Goal: Task Accomplishment & Management: Use online tool/utility

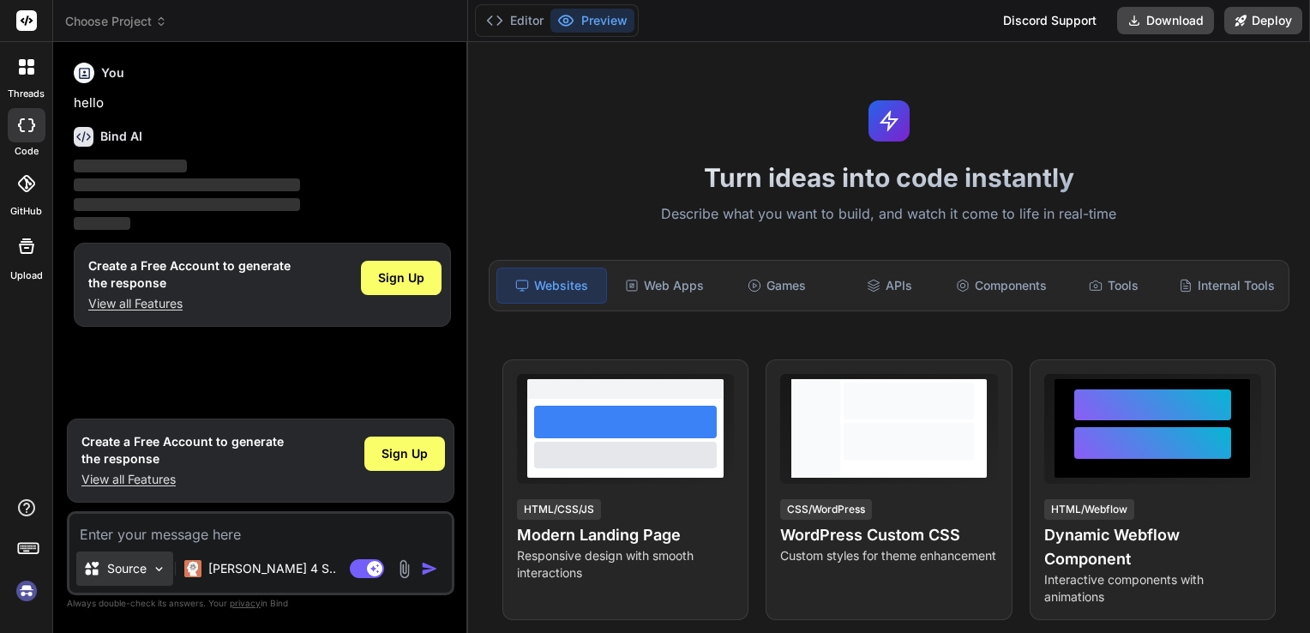
click at [142, 572] on p "Source" at bounding box center [126, 568] width 39 height 17
type textarea "x"
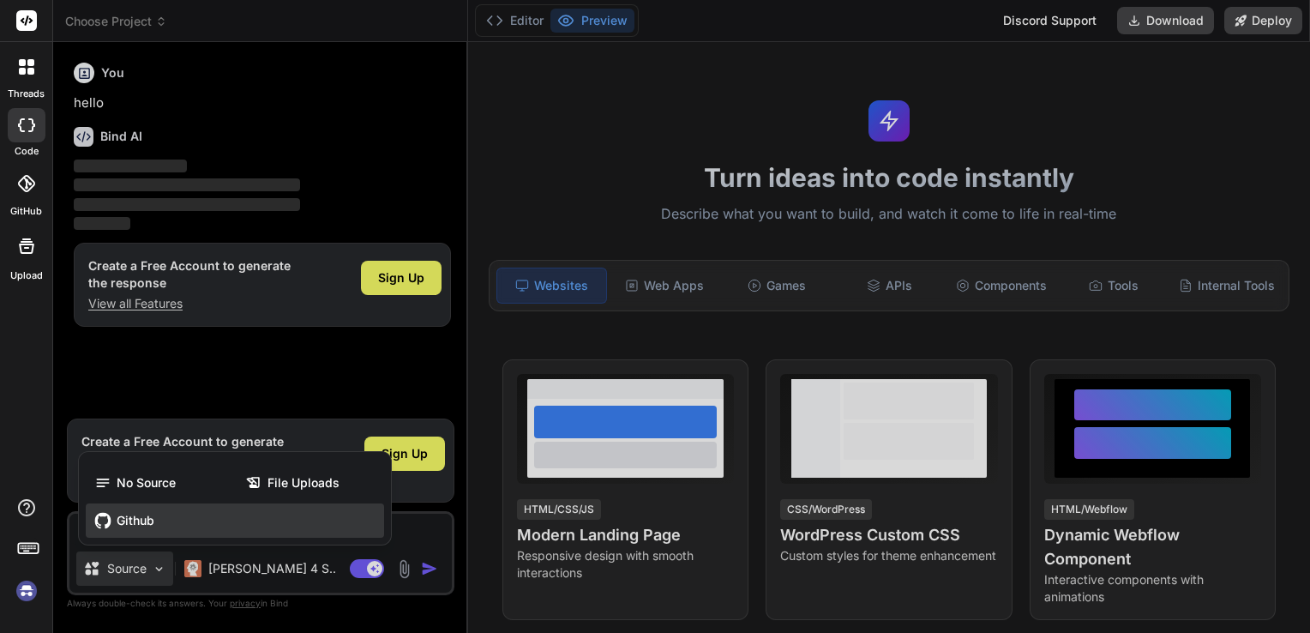
click at [134, 533] on div "Github" at bounding box center [235, 520] width 298 height 34
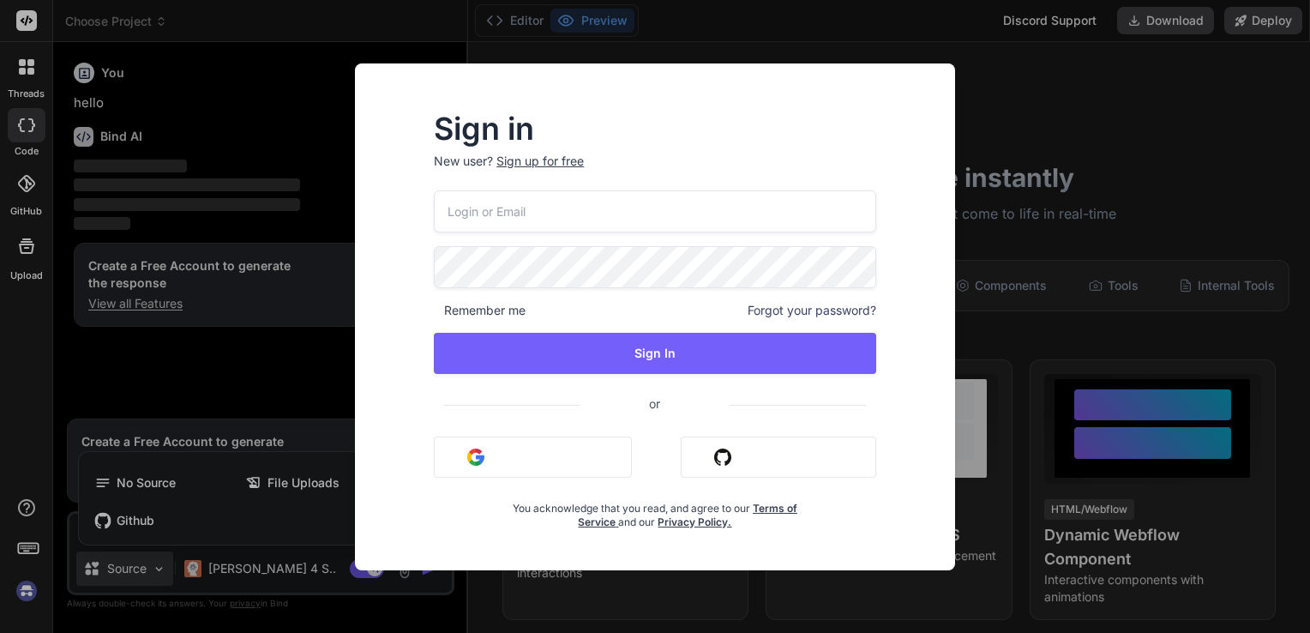
click at [743, 441] on button "Sign in with Github" at bounding box center [779, 456] width 196 height 41
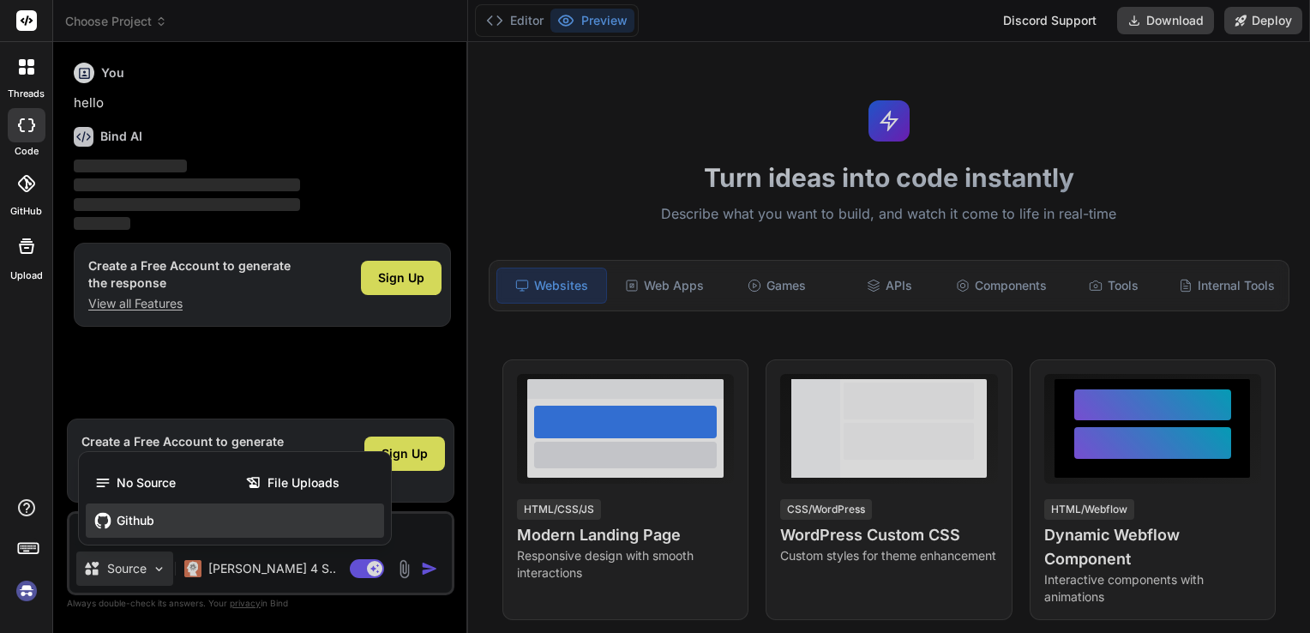
click at [141, 518] on span "Github" at bounding box center [136, 520] width 38 height 17
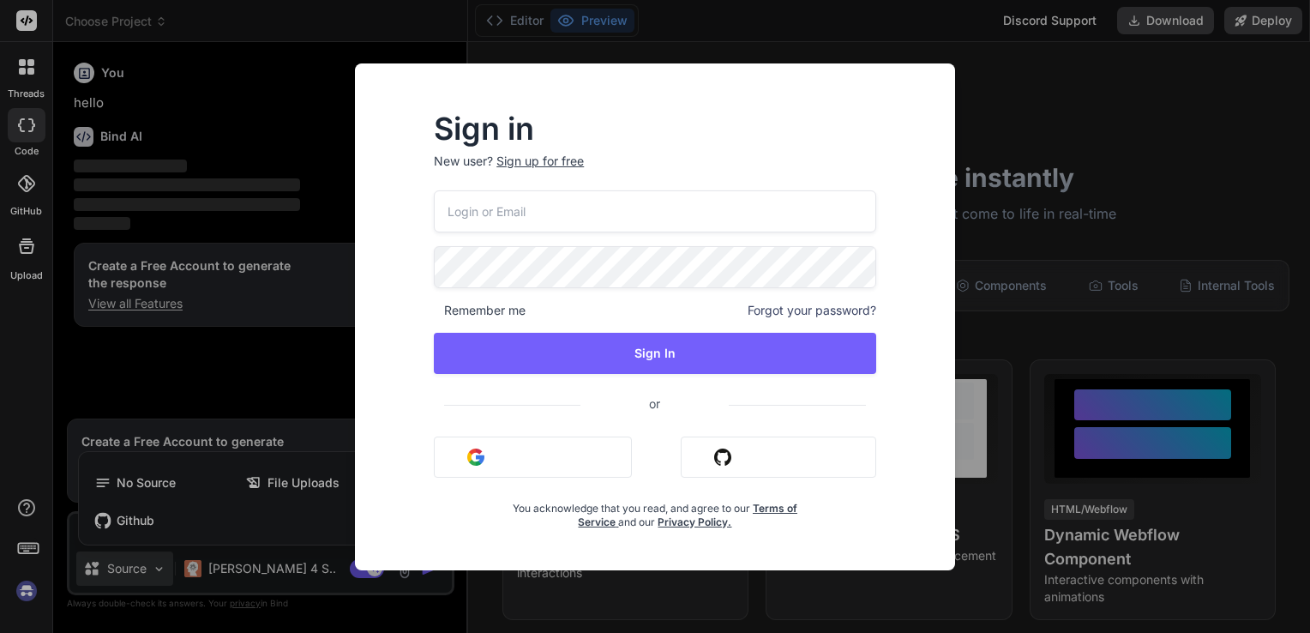
click at [814, 448] on button "Sign in with Github" at bounding box center [779, 456] width 196 height 41
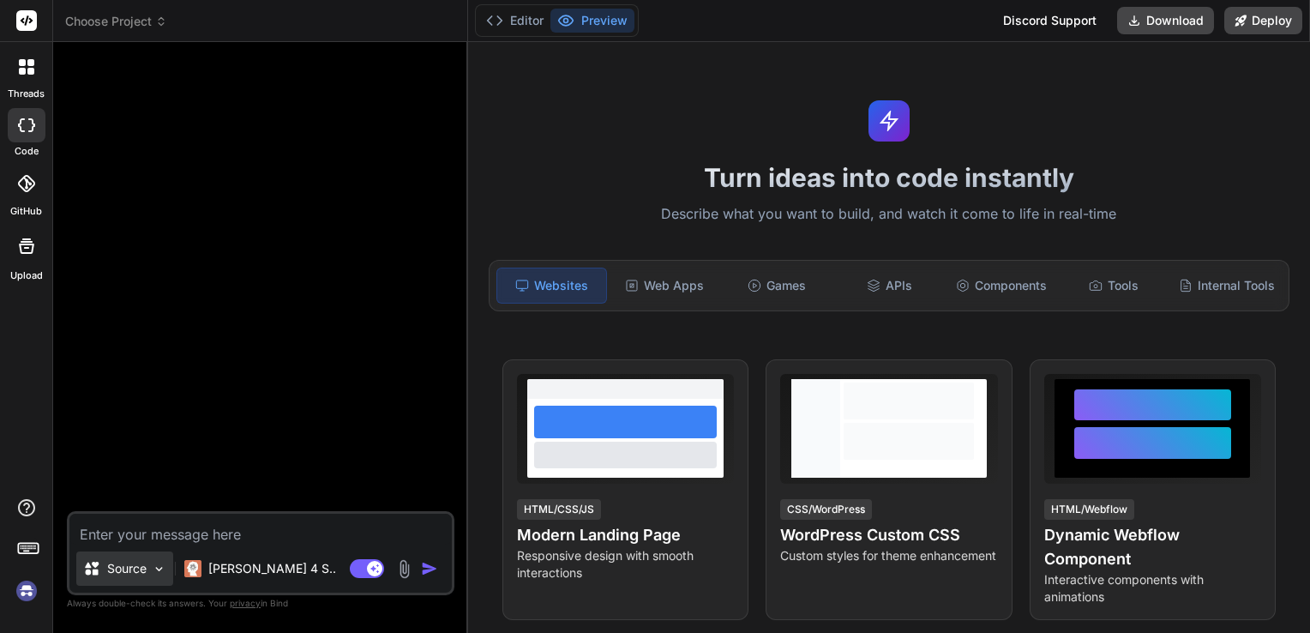
click at [153, 577] on div "Source" at bounding box center [124, 568] width 97 height 34
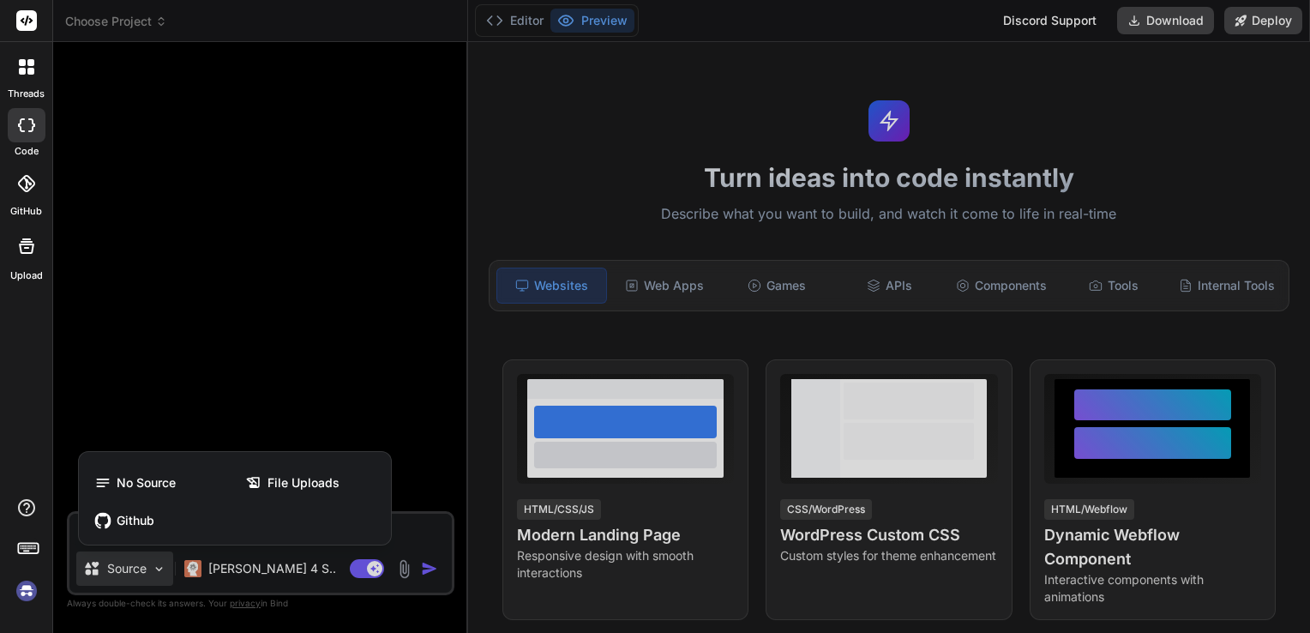
type textarea "x"
click at [165, 527] on div "Github" at bounding box center [235, 520] width 298 height 34
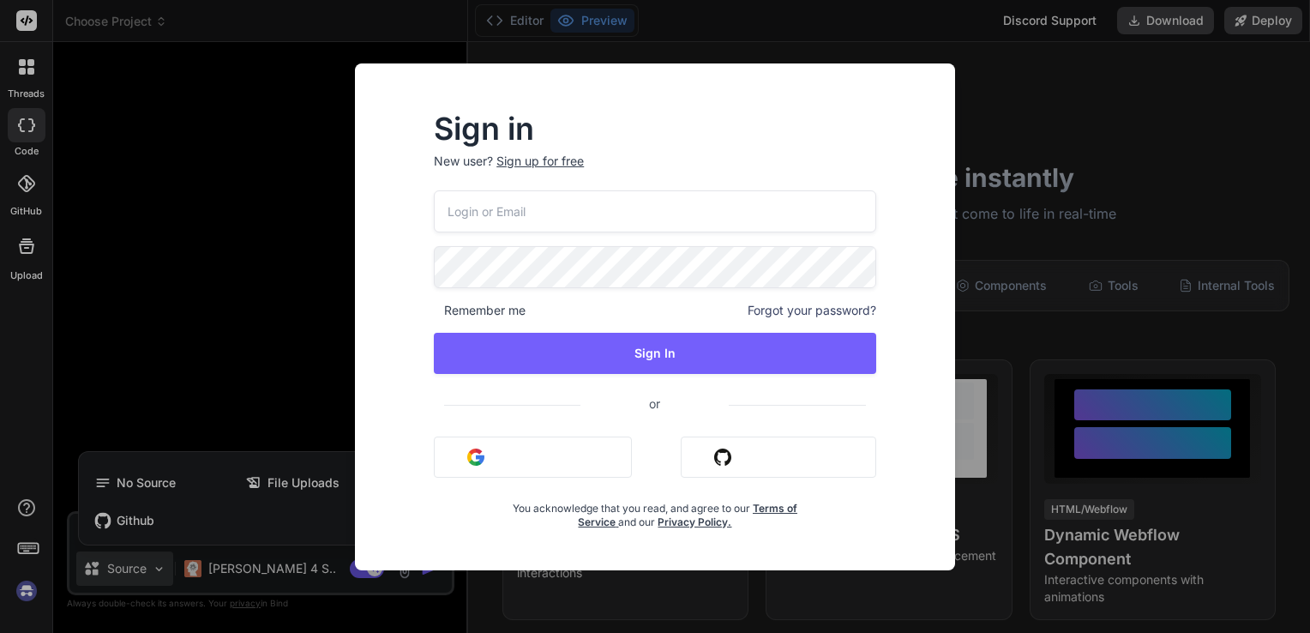
click at [761, 452] on button "Sign in with Github" at bounding box center [779, 456] width 196 height 41
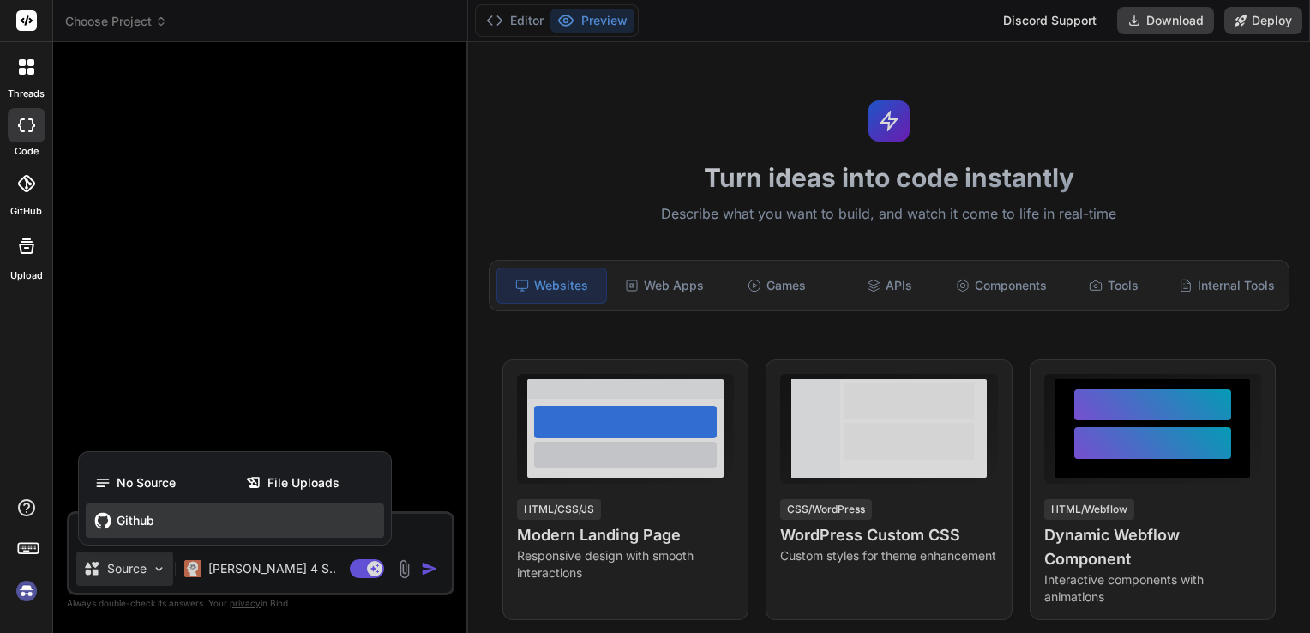
click at [207, 523] on div "Github" at bounding box center [235, 520] width 298 height 34
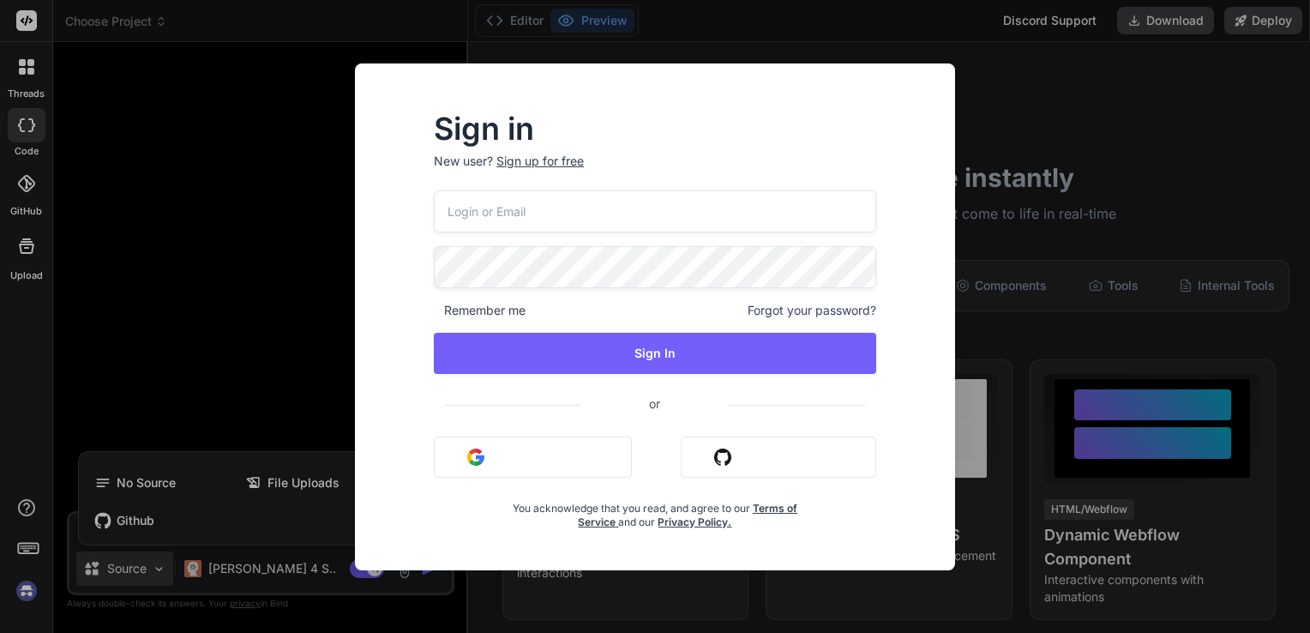
click at [360, 466] on div "Sign in New user? Sign up for free Remember me Forgot your password? Sign In or…" at bounding box center [655, 316] width 600 height 507
click at [494, 459] on button "Sign in with Google" at bounding box center [533, 456] width 198 height 41
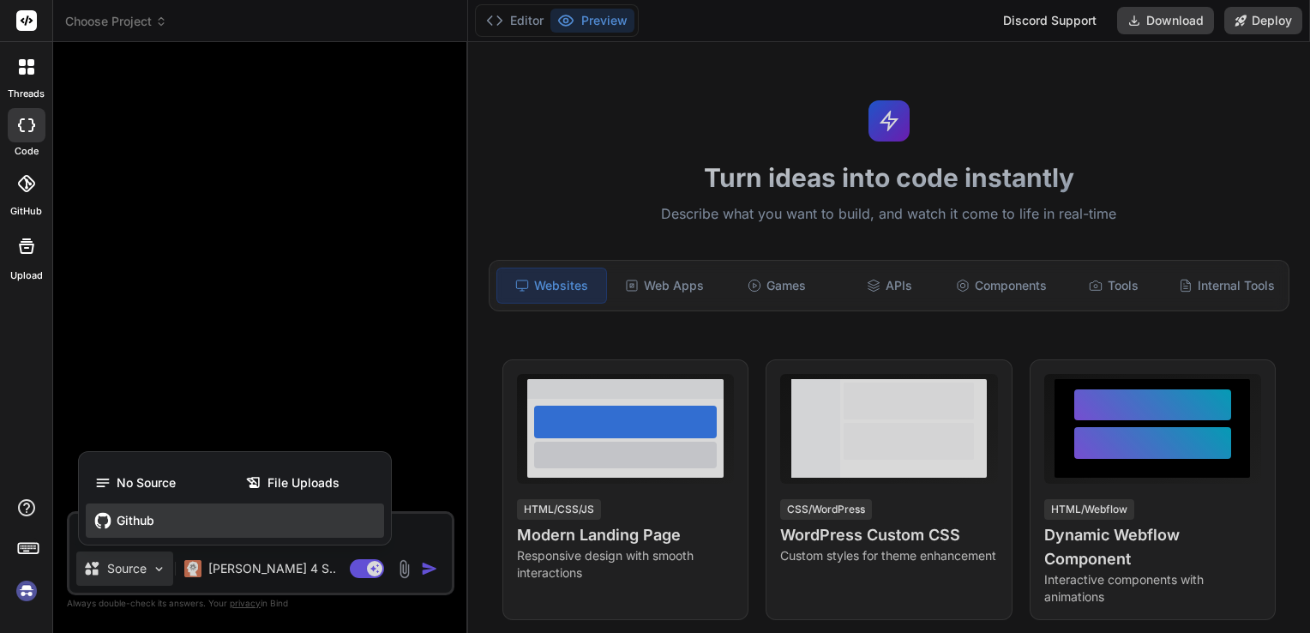
click at [189, 532] on div "Github" at bounding box center [235, 520] width 298 height 34
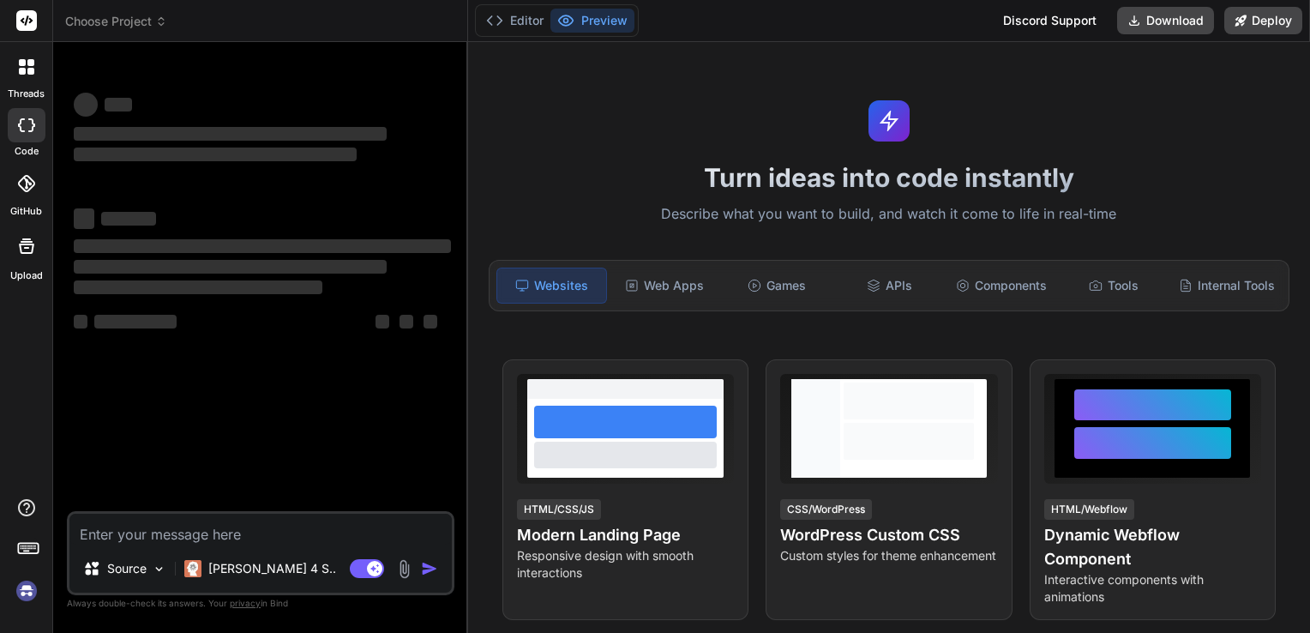
click at [27, 187] on icon at bounding box center [25, 183] width 17 height 17
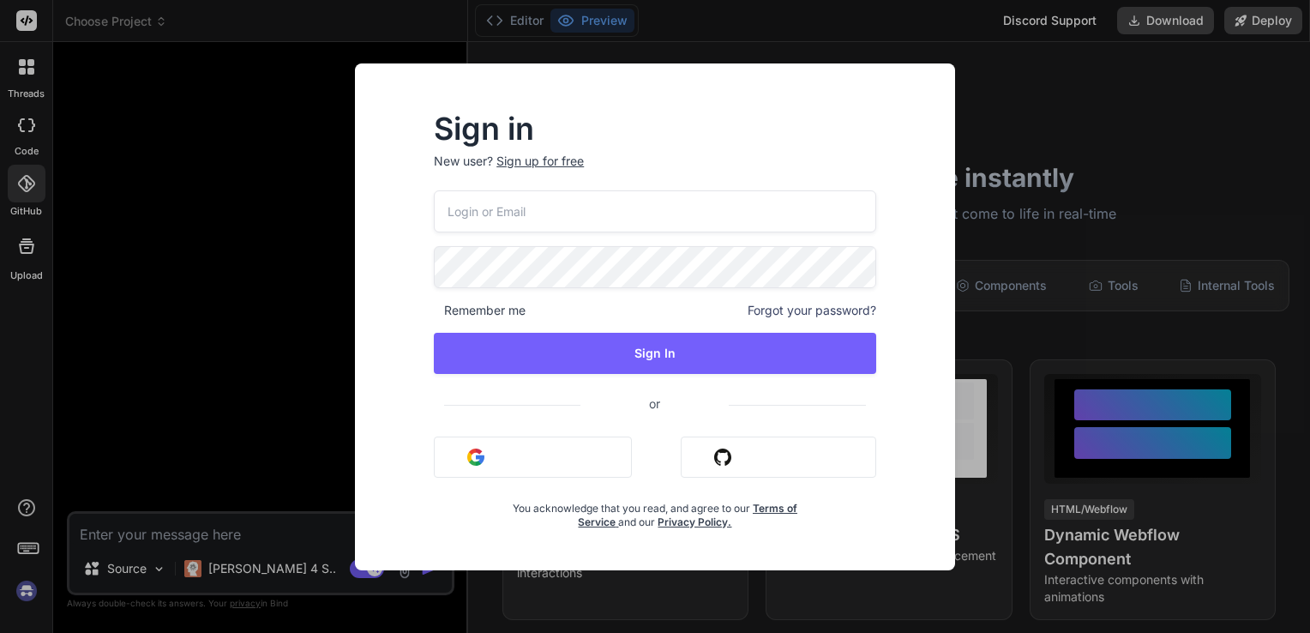
click at [736, 452] on button "Sign in with Github" at bounding box center [779, 456] width 196 height 41
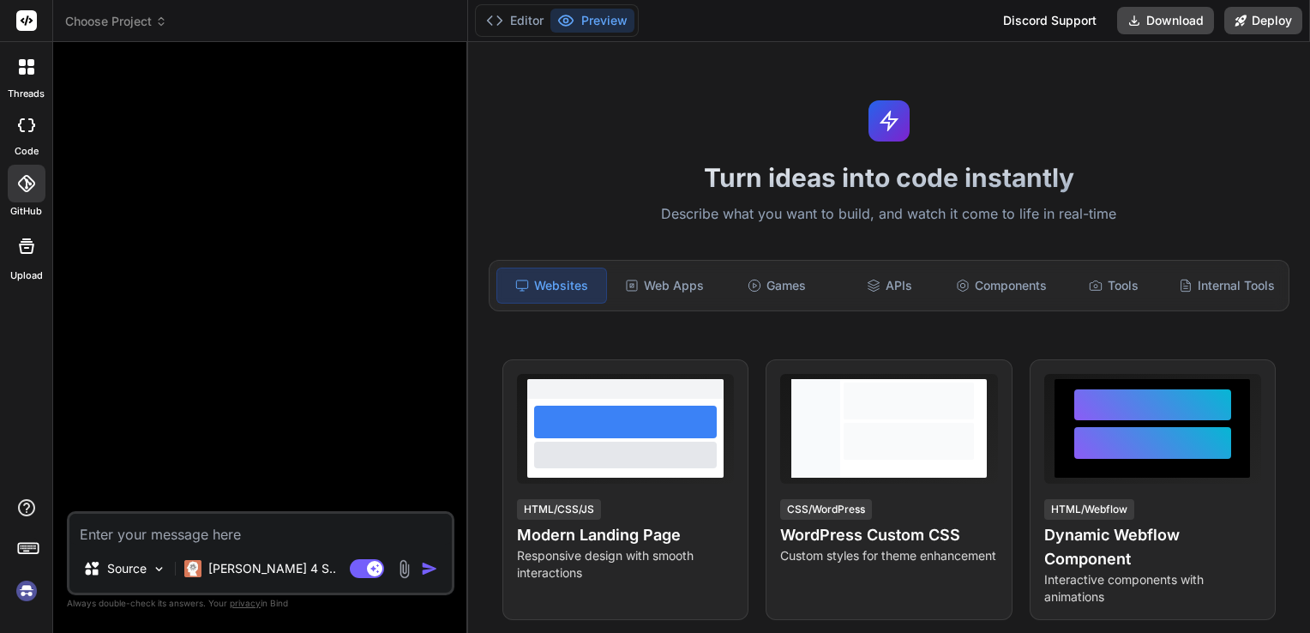
click at [33, 184] on icon at bounding box center [26, 183] width 17 height 17
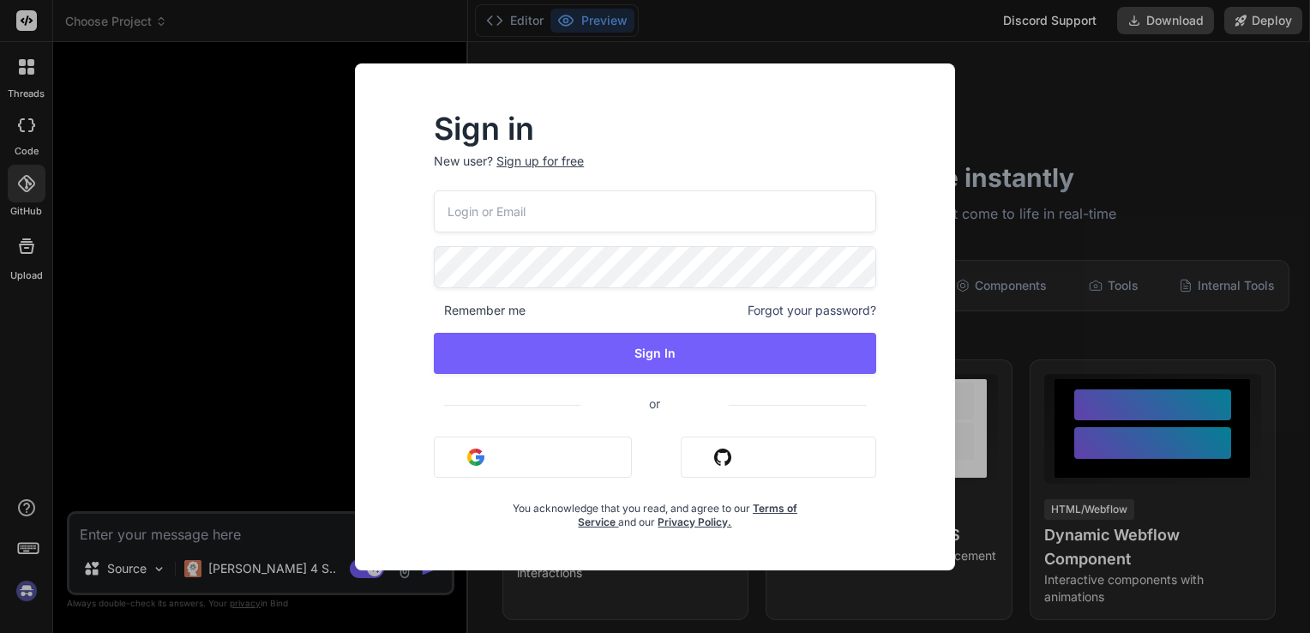
click at [33, 184] on div "Sign in New user? Sign up for free Remember me Forgot your password? Sign In or…" at bounding box center [655, 316] width 1310 height 633
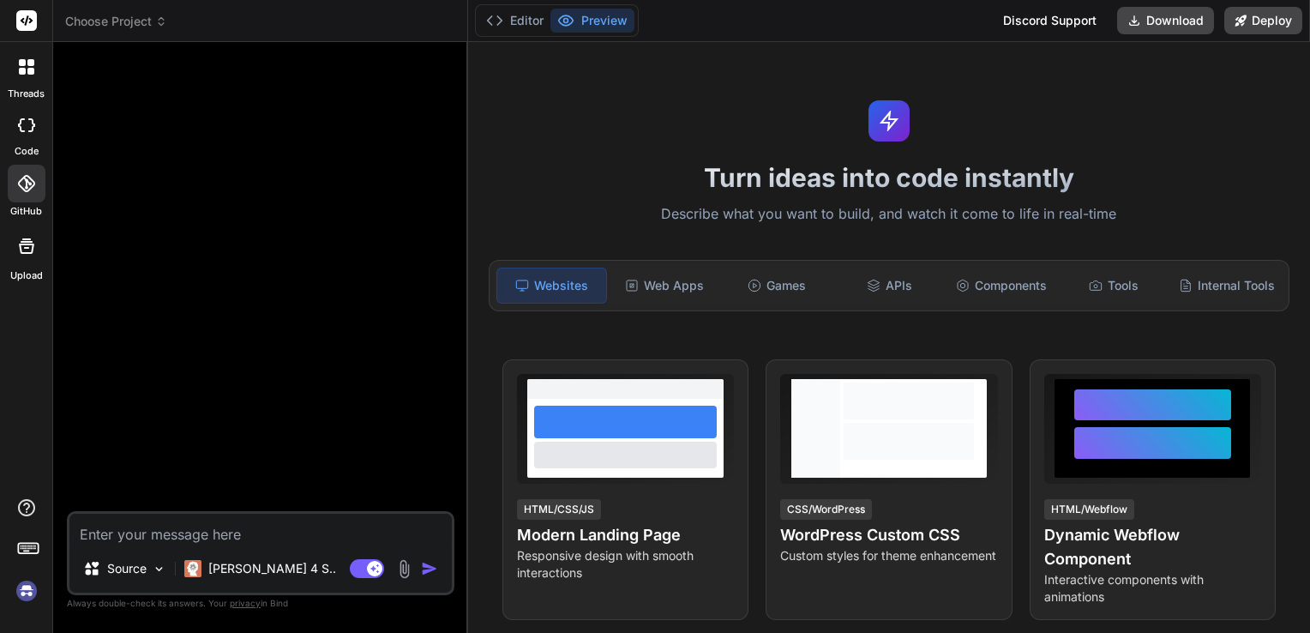
click at [138, 21] on span "Choose Project" at bounding box center [116, 21] width 102 height 17
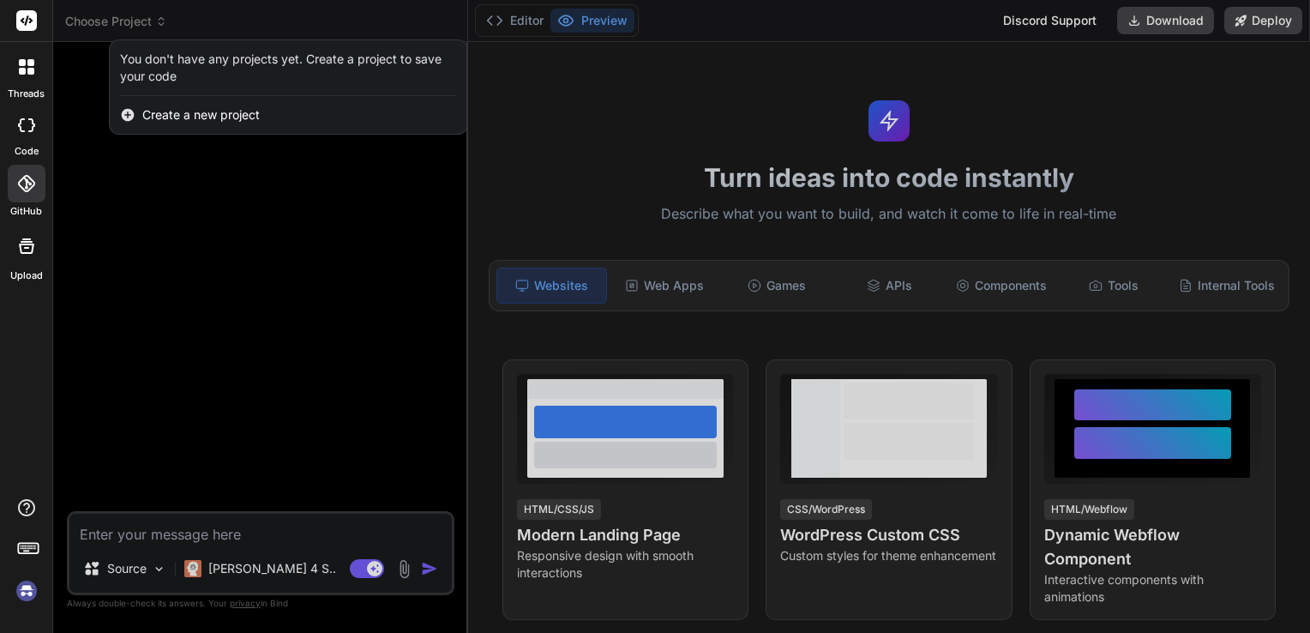
click at [174, 115] on span "Create a new project" at bounding box center [200, 114] width 117 height 17
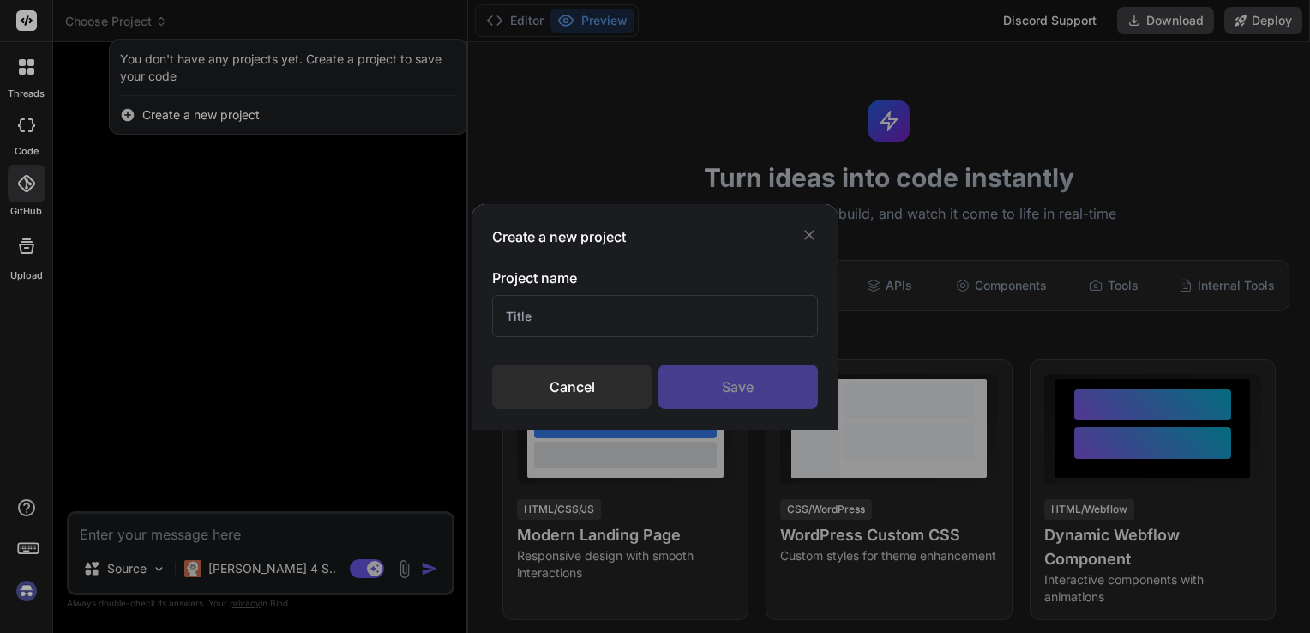
click at [211, 310] on div "Create a new project Project name Cancel Save" at bounding box center [655, 316] width 1310 height 633
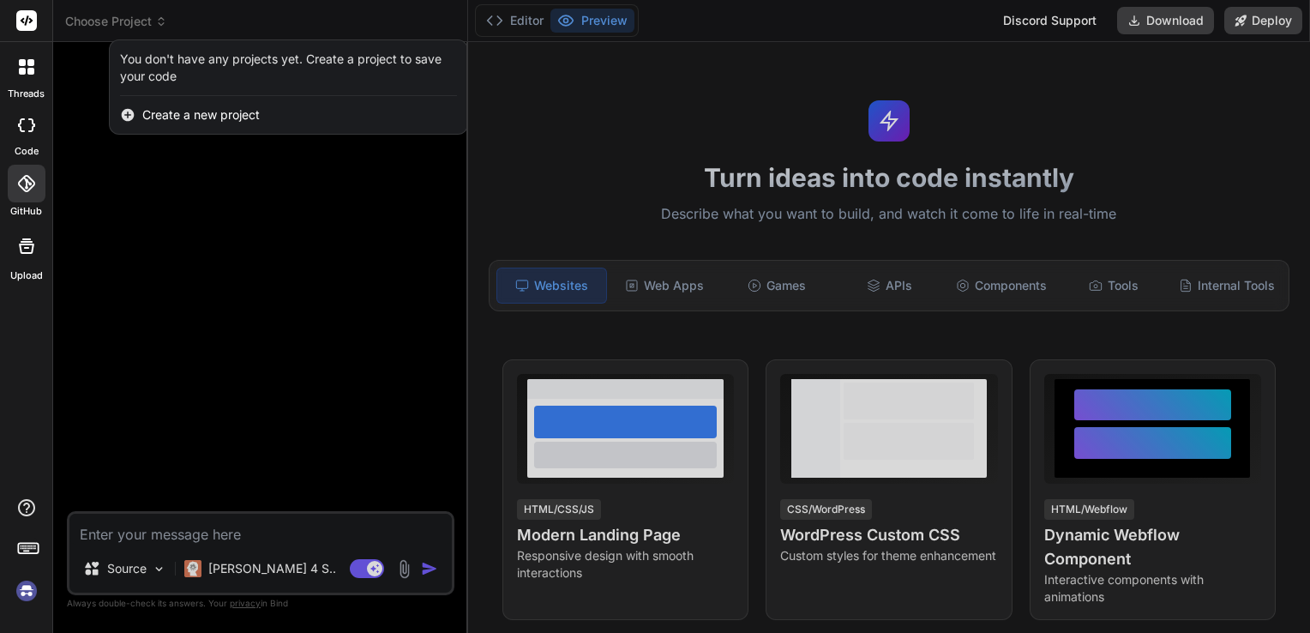
click at [26, 267] on div "Upload" at bounding box center [26, 251] width 52 height 64
click at [123, 571] on div at bounding box center [655, 316] width 1310 height 633
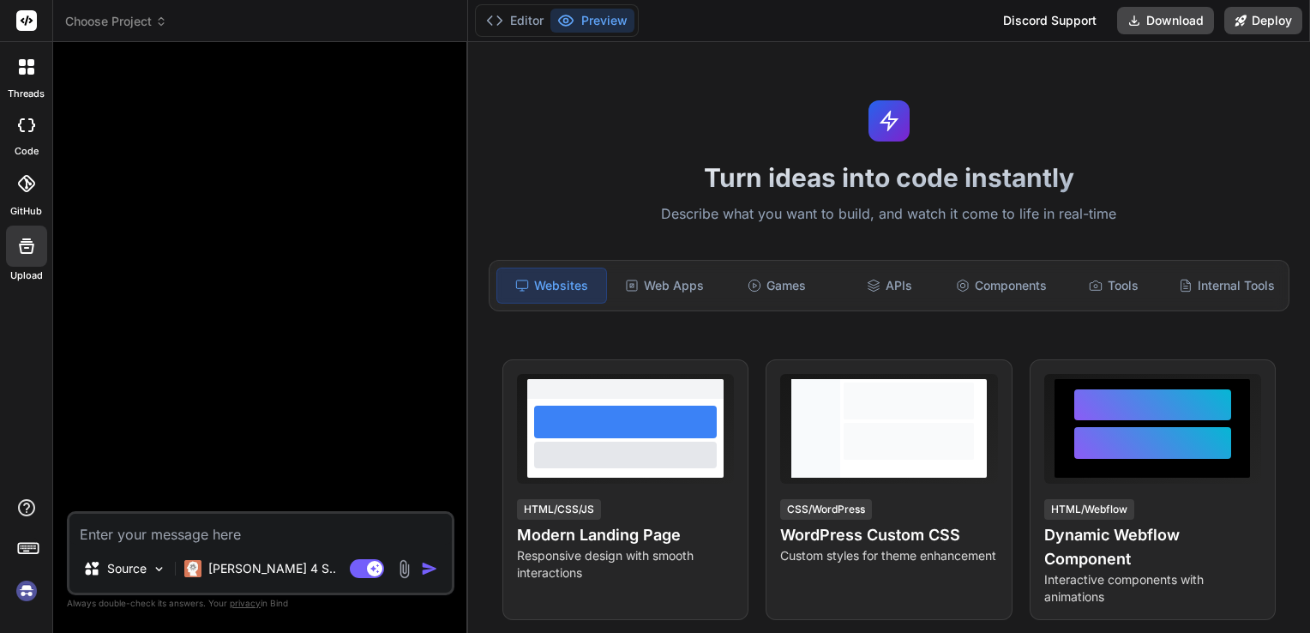
click at [123, 571] on p "Source" at bounding box center [126, 568] width 39 height 17
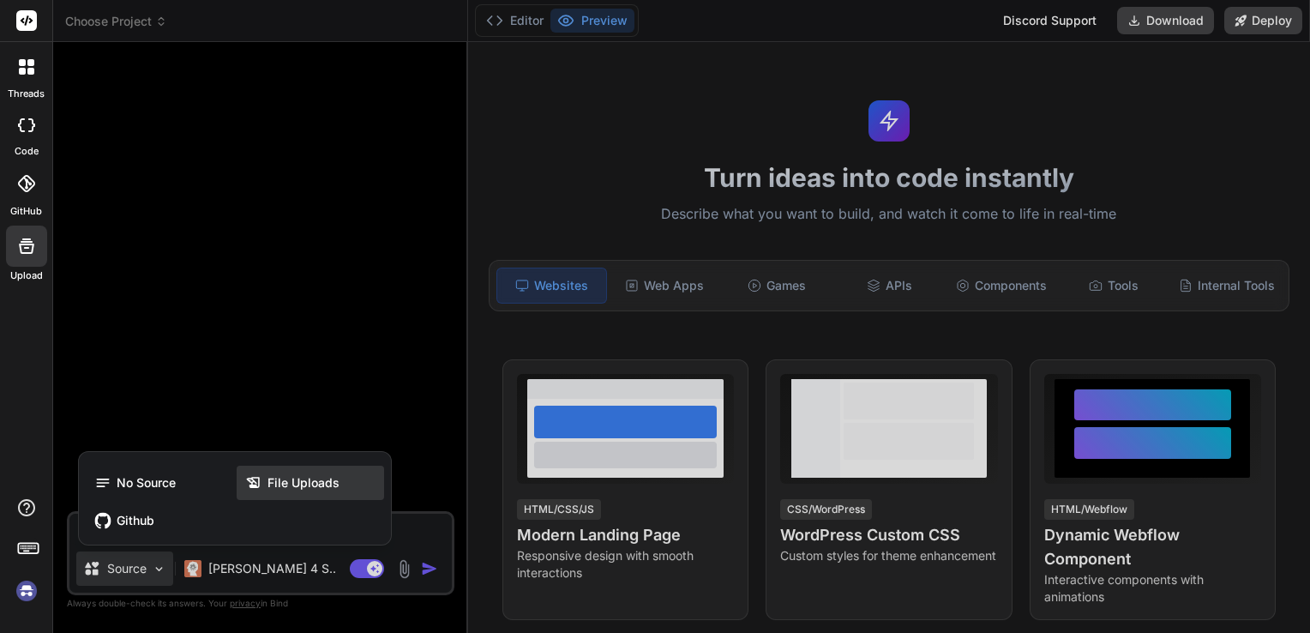
click at [294, 496] on div "File Uploads" at bounding box center [310, 483] width 147 height 34
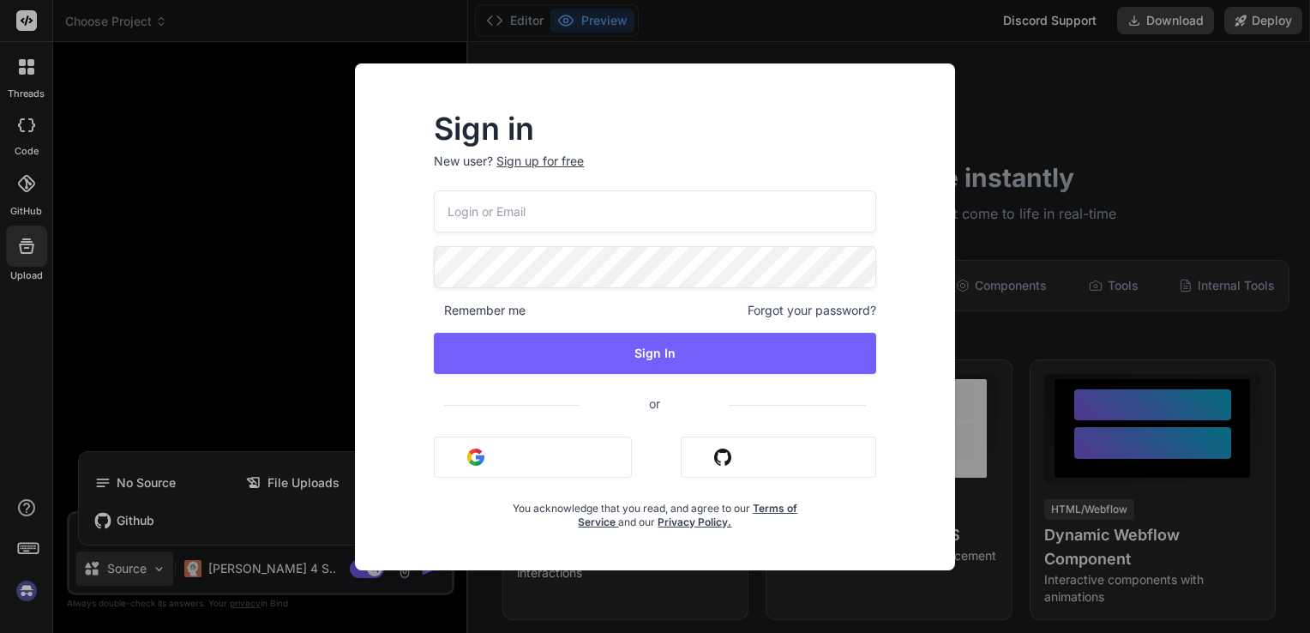
click at [799, 460] on button "Sign in with Github" at bounding box center [779, 456] width 196 height 41
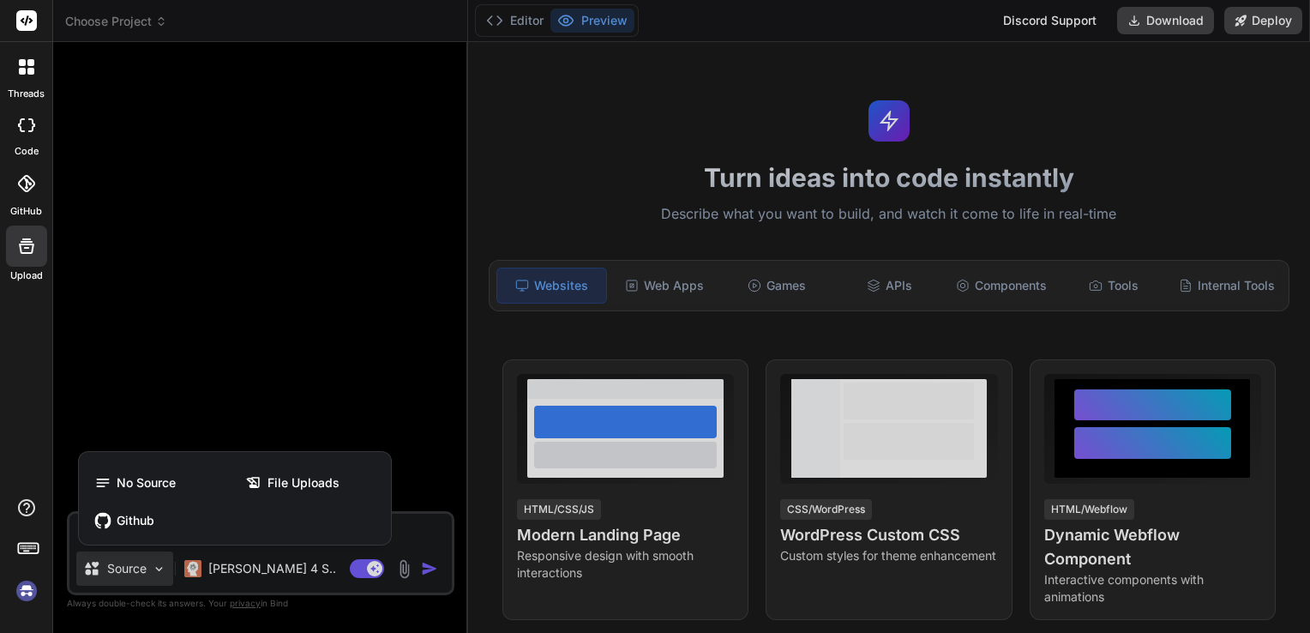
click at [513, 26] on div at bounding box center [655, 316] width 1310 height 633
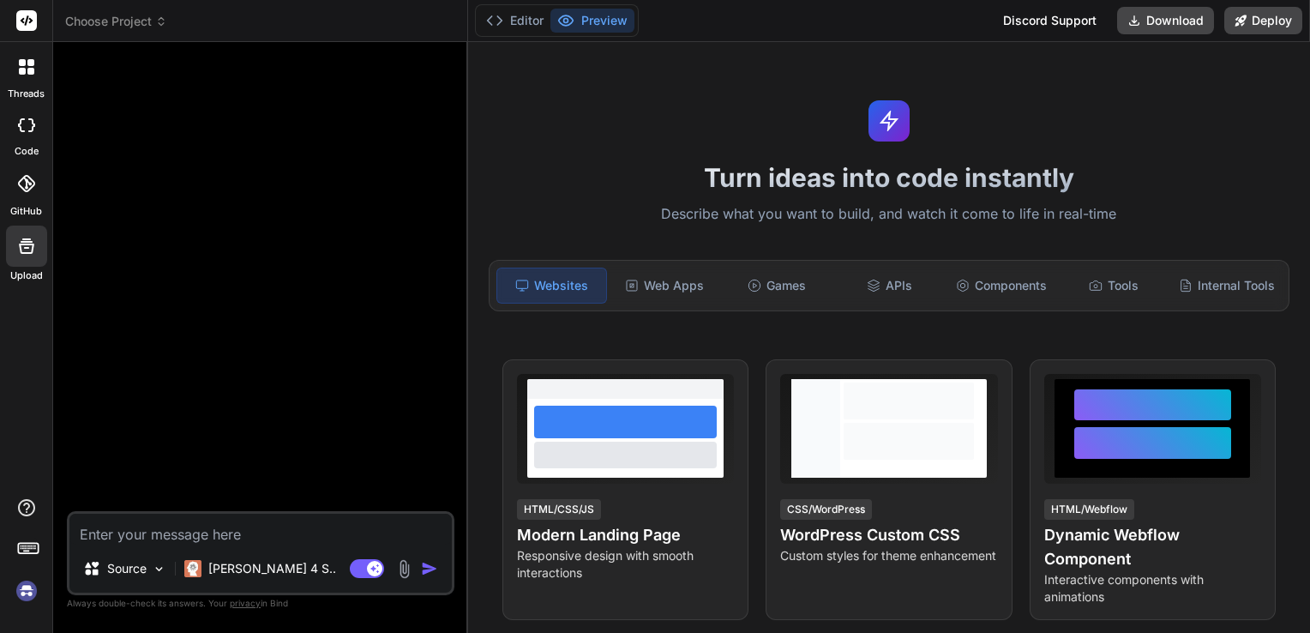
click at [513, 26] on button "Editor" at bounding box center [514, 21] width 71 height 24
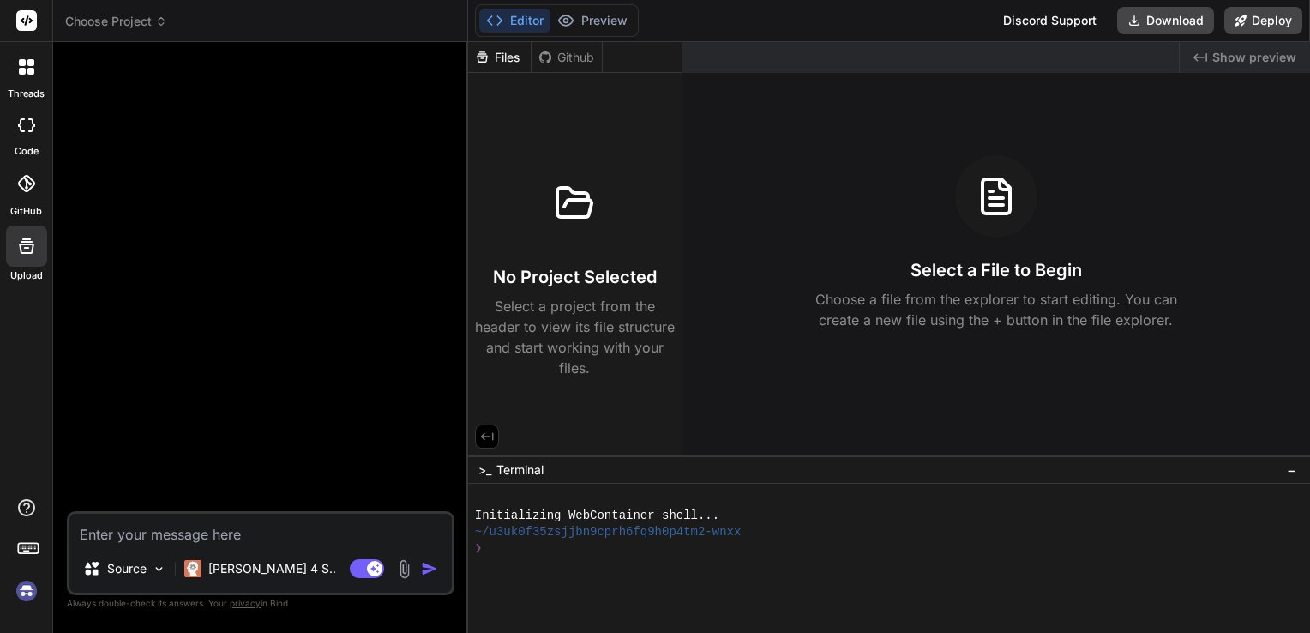
click at [548, 214] on div at bounding box center [574, 203] width 82 height 82
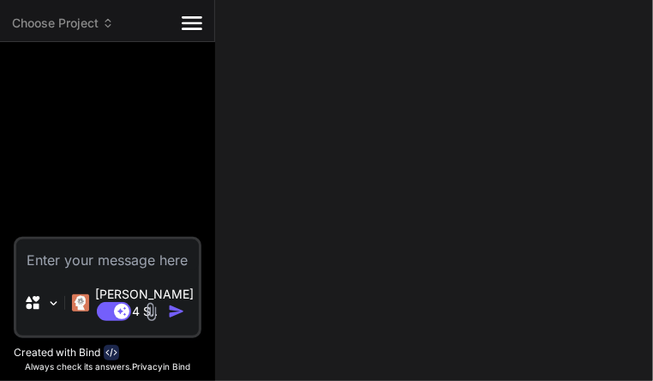
type textarea "x"
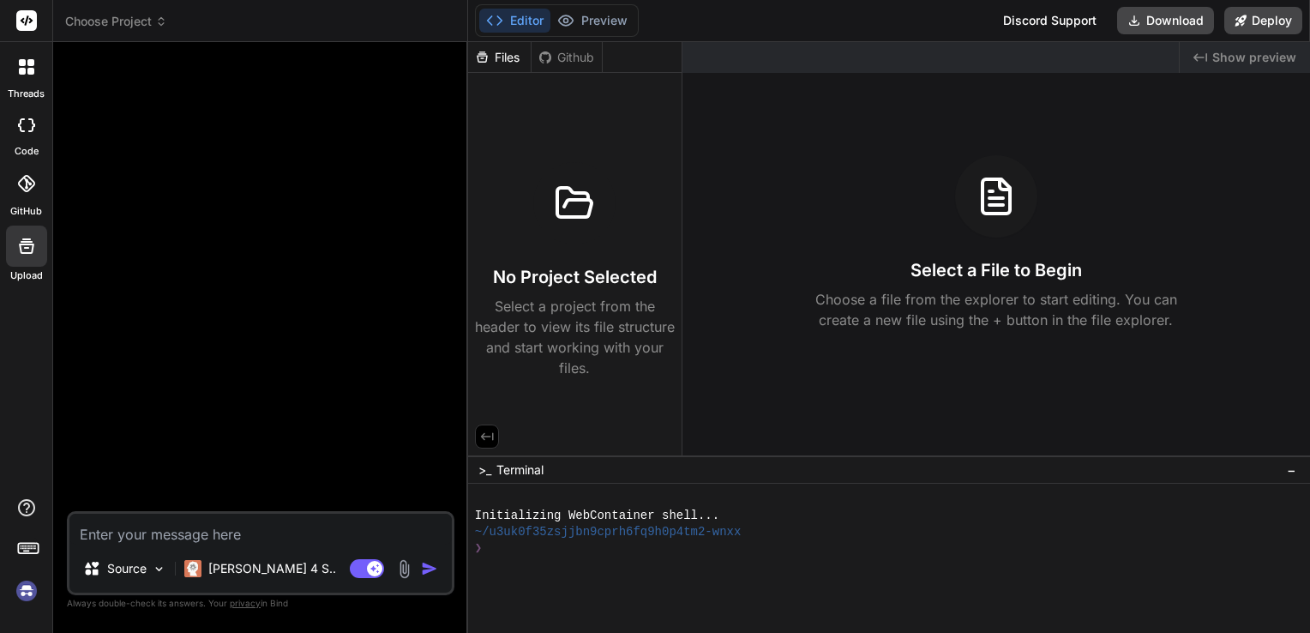
click at [254, 537] on textarea at bounding box center [260, 529] width 382 height 31
type textarea "h"
type textarea "x"
type textarea "he"
type textarea "x"
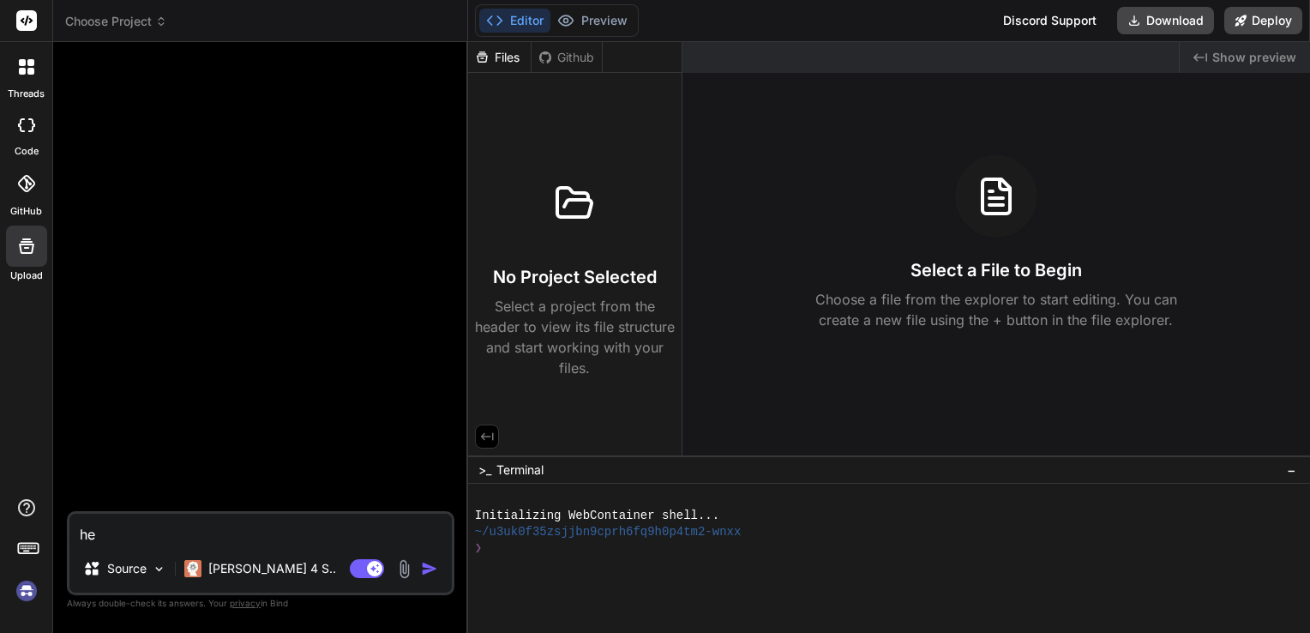
type textarea "hey"
type textarea "x"
type textarea "hey"
click at [423, 569] on img "button" at bounding box center [429, 568] width 17 height 17
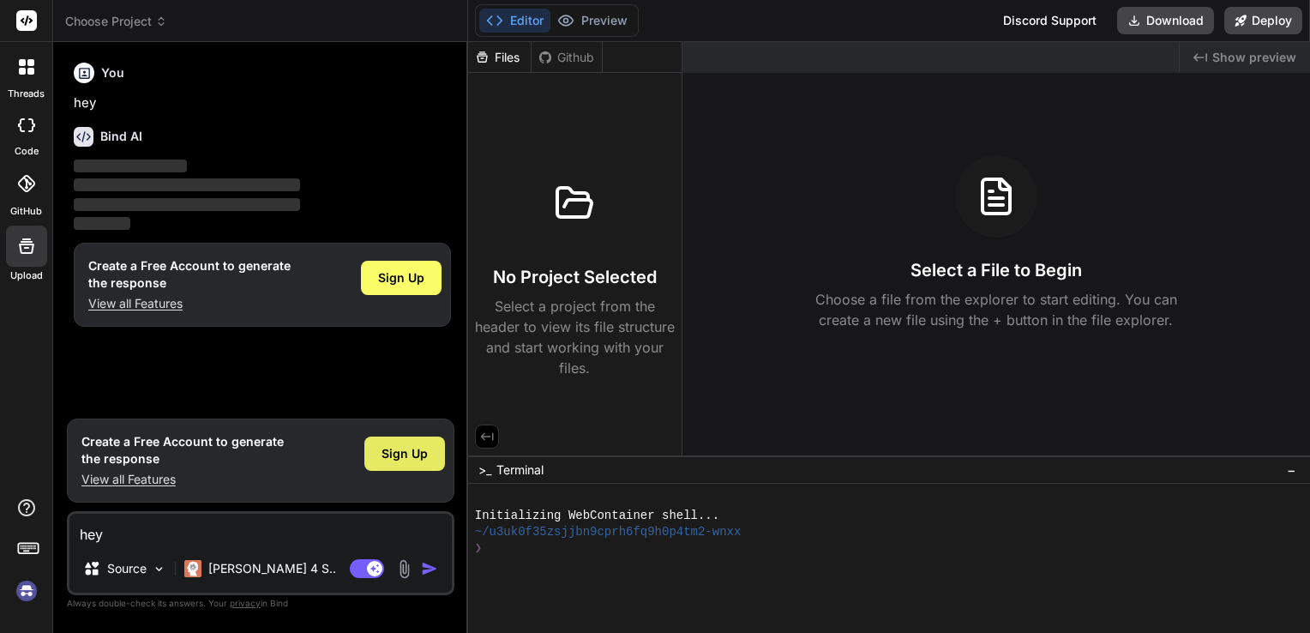
click at [429, 461] on div "Sign Up" at bounding box center [404, 453] width 81 height 34
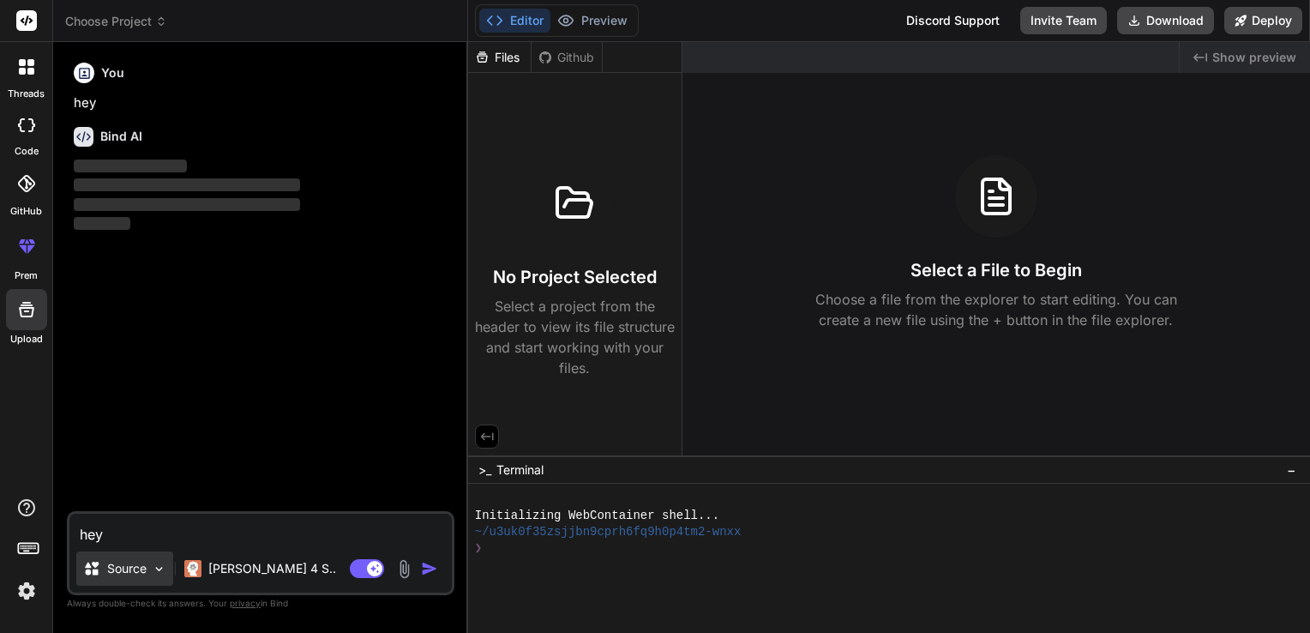
click at [99, 575] on icon at bounding box center [91, 568] width 17 height 17
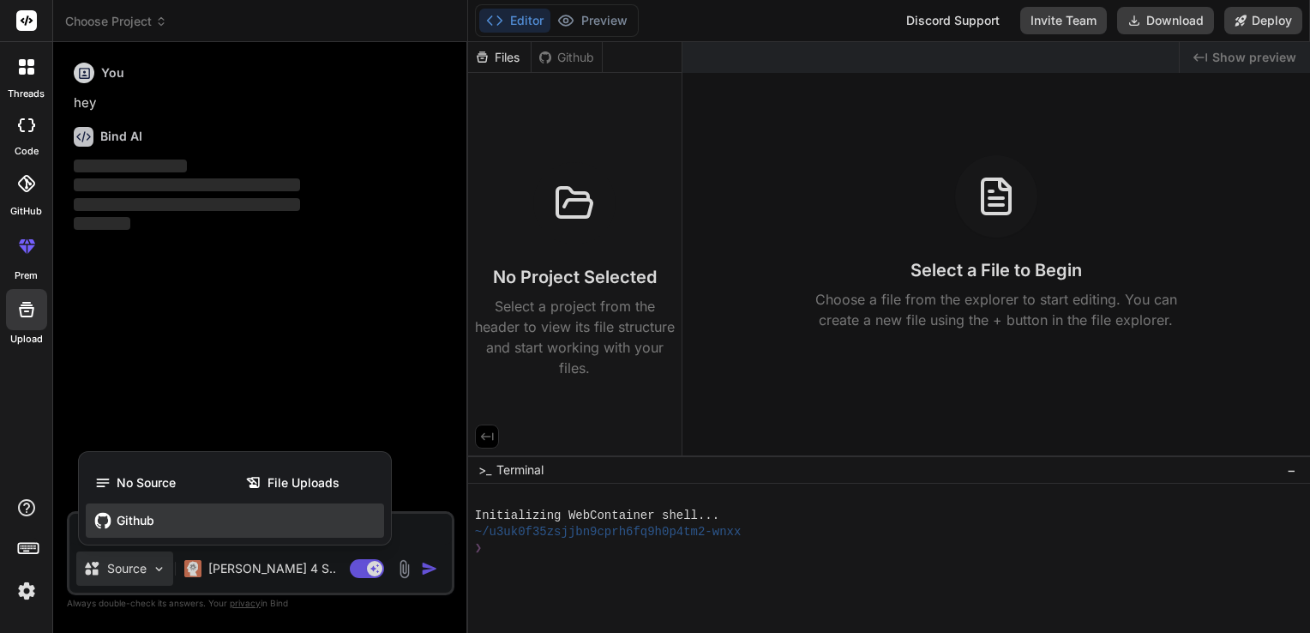
click at [117, 526] on span "Github" at bounding box center [136, 520] width 38 height 17
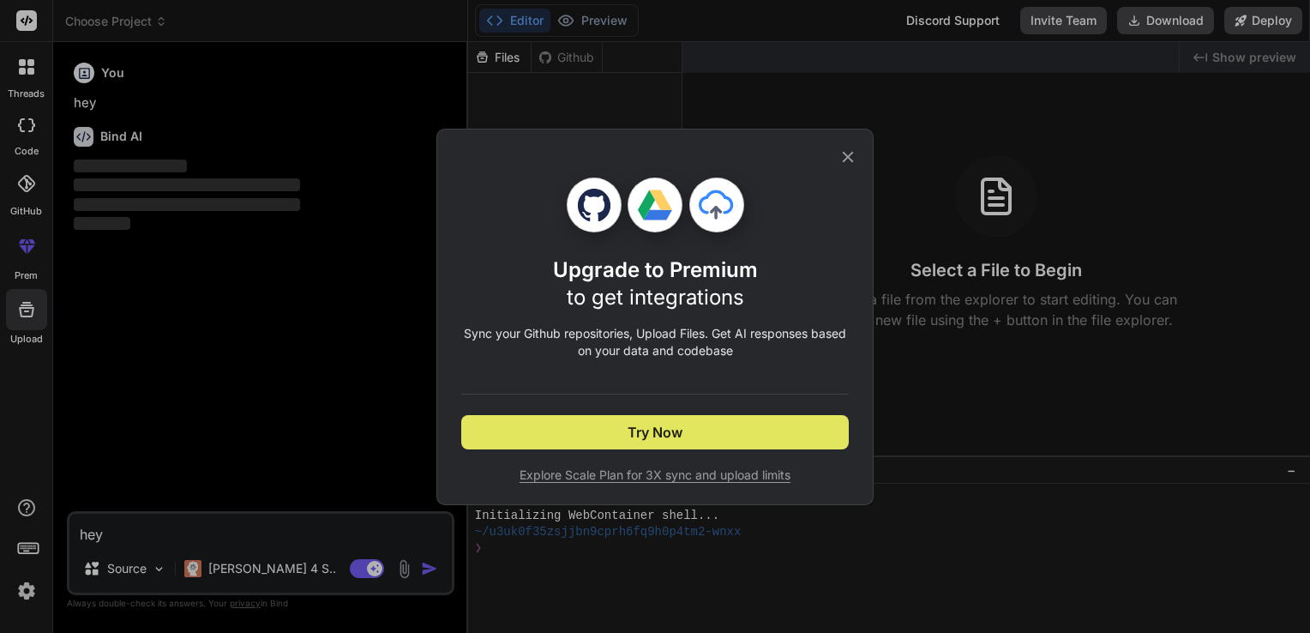
click at [616, 429] on button "Try Now" at bounding box center [655, 432] width 388 height 34
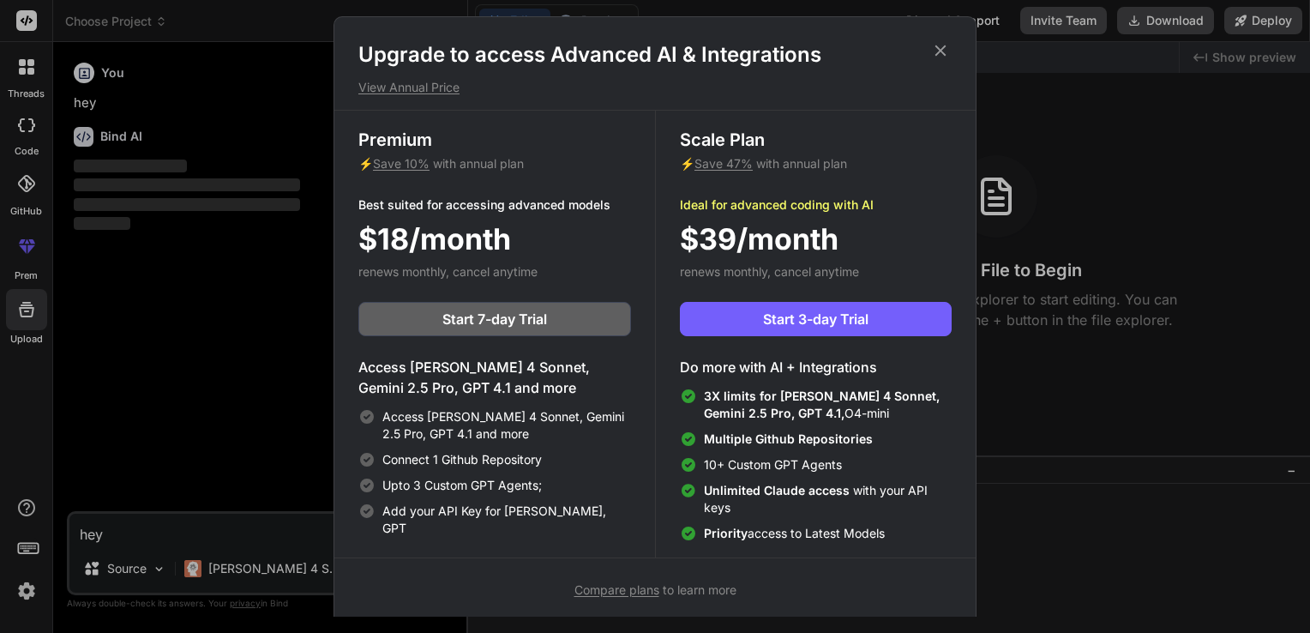
click at [948, 56] on icon at bounding box center [940, 50] width 19 height 19
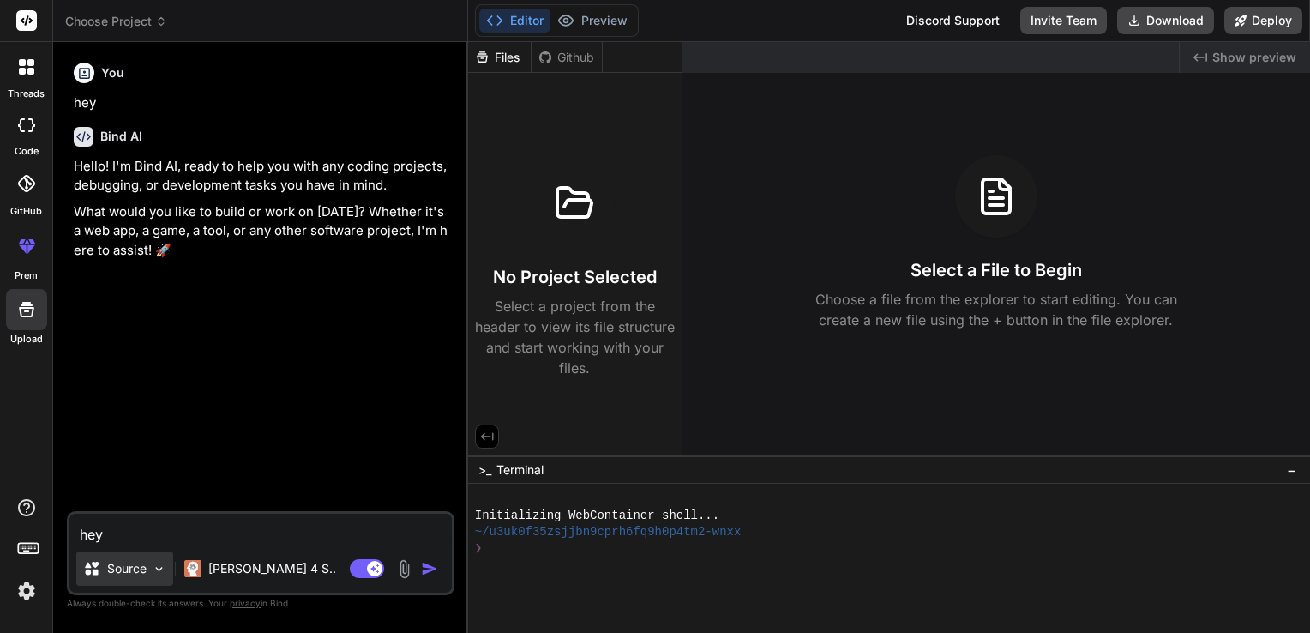
click at [134, 558] on div "Source" at bounding box center [124, 568] width 97 height 34
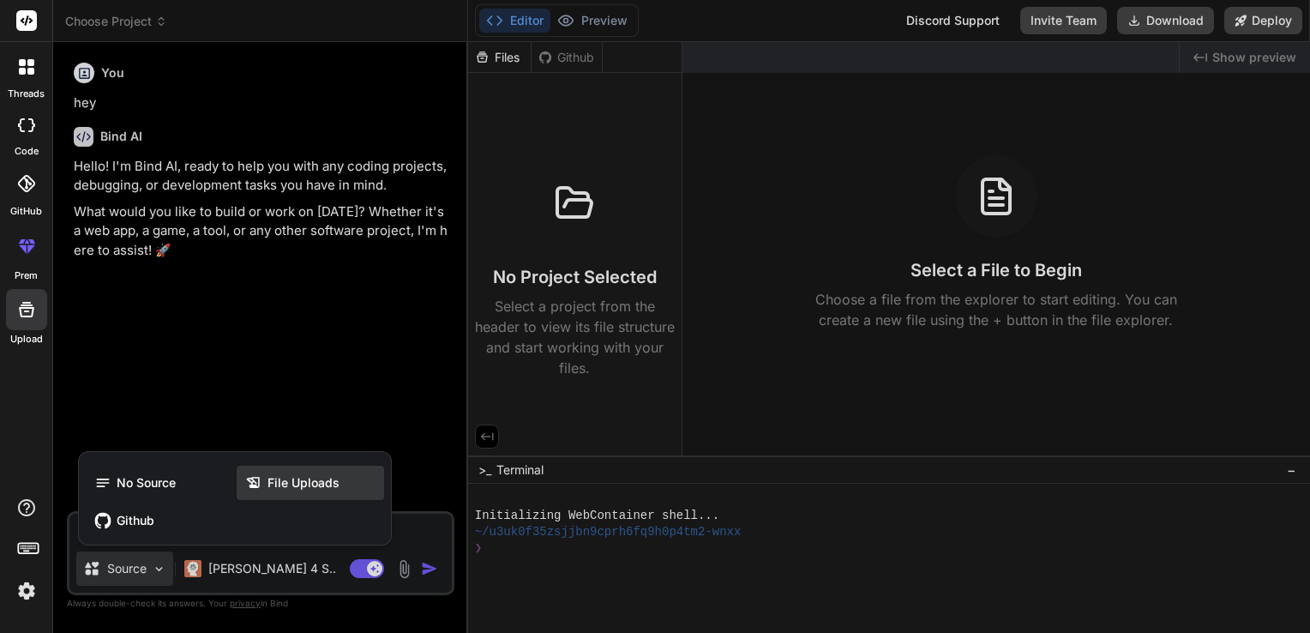
click at [270, 491] on span "File Uploads" at bounding box center [304, 482] width 72 height 17
type textarea "x"
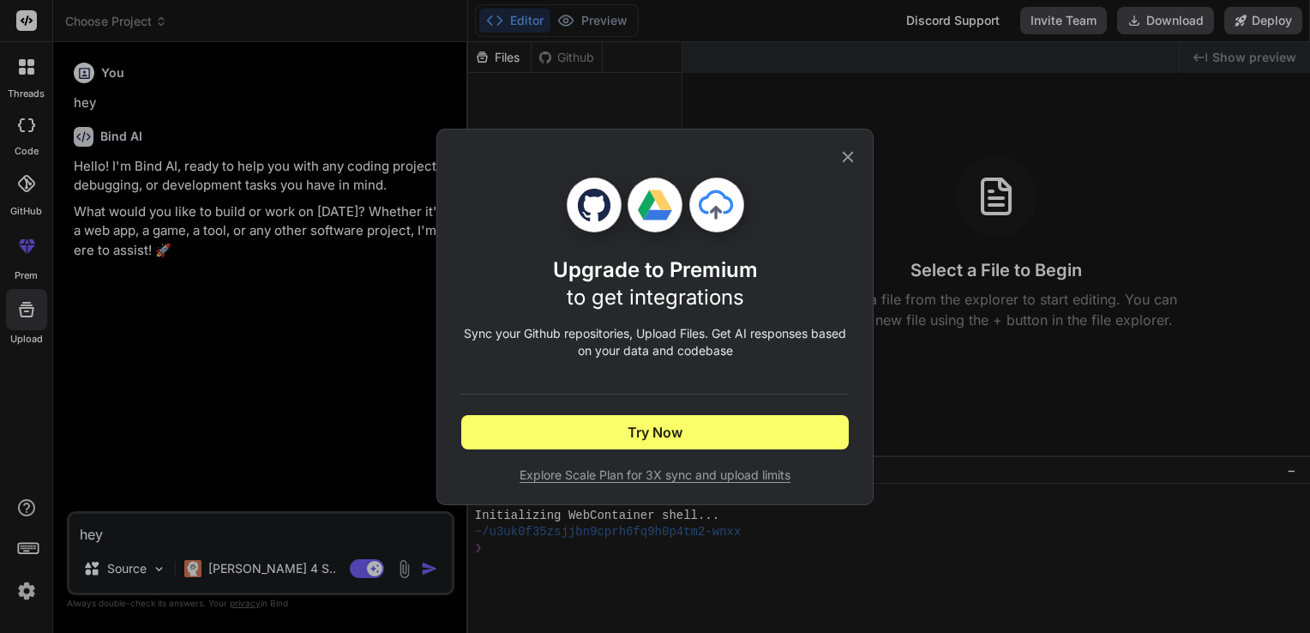
click at [703, 474] on span "Explore Scale Plan for 3X sync and upload limits" at bounding box center [655, 474] width 388 height 17
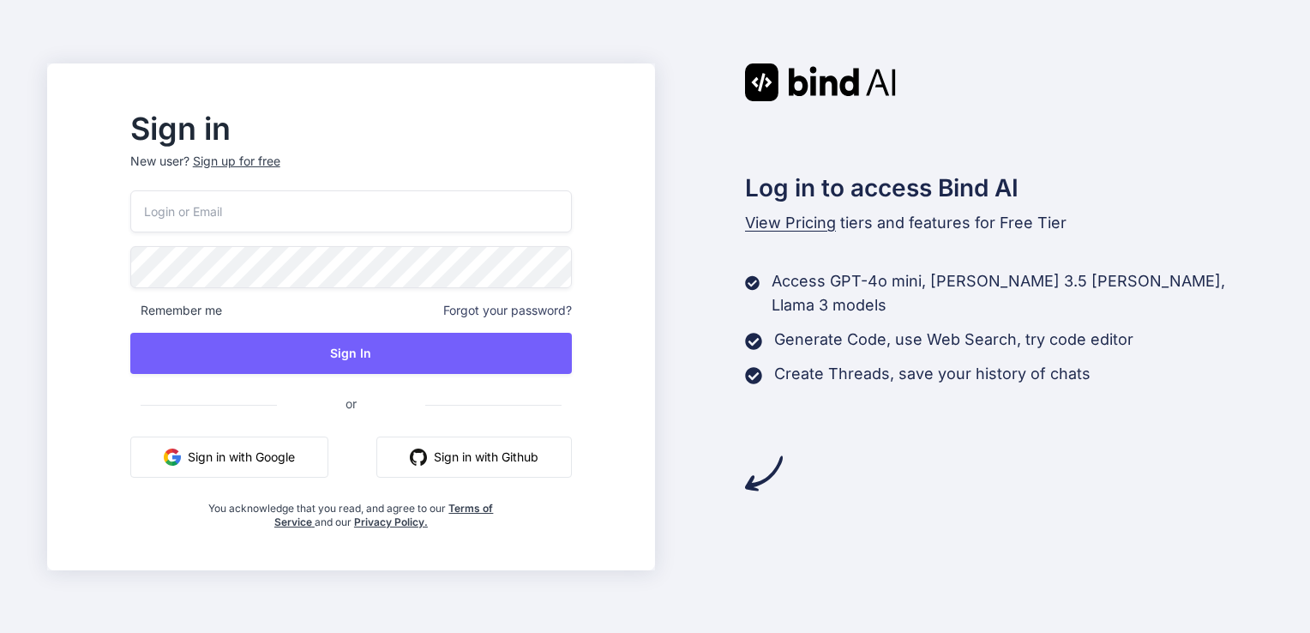
click at [497, 460] on button "Sign in with Github" at bounding box center [474, 456] width 196 height 41
click at [303, 455] on button "Sign in with Google" at bounding box center [229, 456] width 198 height 41
click at [319, 450] on button "Sign in with Google" at bounding box center [229, 456] width 198 height 41
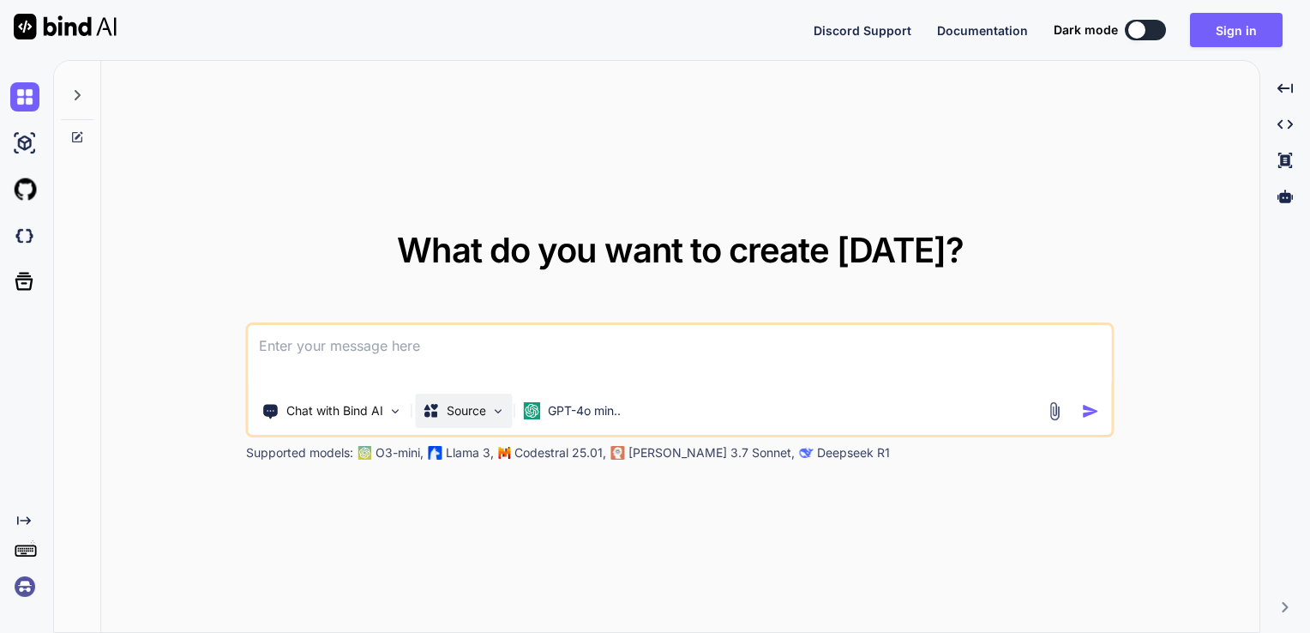
click at [448, 413] on p "Source" at bounding box center [466, 410] width 39 height 17
type textarea "x"
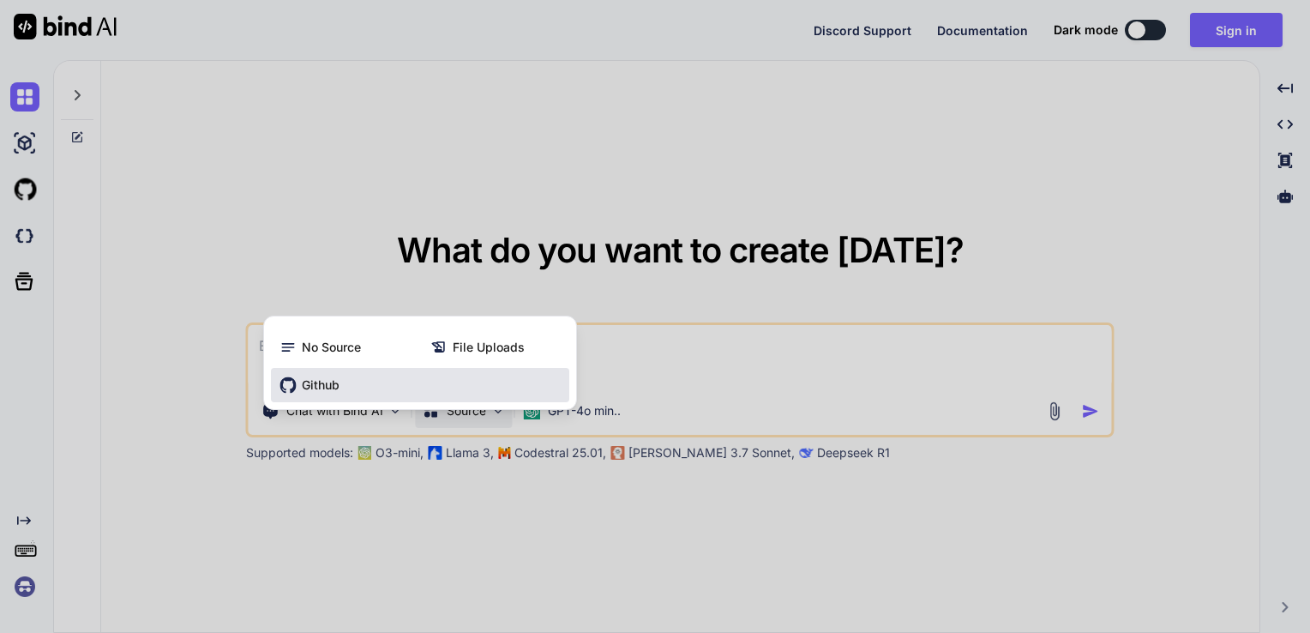
click at [371, 389] on div "Github" at bounding box center [420, 385] width 298 height 34
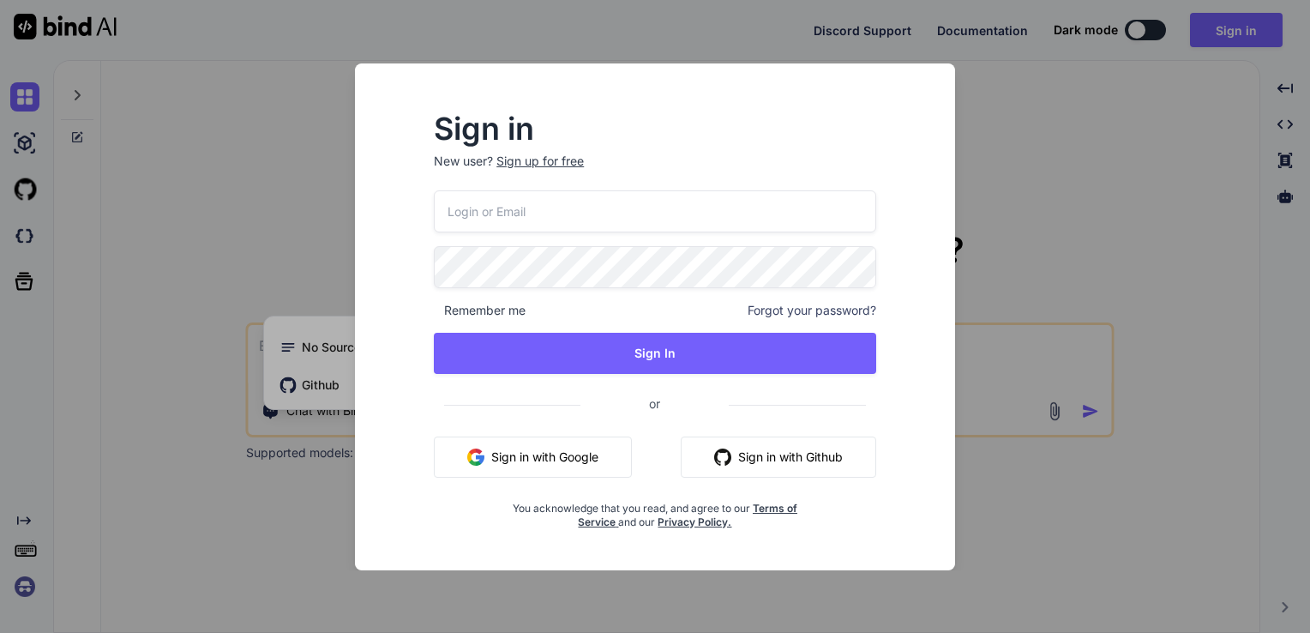
click at [792, 449] on button "Sign in with Github" at bounding box center [779, 456] width 196 height 41
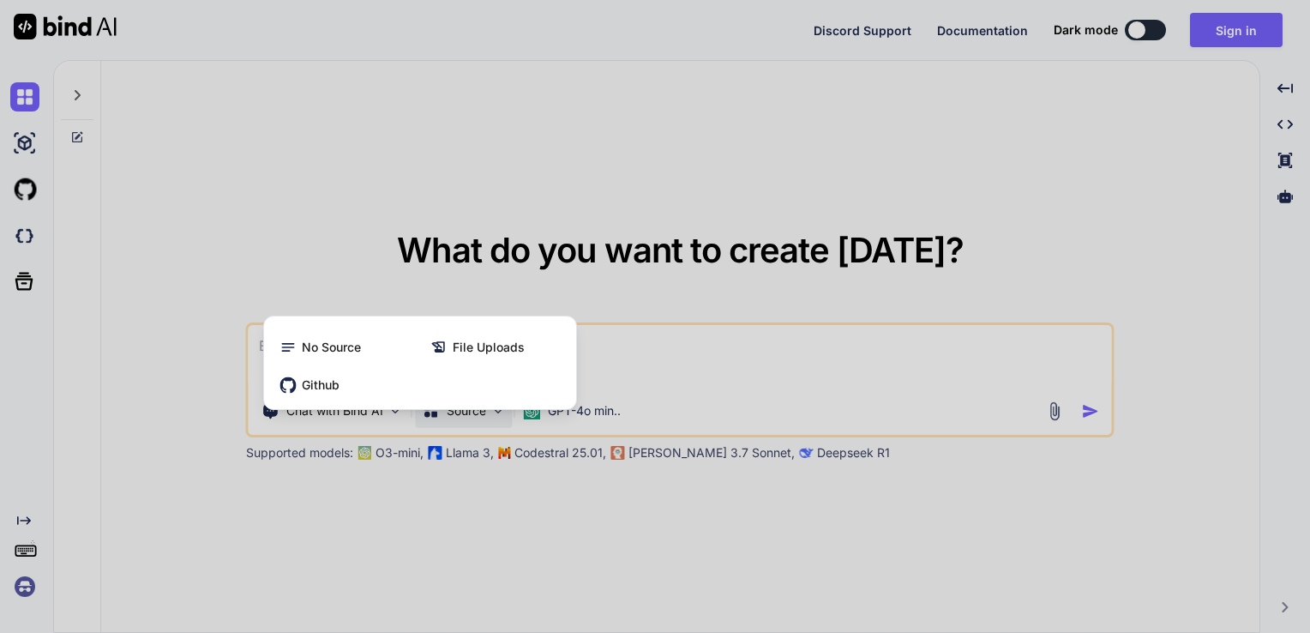
click at [421, 503] on div at bounding box center [655, 316] width 1310 height 633
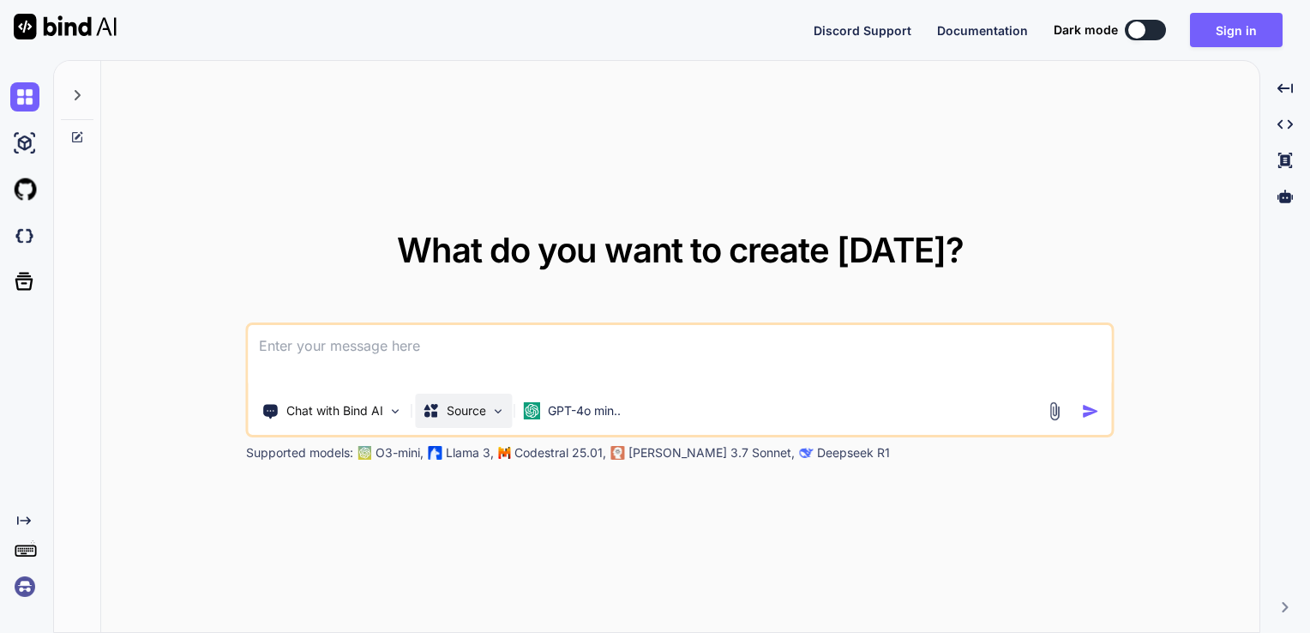
click at [436, 410] on icon at bounding box center [431, 410] width 17 height 17
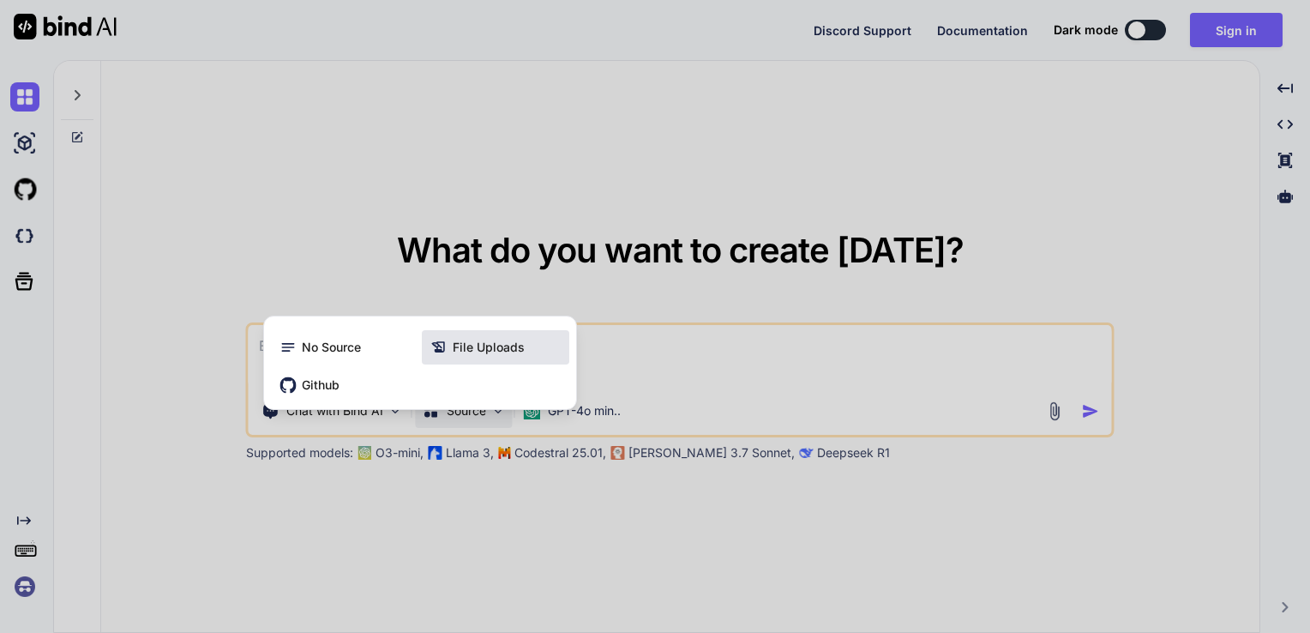
click at [477, 361] on div "File Uploads" at bounding box center [495, 347] width 147 height 34
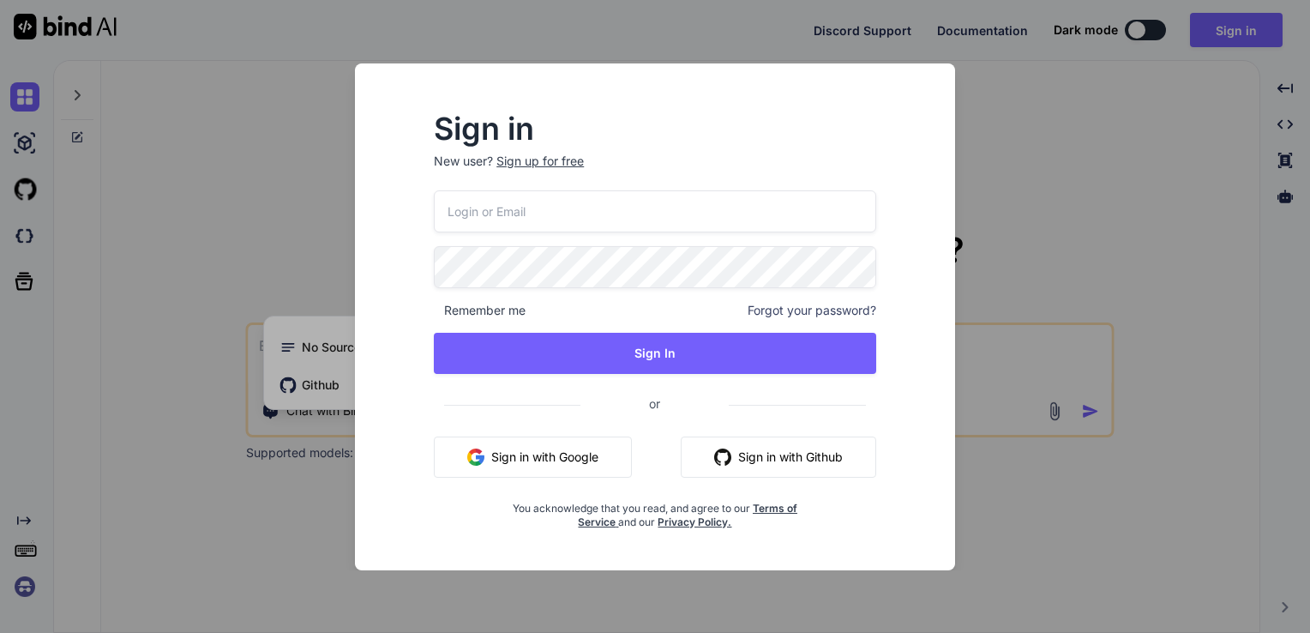
click at [721, 450] on img "button" at bounding box center [722, 456] width 17 height 17
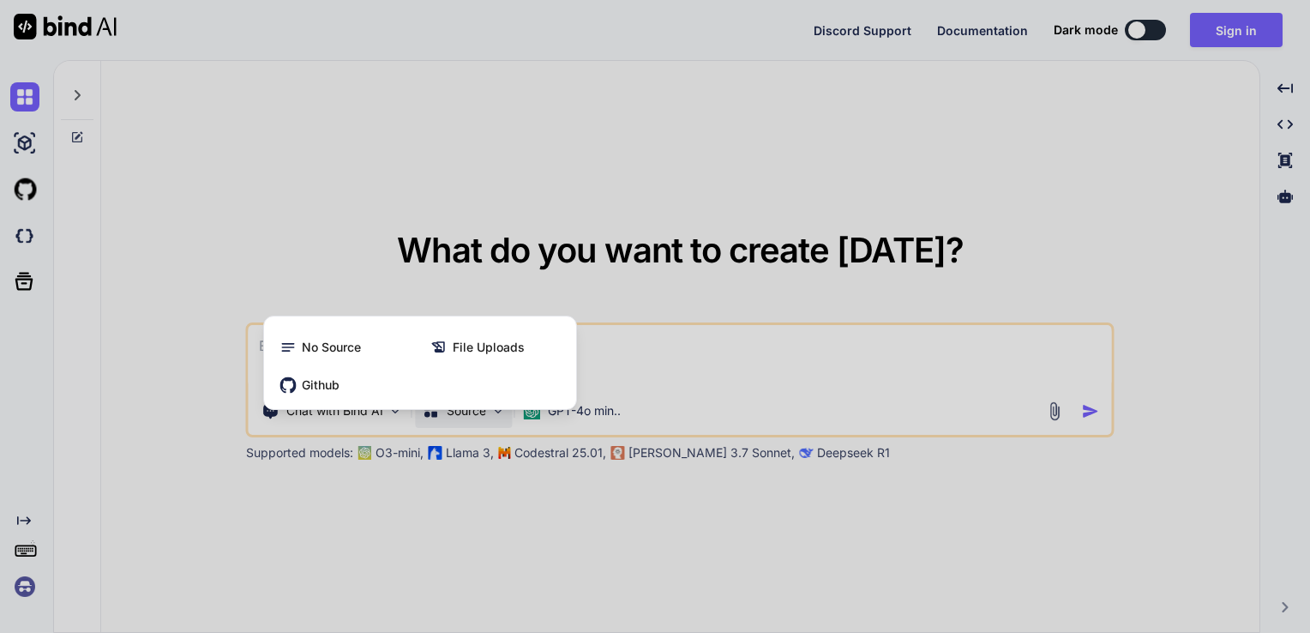
drag, startPoint x: 384, startPoint y: 562, endPoint x: 303, endPoint y: 625, distance: 103.3
click at [303, 625] on div at bounding box center [655, 316] width 1310 height 633
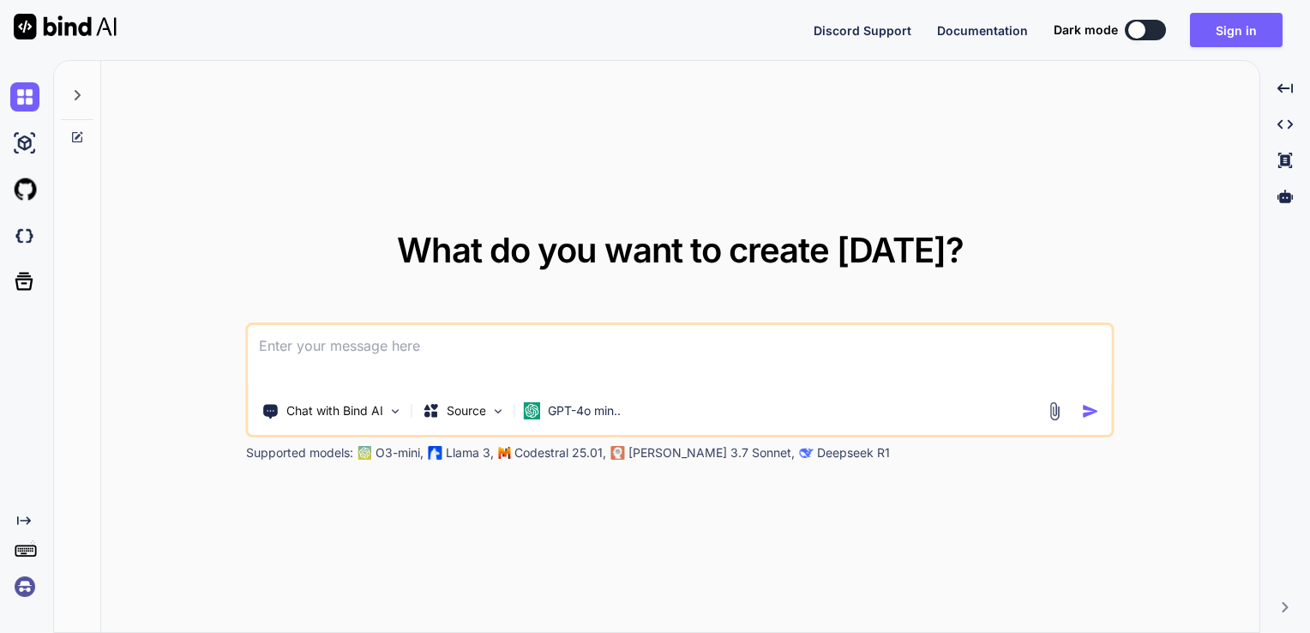
click at [303, 625] on div "What do you want to create today? Chat with Bind AI Source GPT-4o min.. Support…" at bounding box center [680, 347] width 1159 height 573
click at [479, 424] on div "Source" at bounding box center [464, 411] width 97 height 34
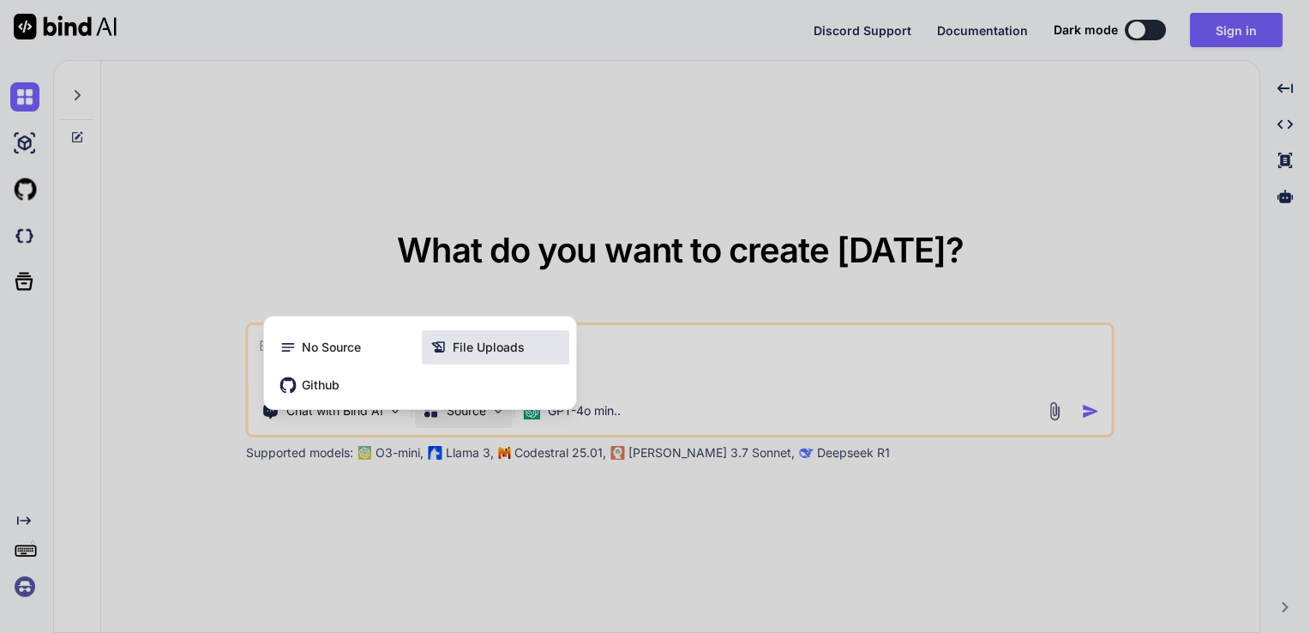
click at [520, 361] on div "File Uploads" at bounding box center [495, 347] width 147 height 34
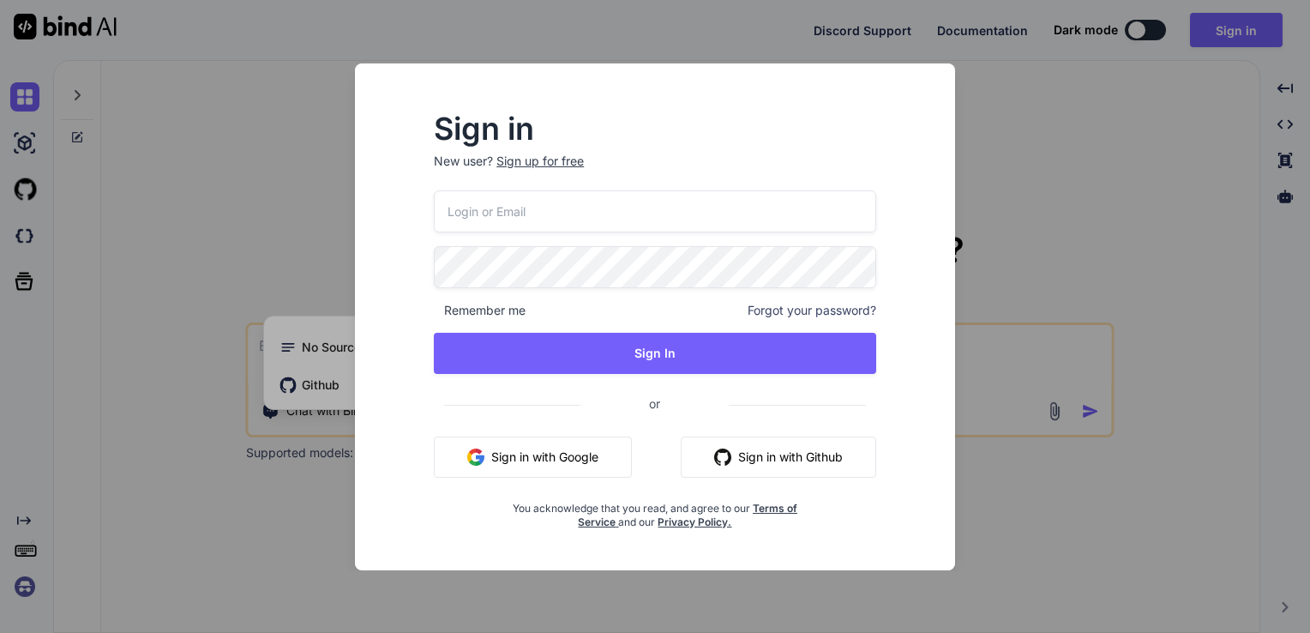
click at [514, 452] on button "Sign in with Google" at bounding box center [533, 456] width 198 height 41
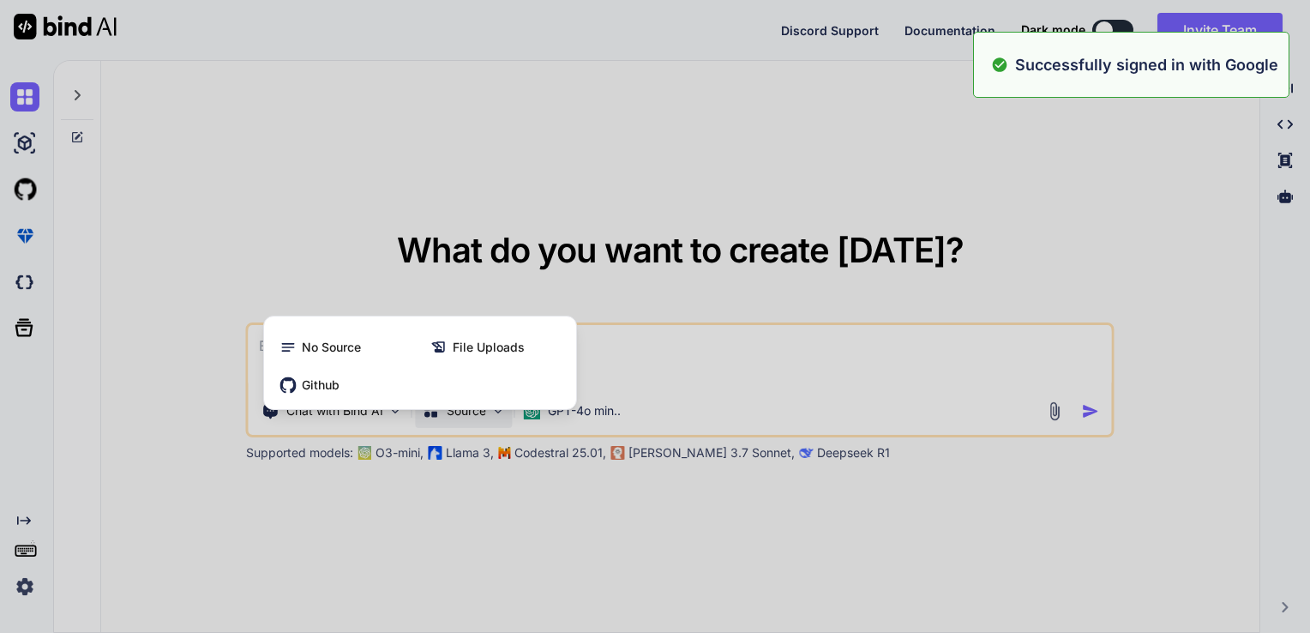
click at [565, 333] on div "File Uploads" at bounding box center [495, 347] width 147 height 34
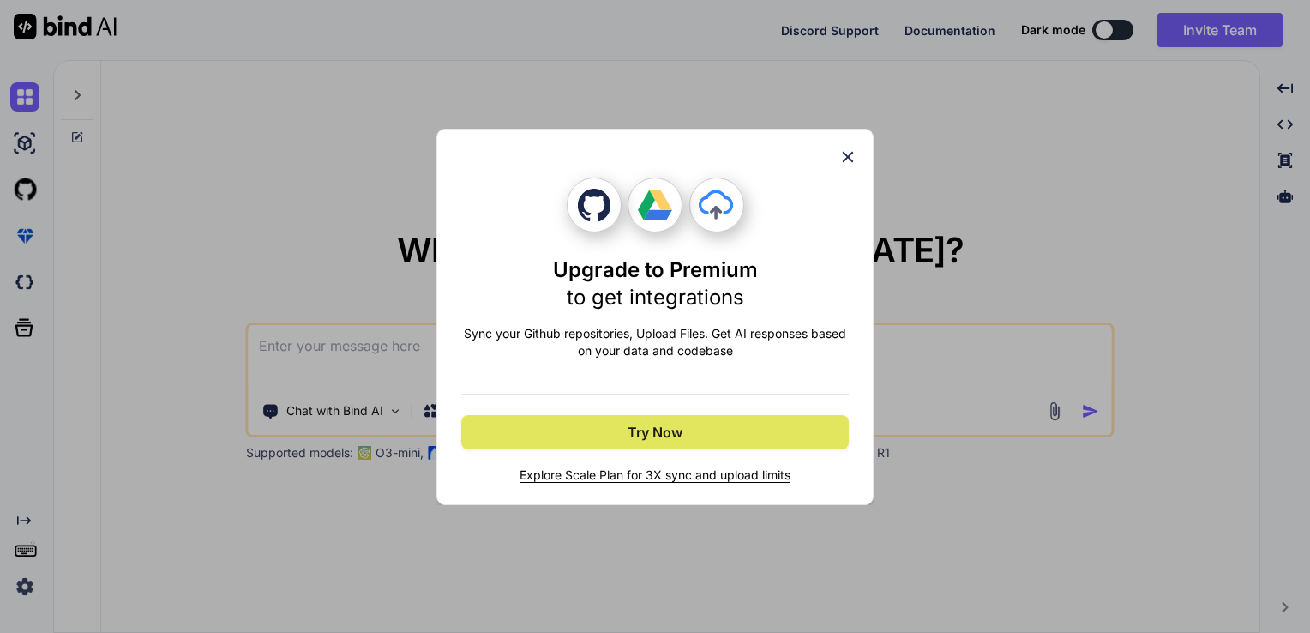
click at [636, 424] on span "Try Now" at bounding box center [655, 432] width 55 height 21
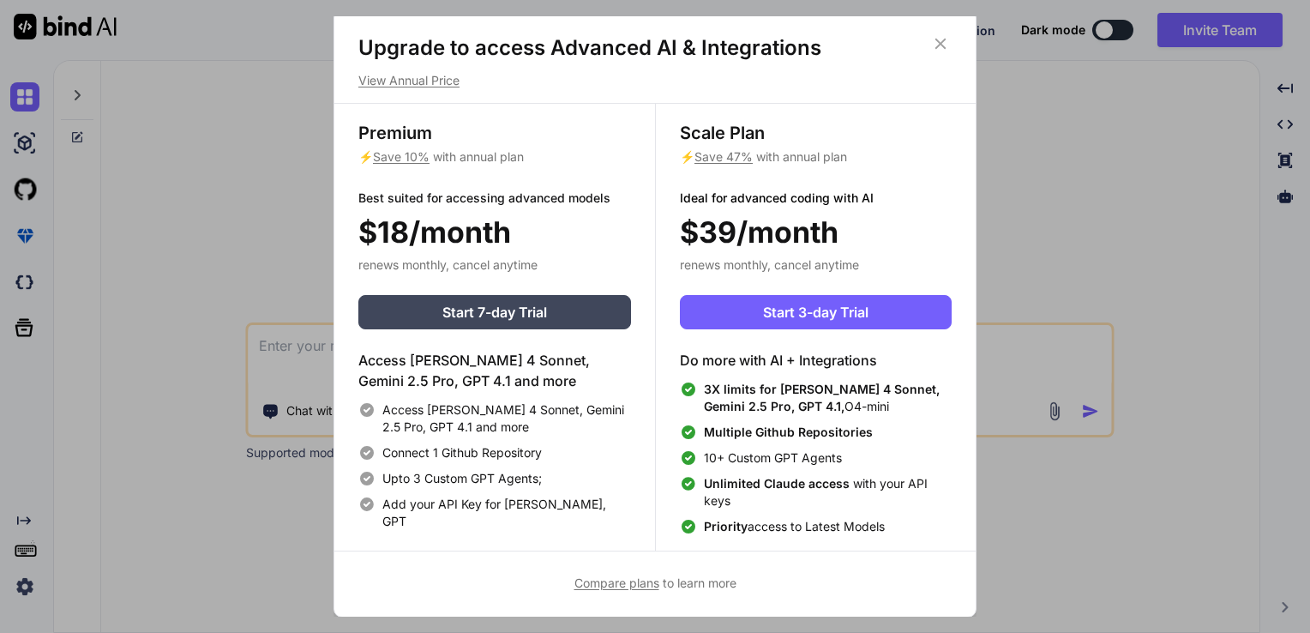
scroll to position [6, 0]
click at [502, 300] on button "Start 7-day Trial" at bounding box center [494, 313] width 273 height 34
click at [508, 319] on span "Start 7-day Trial" at bounding box center [494, 313] width 105 height 21
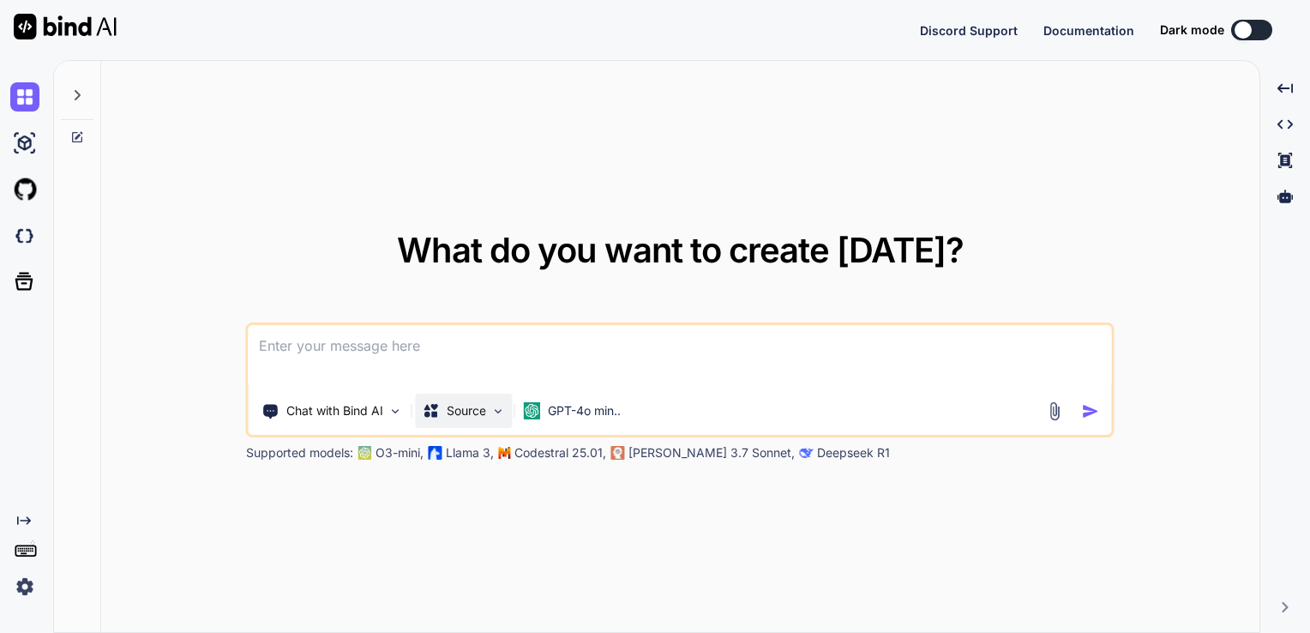
type textarea "x"
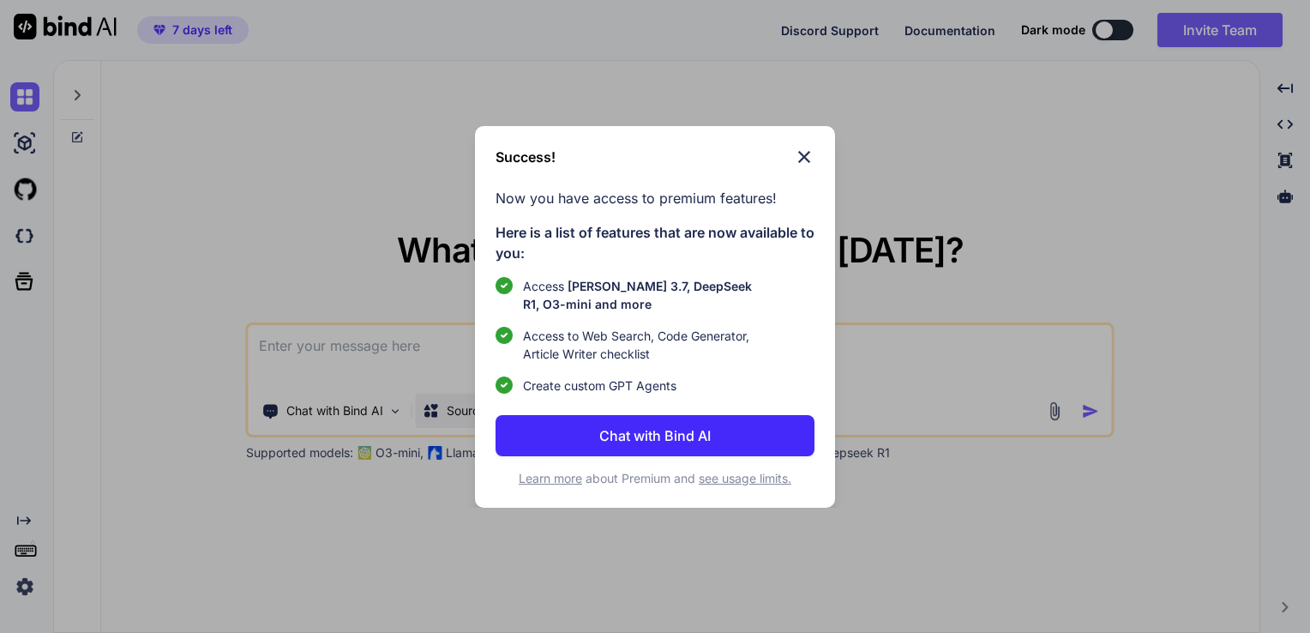
click at [504, 400] on div "What do you want to create [DATE]? Chat with Bind AI Source GPT-4o min.. Suppor…" at bounding box center [681, 346] width 1257 height 573
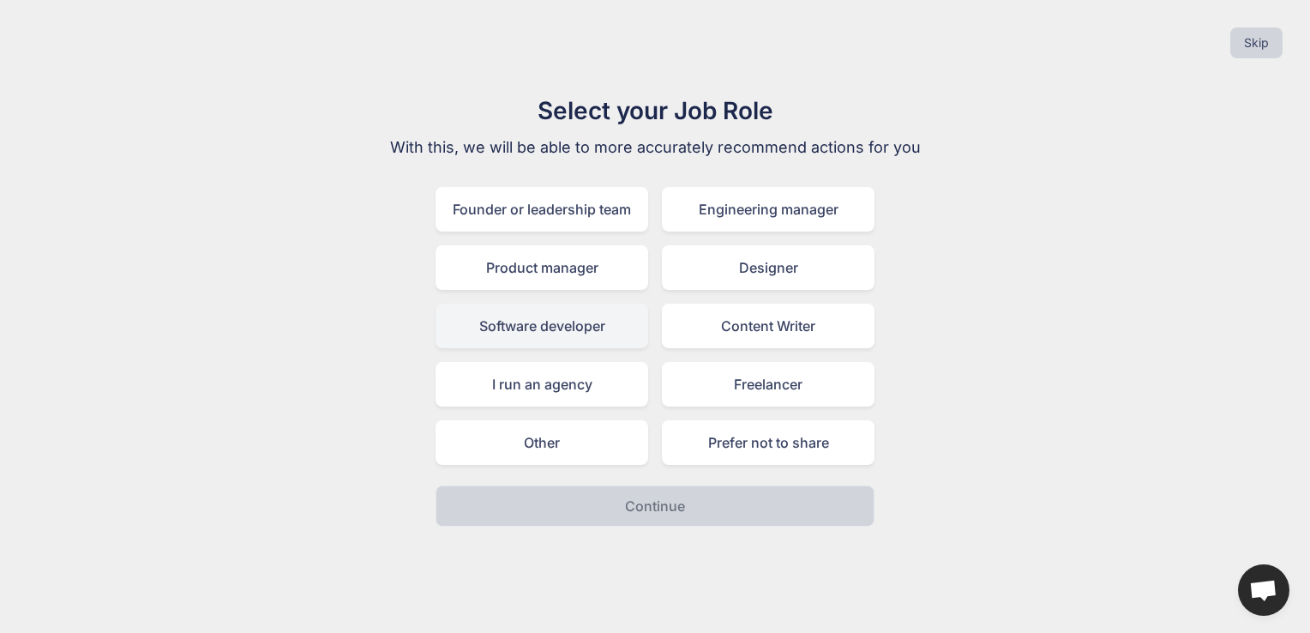
click at [586, 331] on div "Software developer" at bounding box center [542, 326] width 213 height 45
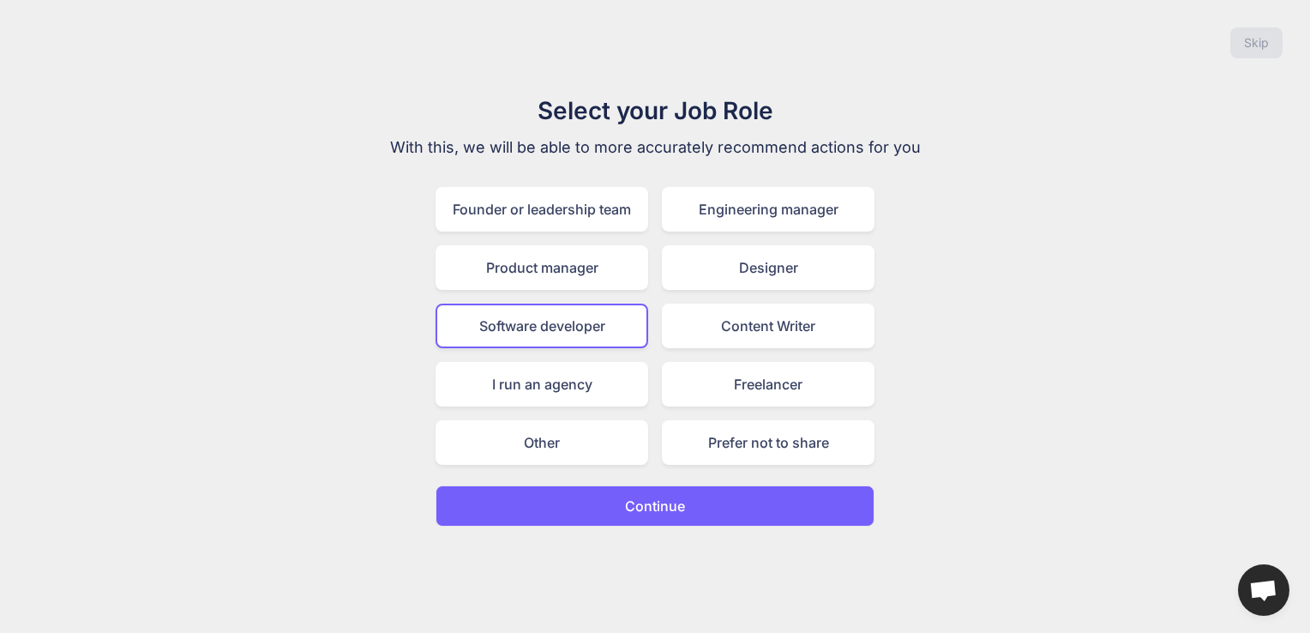
click at [650, 496] on p "Continue" at bounding box center [655, 506] width 60 height 21
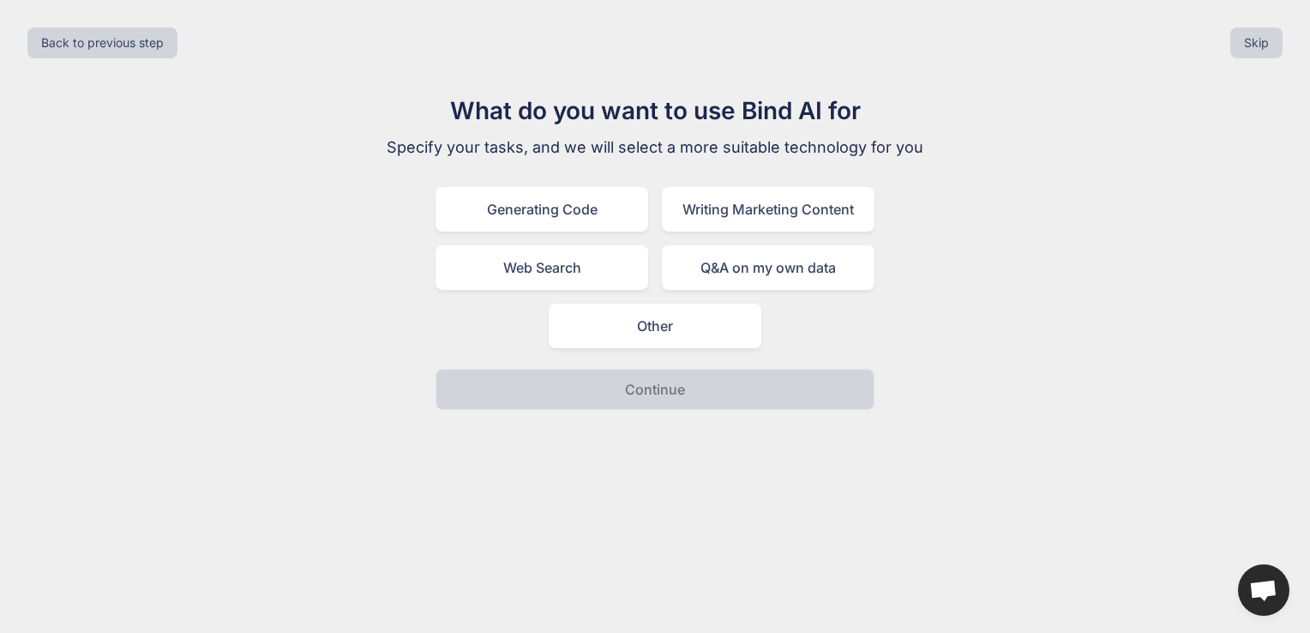
click at [557, 232] on div "Generating Code Writing Marketing Content Web Search Q&A on my own data Other" at bounding box center [655, 267] width 439 height 161
click at [552, 211] on div "Generating Code" at bounding box center [542, 209] width 213 height 45
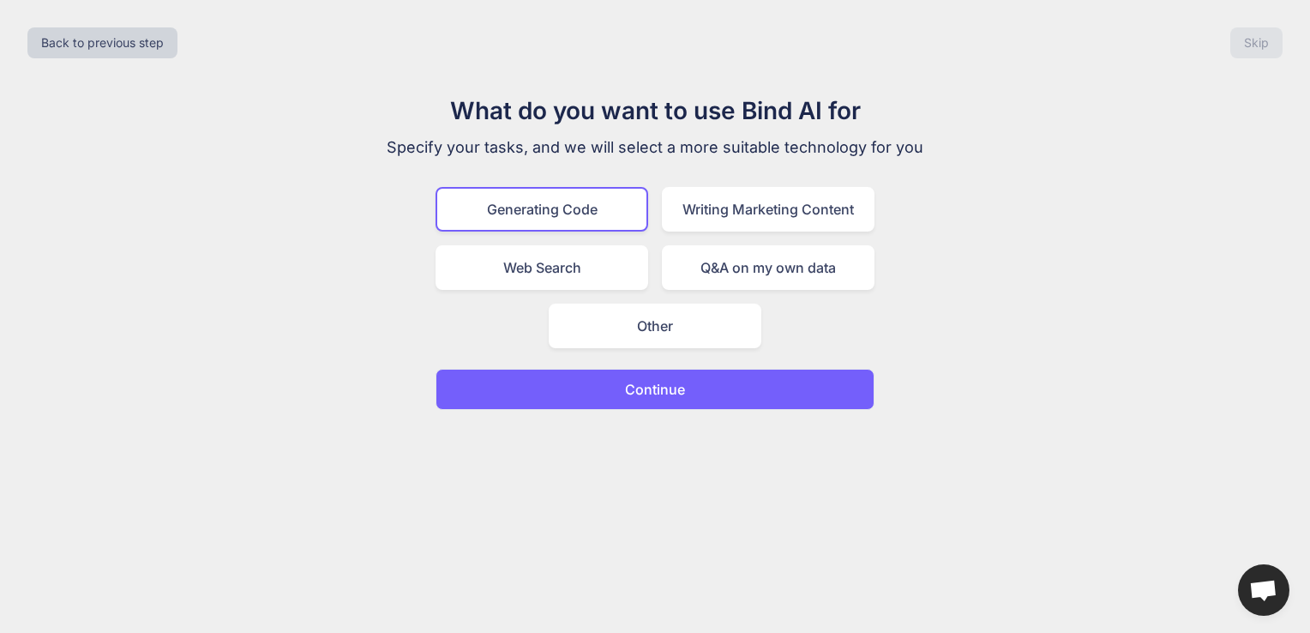
click at [600, 386] on button "Continue" at bounding box center [655, 389] width 439 height 41
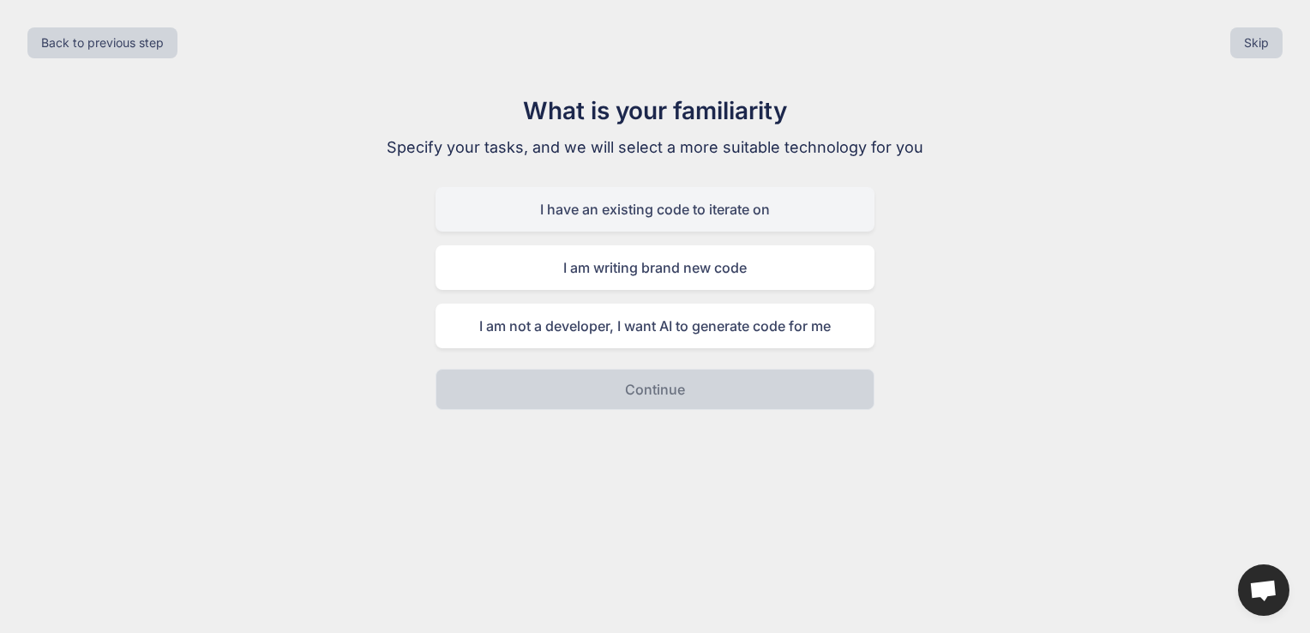
click at [617, 214] on div "I have an existing code to iterate on" at bounding box center [655, 209] width 439 height 45
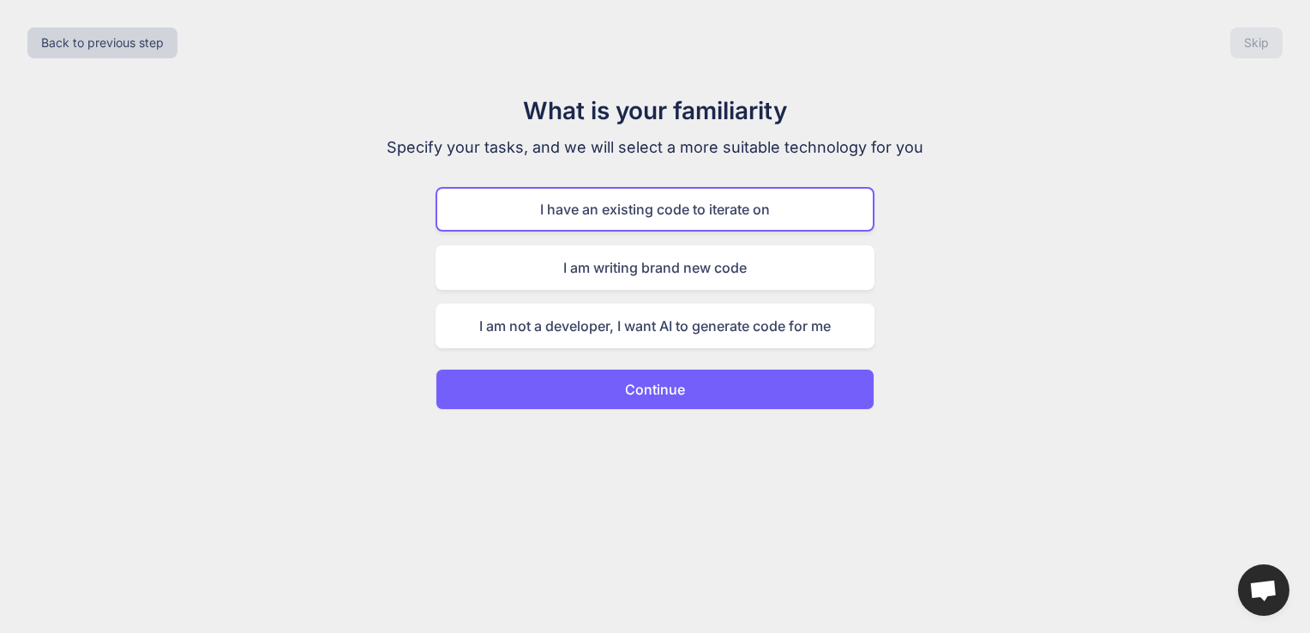
click at [635, 379] on p "Continue" at bounding box center [655, 389] width 60 height 21
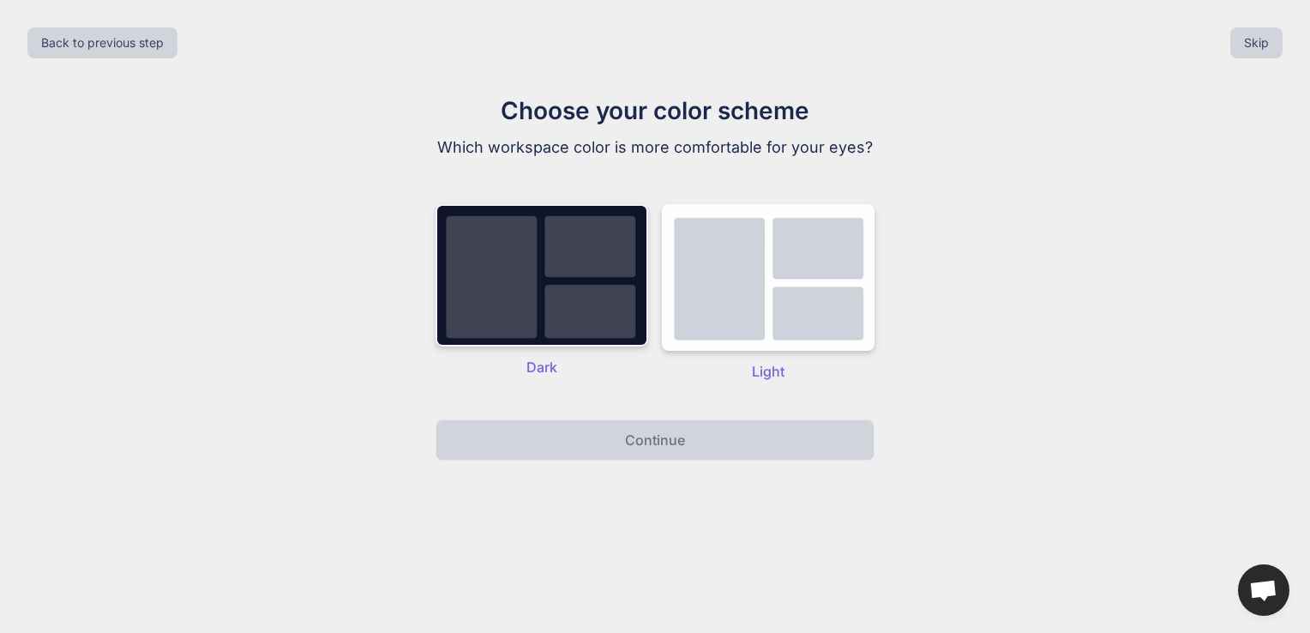
click at [584, 315] on img at bounding box center [542, 275] width 213 height 142
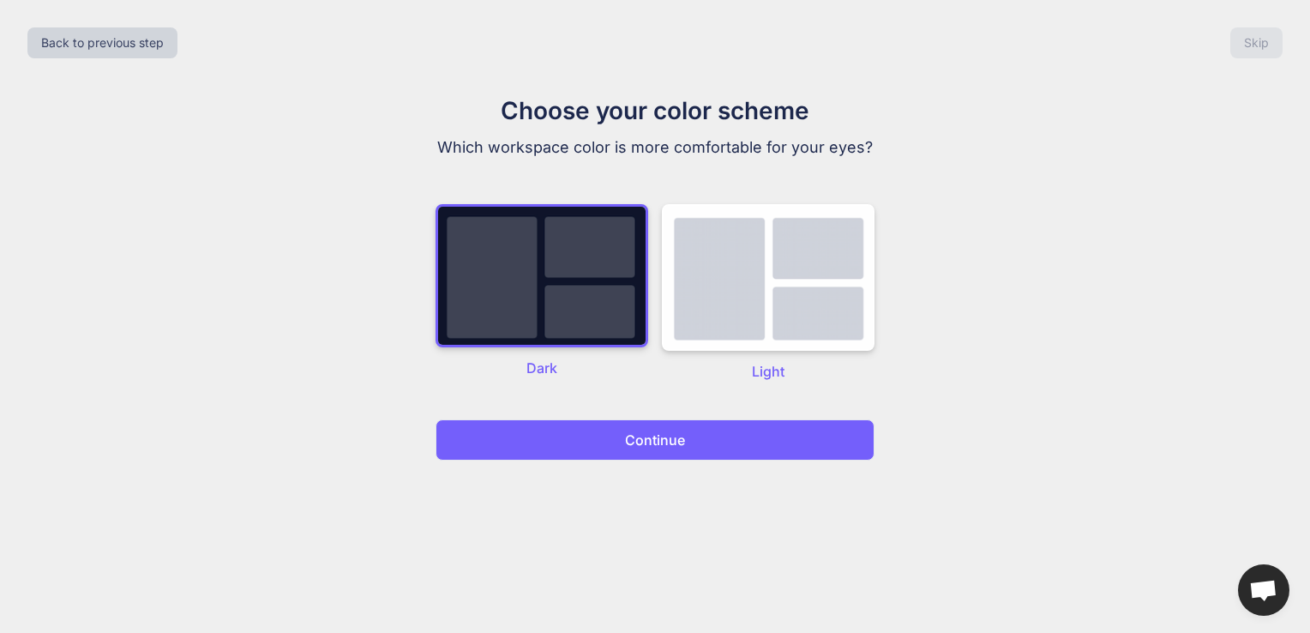
click at [603, 448] on button "Continue" at bounding box center [655, 439] width 439 height 41
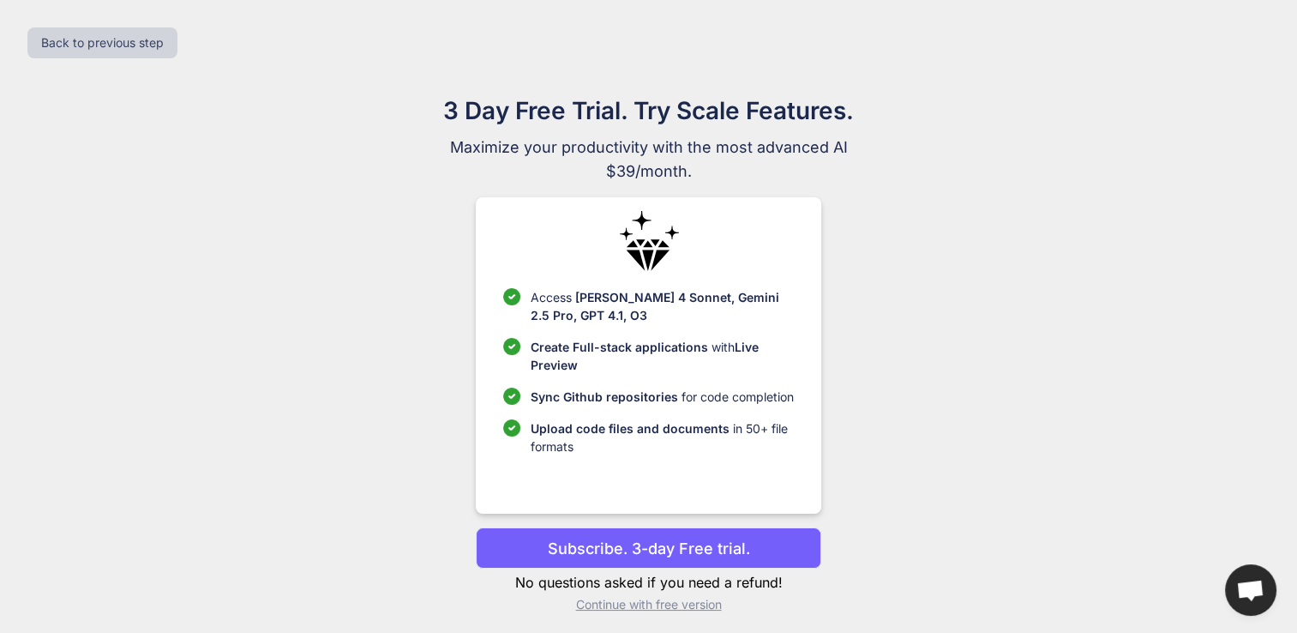
click at [640, 545] on p "Subscribe. 3-day Free trial." at bounding box center [649, 548] width 202 height 23
click at [632, 604] on p "Continue with free version" at bounding box center [649, 604] width 346 height 17
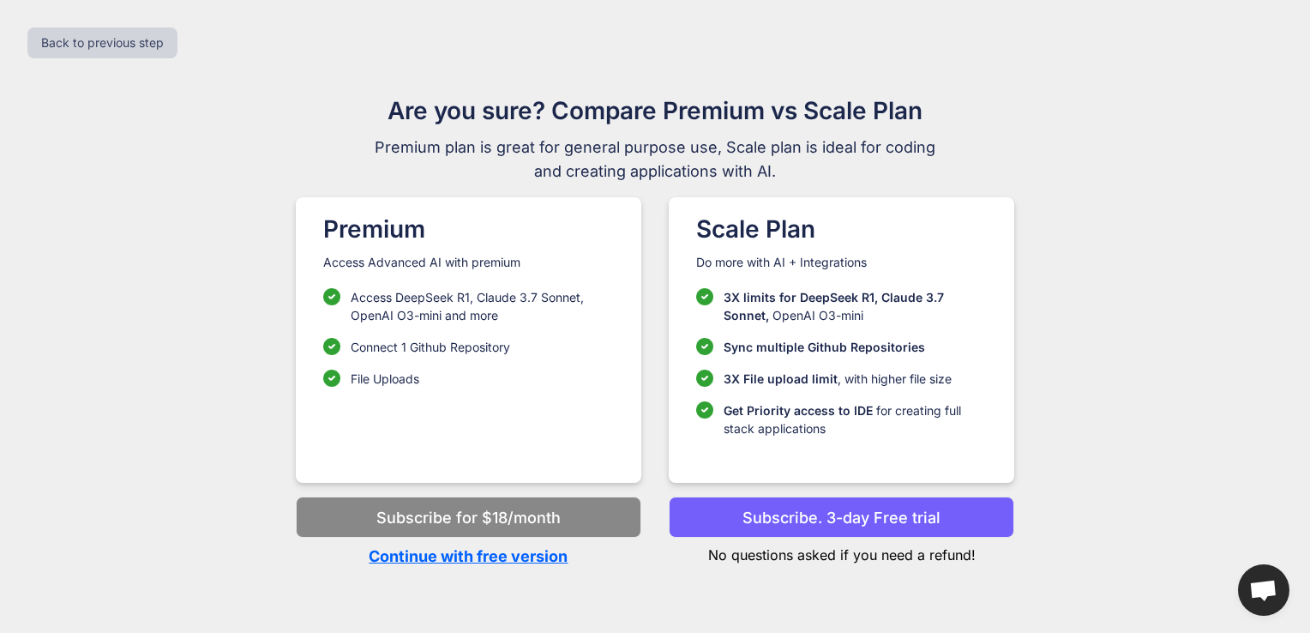
click at [513, 557] on p "Continue with free version" at bounding box center [469, 556] width 346 height 23
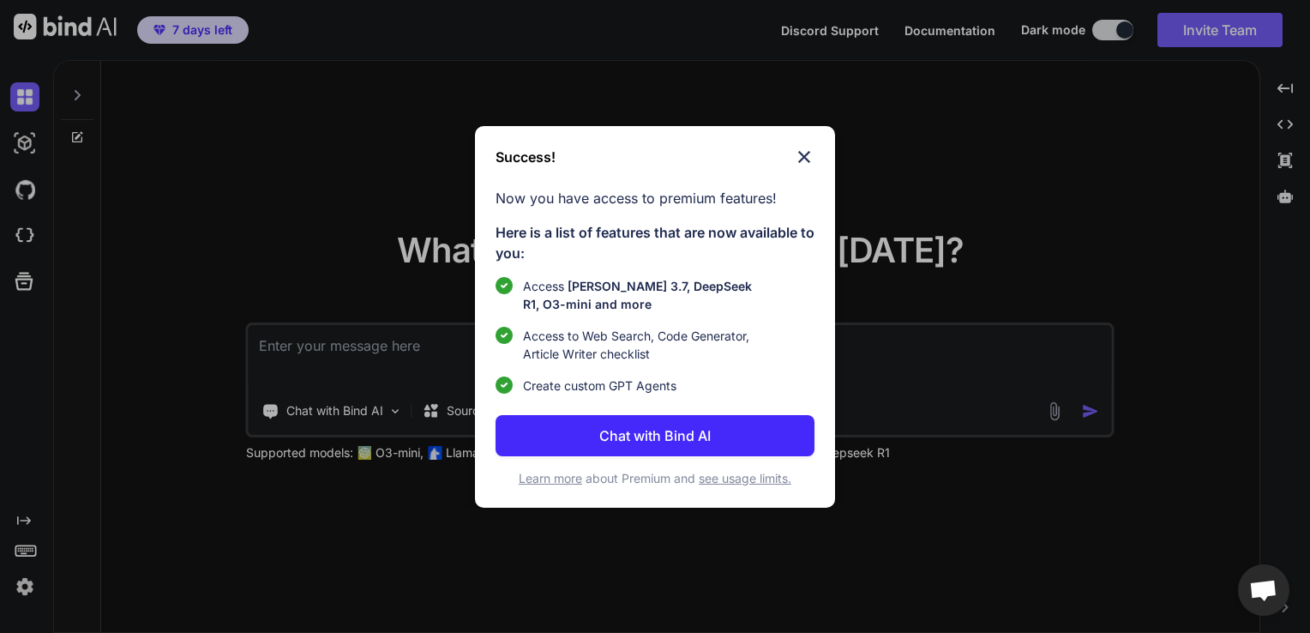
click at [787, 164] on div "Success!" at bounding box center [655, 157] width 319 height 21
click at [796, 153] on img at bounding box center [804, 157] width 21 height 21
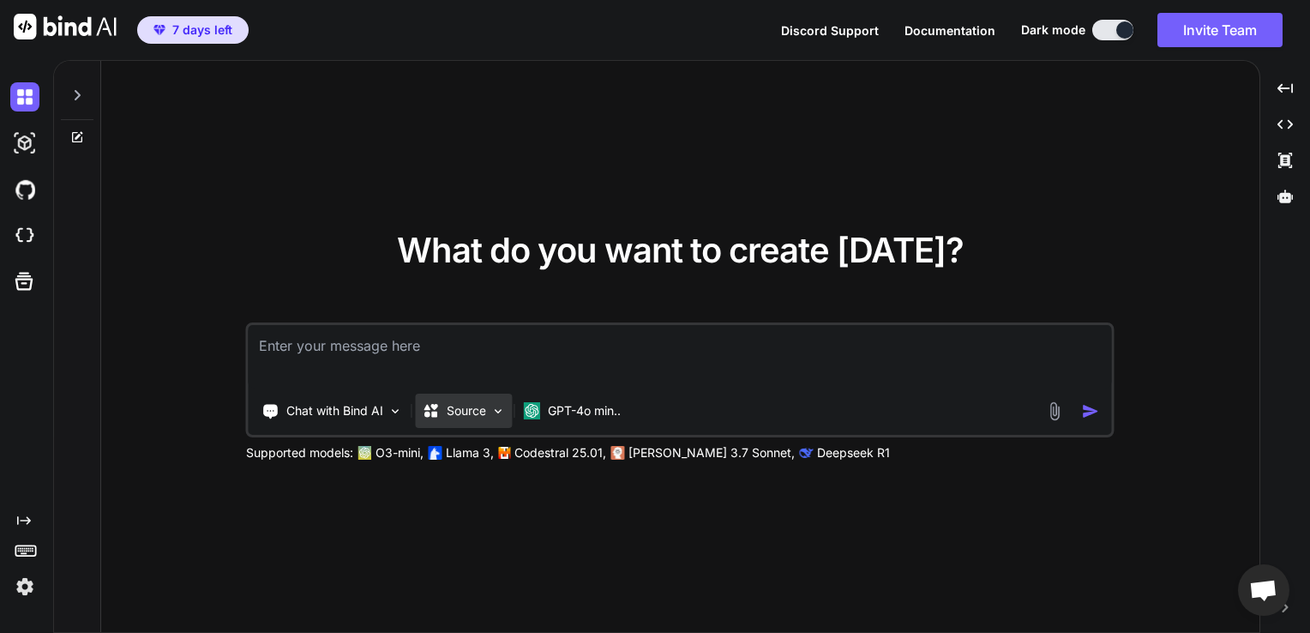
click at [478, 417] on p "Source" at bounding box center [466, 410] width 39 height 17
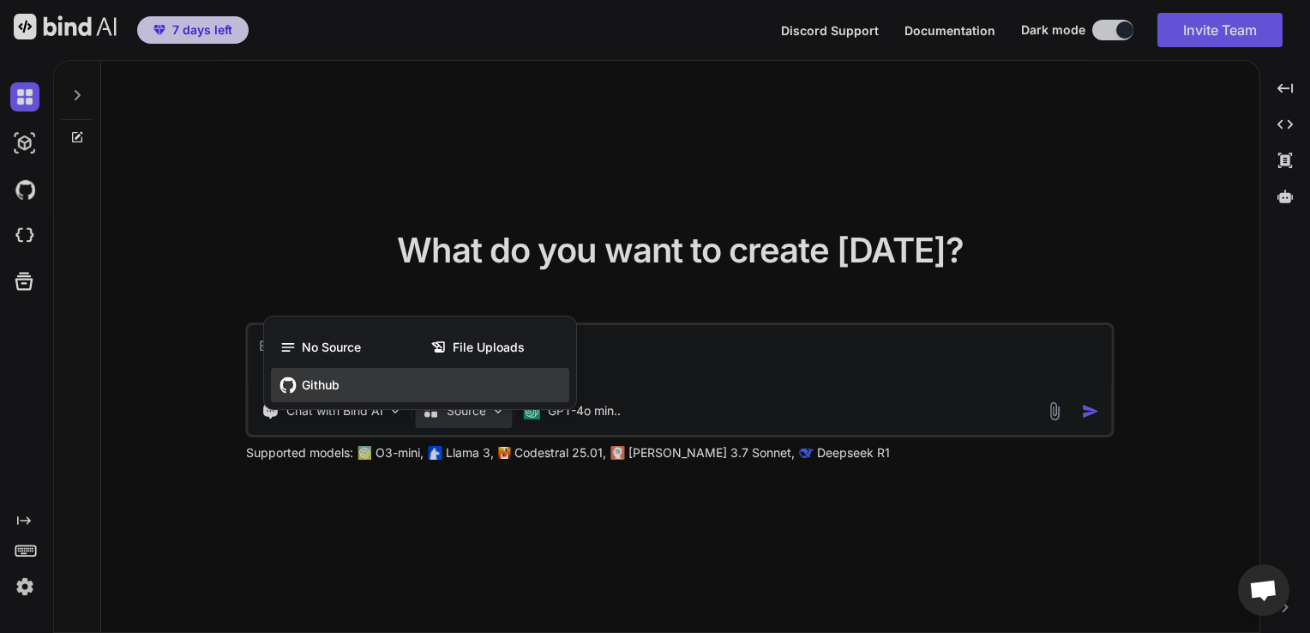
click at [407, 400] on div "Github" at bounding box center [420, 385] width 298 height 34
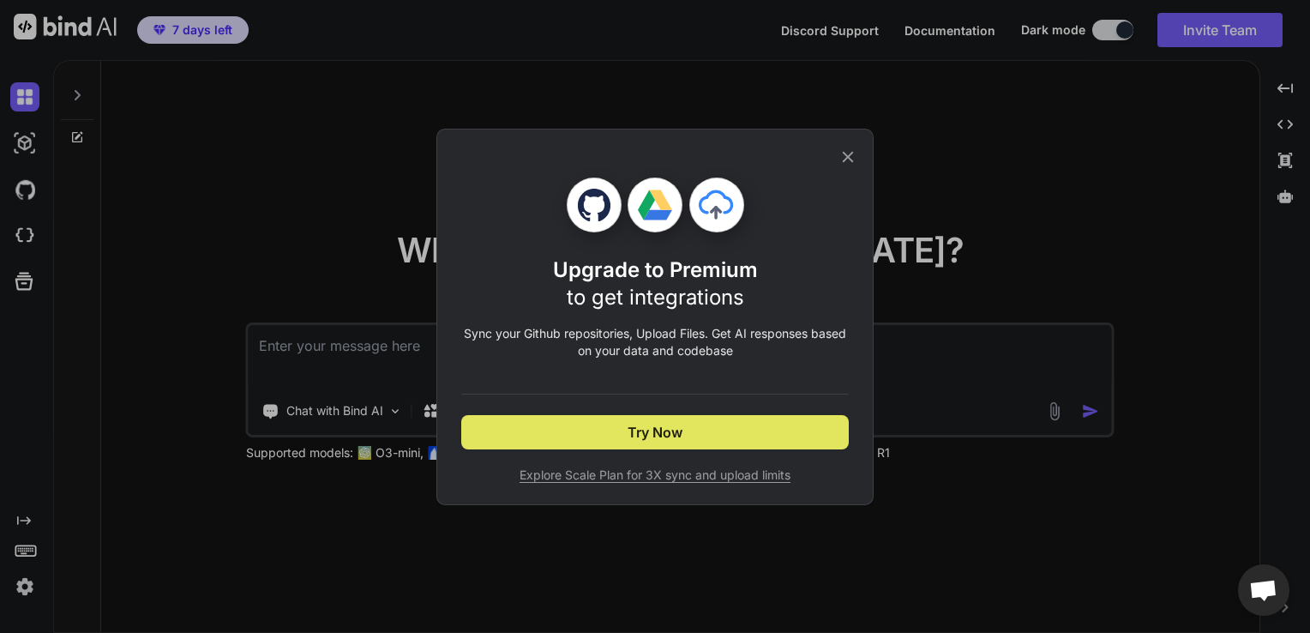
click at [595, 440] on button "Try Now" at bounding box center [655, 432] width 388 height 34
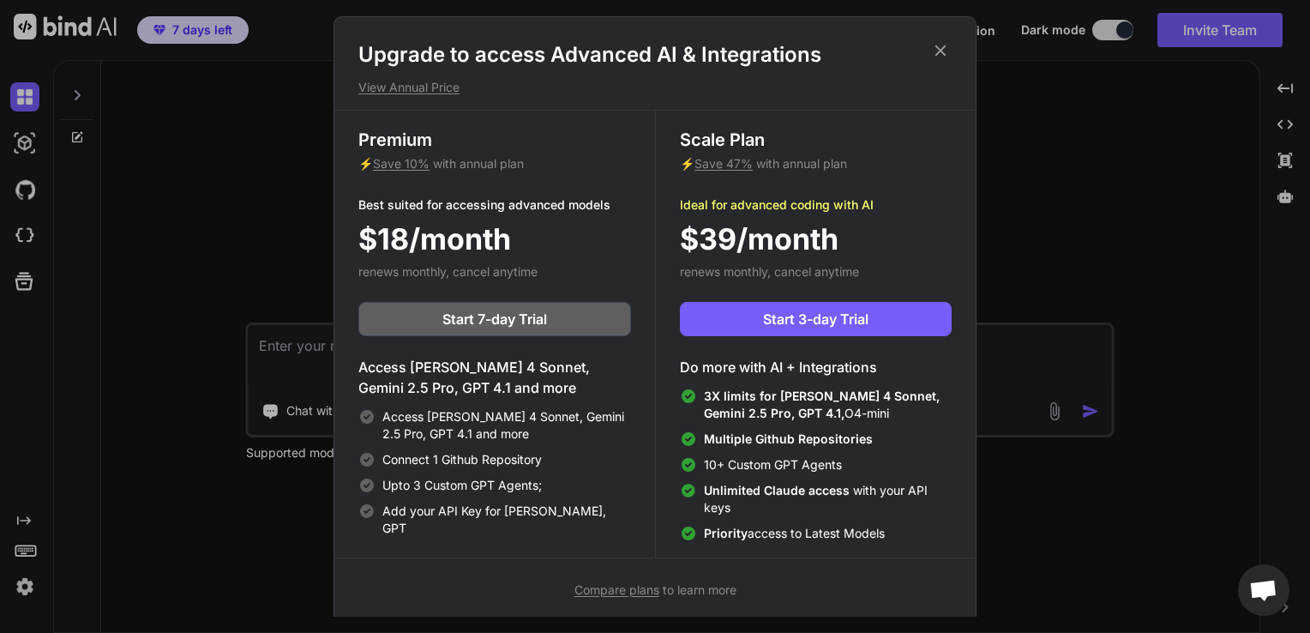
click at [521, 346] on div "Premium ⚡ Save 10% with annual plan Best suited for accessing advanced models $…" at bounding box center [494, 334] width 321 height 447
click at [412, 169] on span "Save 10%" at bounding box center [401, 163] width 57 height 15
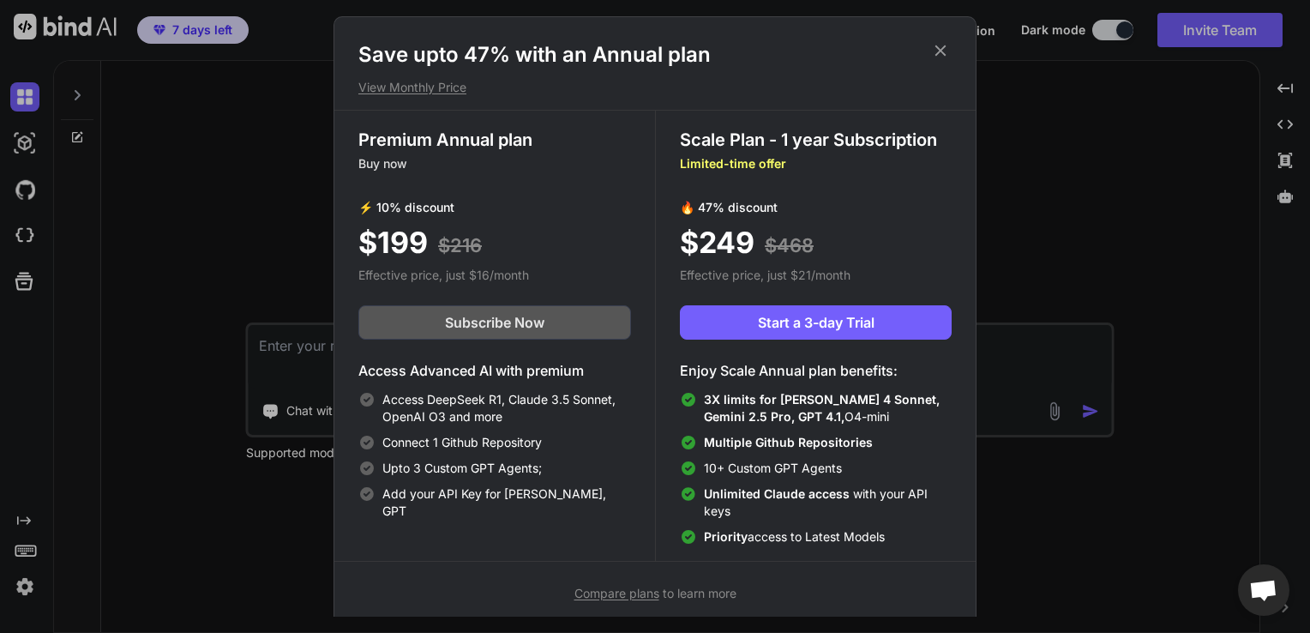
click at [500, 318] on span "Subscribe Now" at bounding box center [494, 322] width 99 height 21
click at [934, 50] on icon at bounding box center [940, 50] width 19 height 19
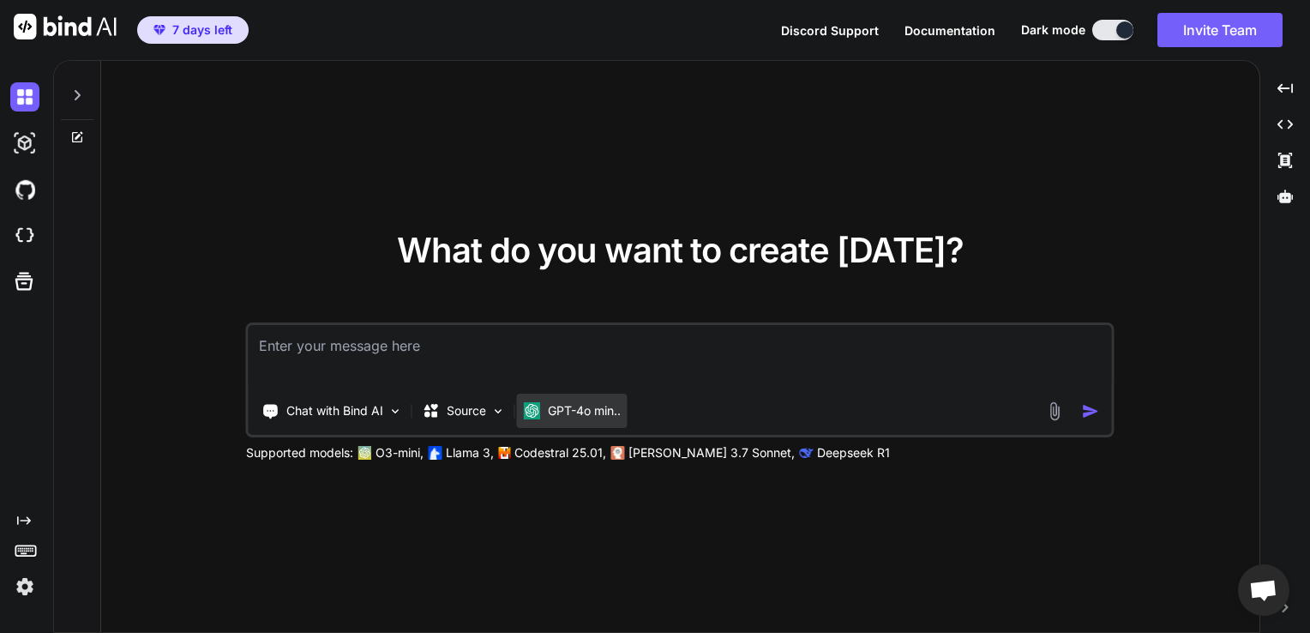
click at [551, 424] on div "GPT-4o min.." at bounding box center [572, 411] width 111 height 34
click at [471, 400] on div "Source" at bounding box center [464, 411] width 97 height 34
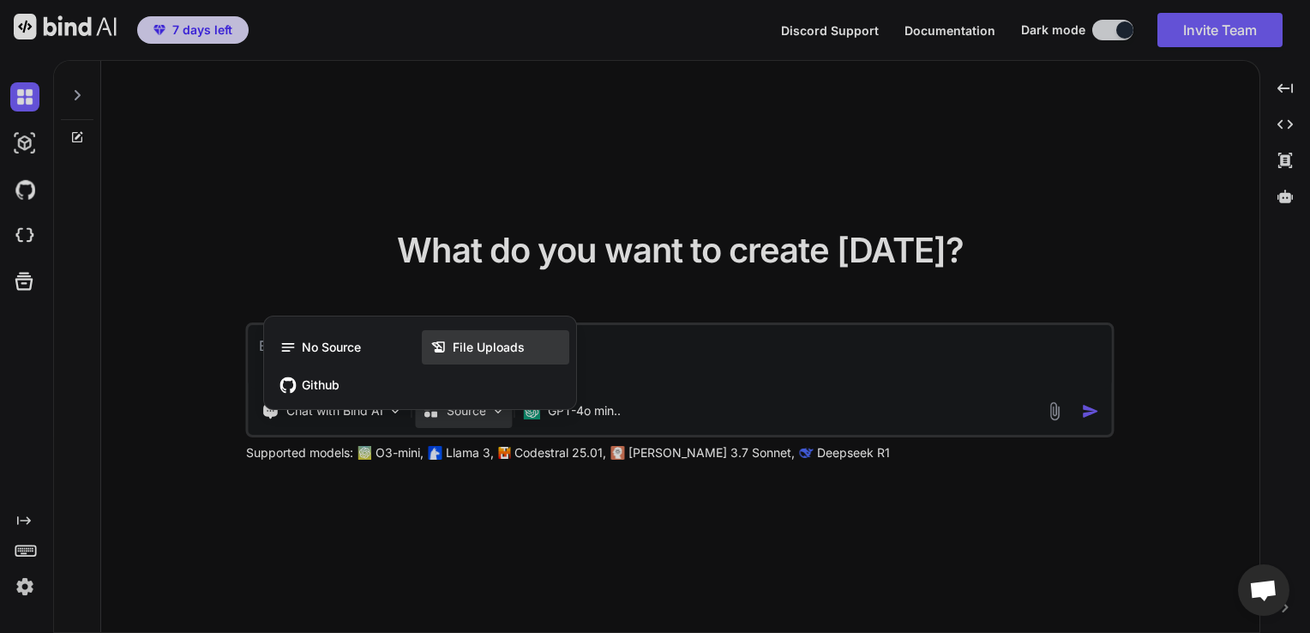
click at [465, 340] on span "File Uploads" at bounding box center [489, 347] width 72 height 17
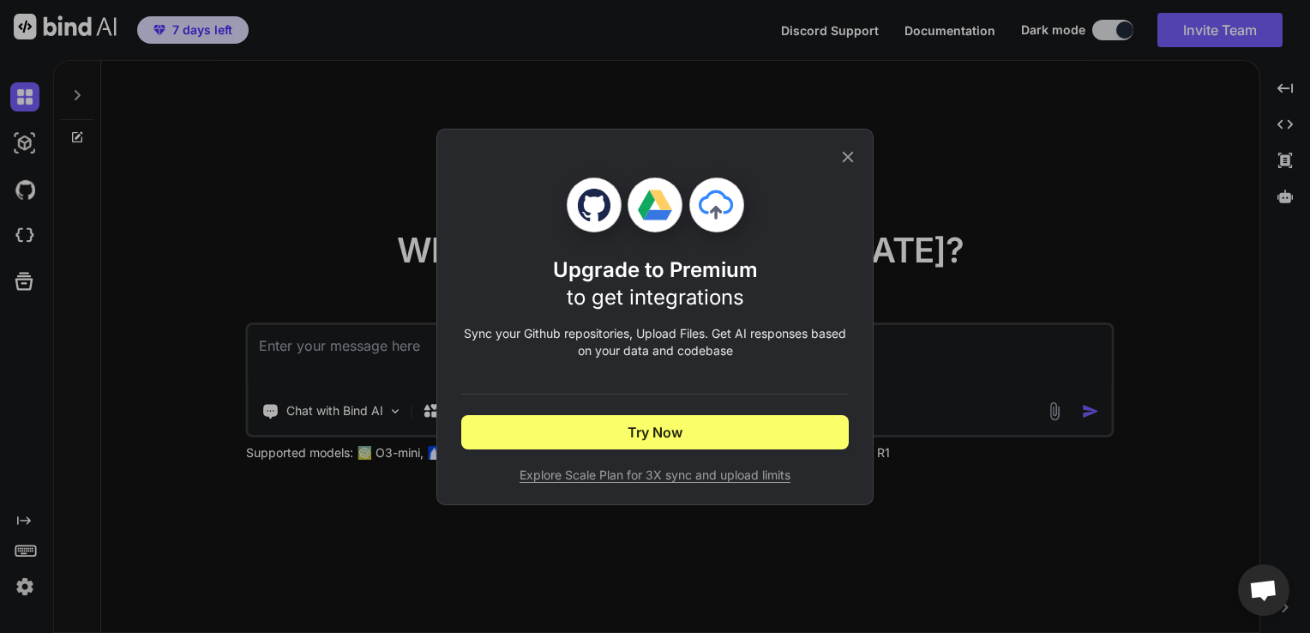
click at [638, 479] on span "Explore Scale Plan for 3X sync and upload limits" at bounding box center [655, 474] width 388 height 17
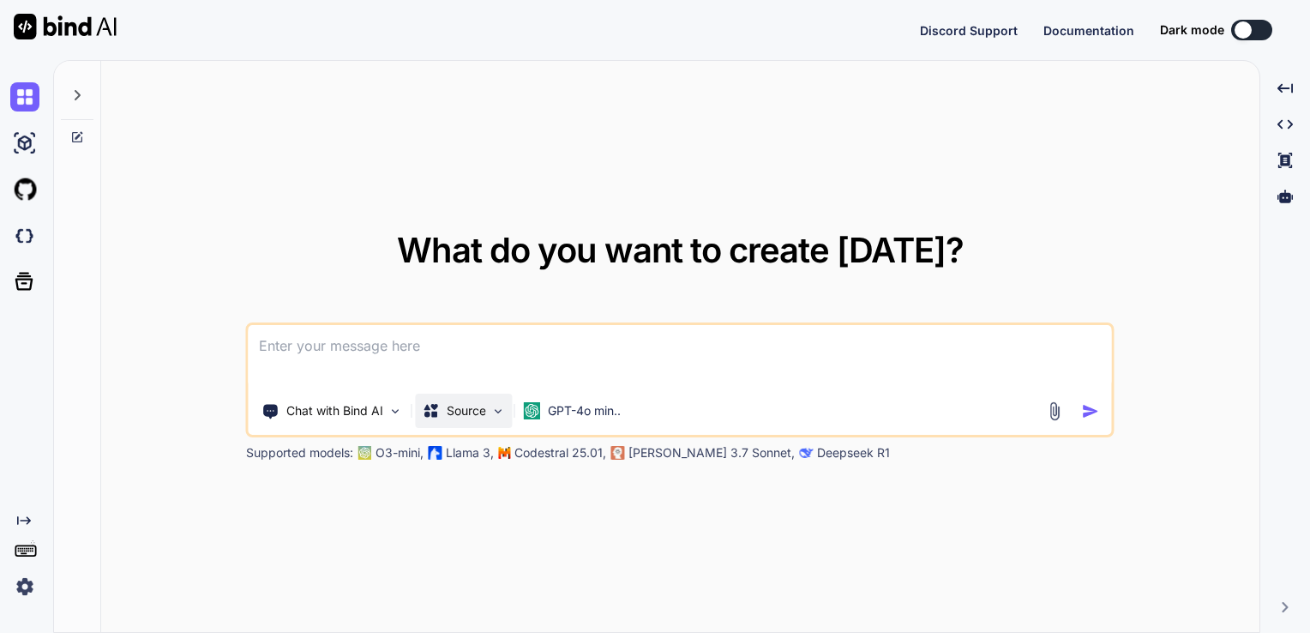
click at [439, 424] on div "Source" at bounding box center [464, 411] width 97 height 34
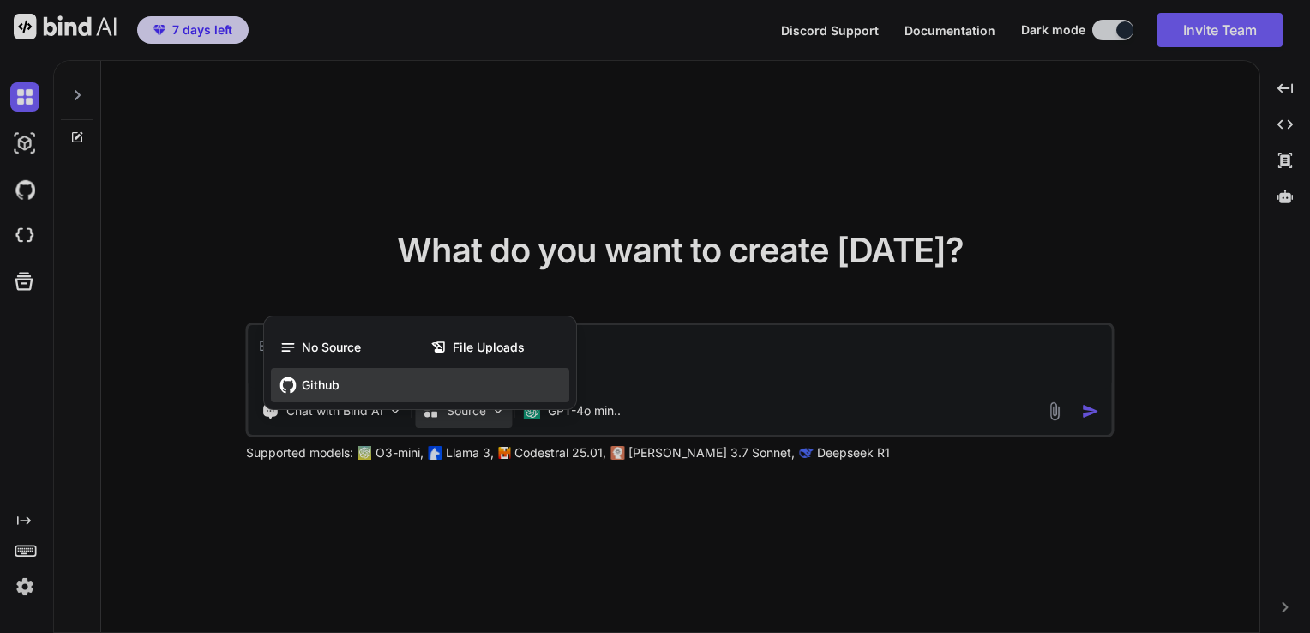
click at [368, 394] on div "Github" at bounding box center [420, 385] width 298 height 34
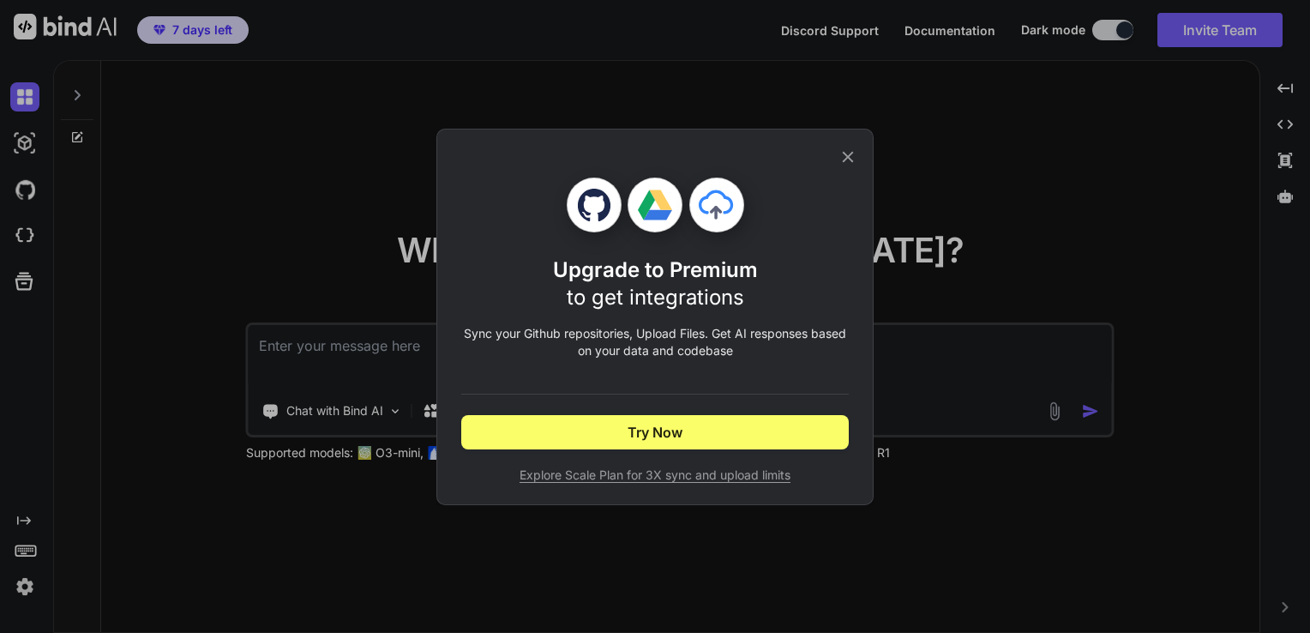
click at [360, 538] on div "Upgrade to Premium to get integrations Sync your Github repositories, Upload Fi…" at bounding box center [655, 316] width 1310 height 633
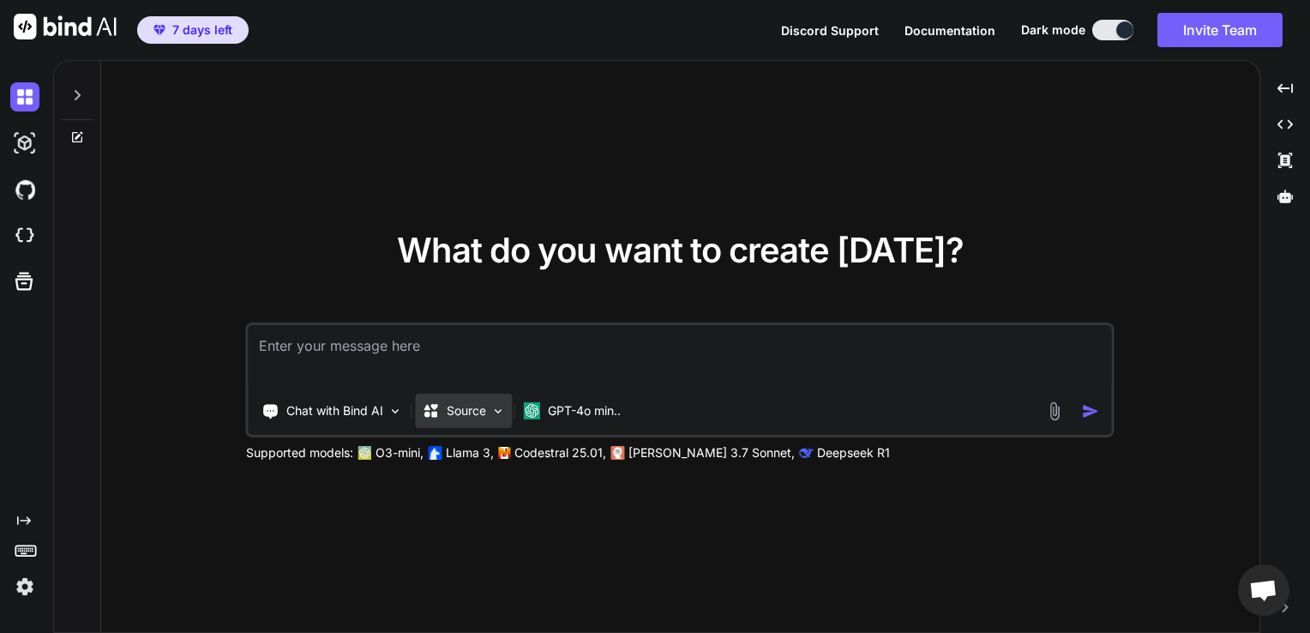
click at [432, 425] on div "Source" at bounding box center [464, 411] width 97 height 34
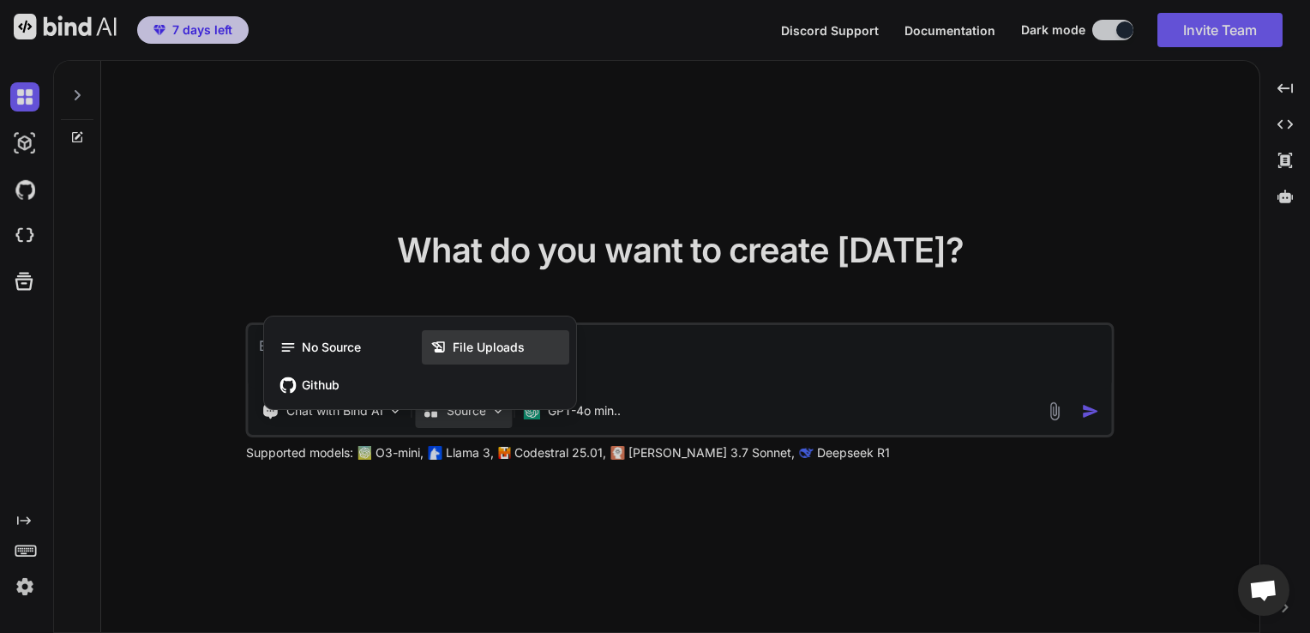
click at [479, 333] on div "File Uploads" at bounding box center [495, 347] width 147 height 34
type textarea "x"
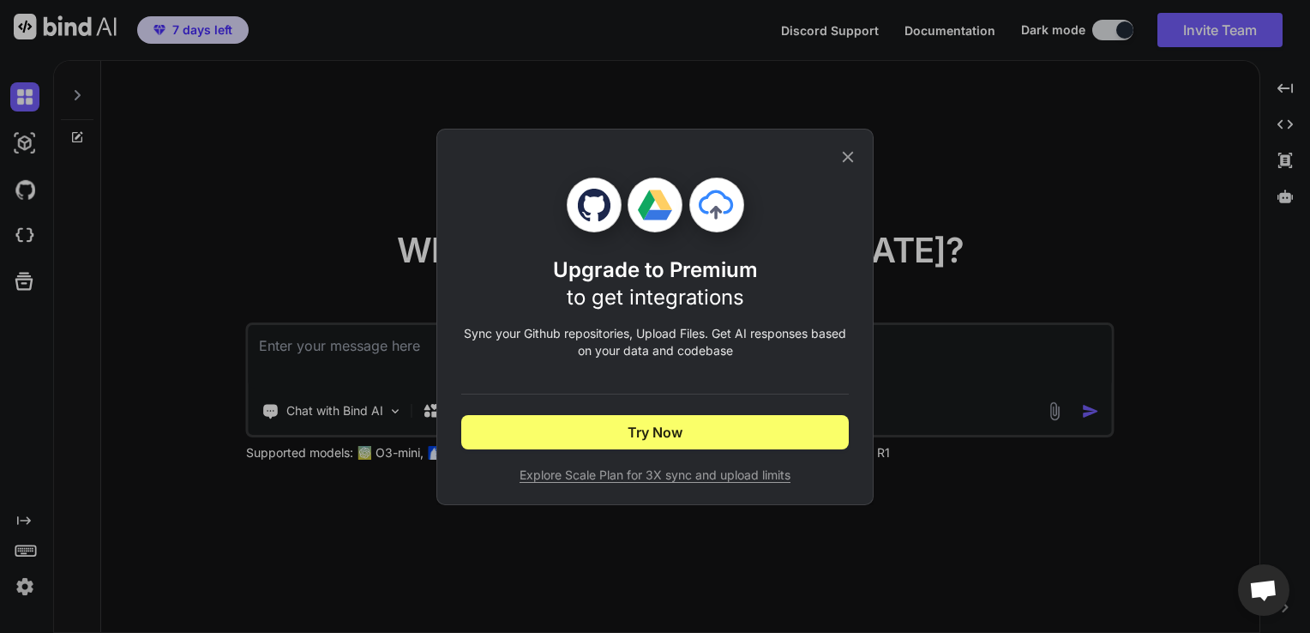
click at [837, 155] on div "Upgrade to Premium to get integrations Sync your Github repositories, Upload Fi…" at bounding box center [655, 316] width 388 height 375
click at [841, 152] on icon at bounding box center [848, 156] width 19 height 19
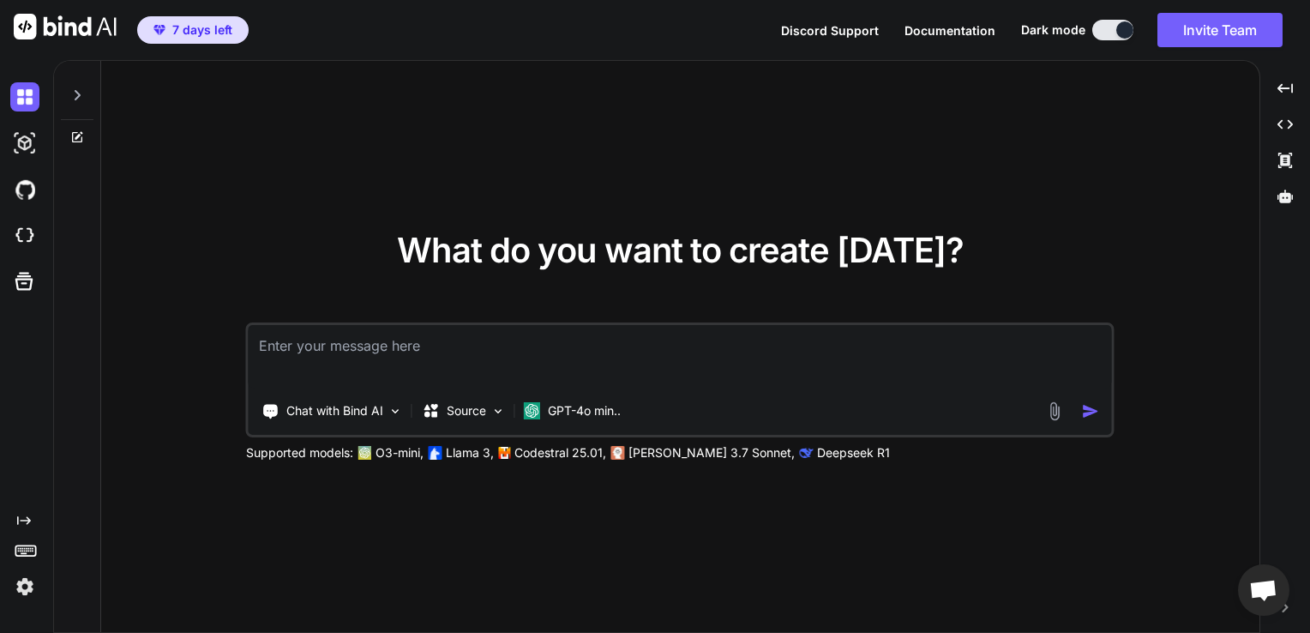
click at [205, 22] on span "7 days left" at bounding box center [202, 29] width 60 height 17
click at [216, 38] on span "7 days left" at bounding box center [202, 29] width 60 height 17
click at [27, 196] on img at bounding box center [24, 189] width 29 height 29
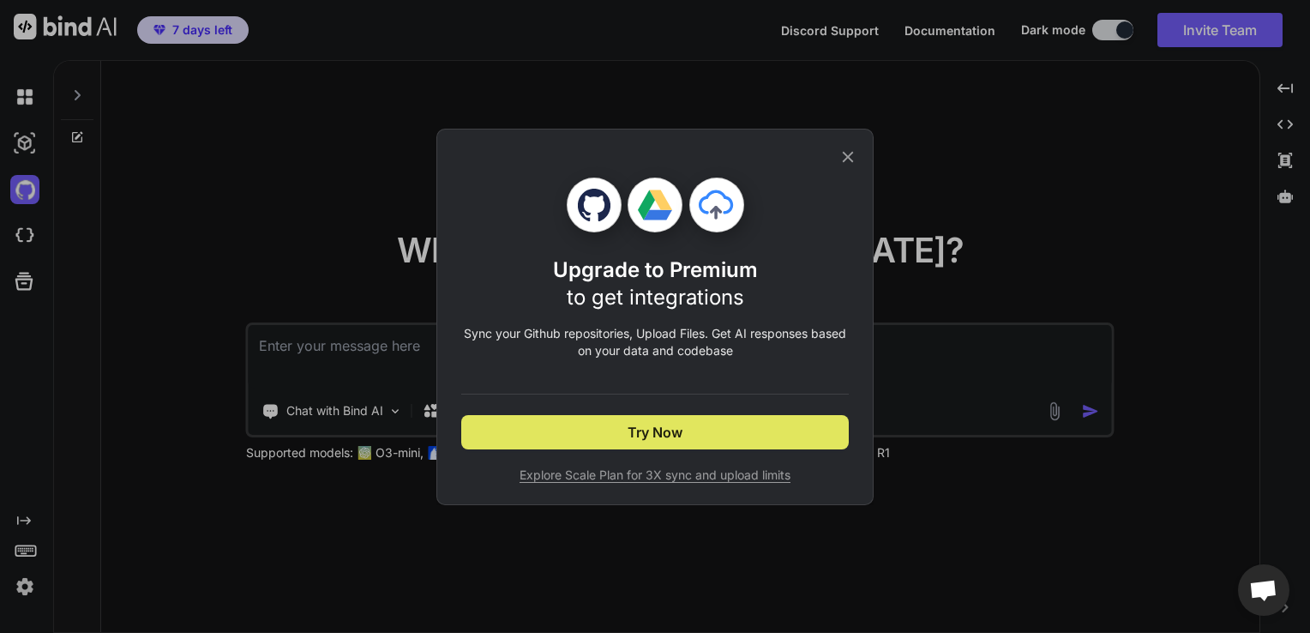
click at [617, 430] on button "Try Now" at bounding box center [655, 432] width 388 height 34
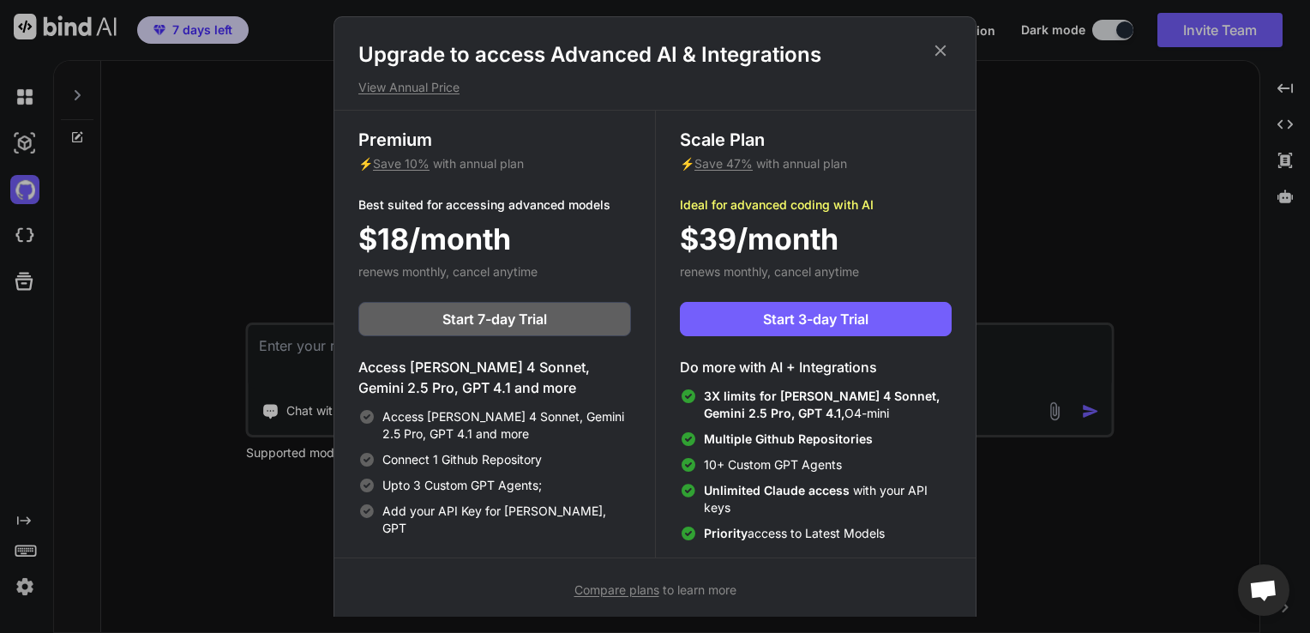
scroll to position [7, 0]
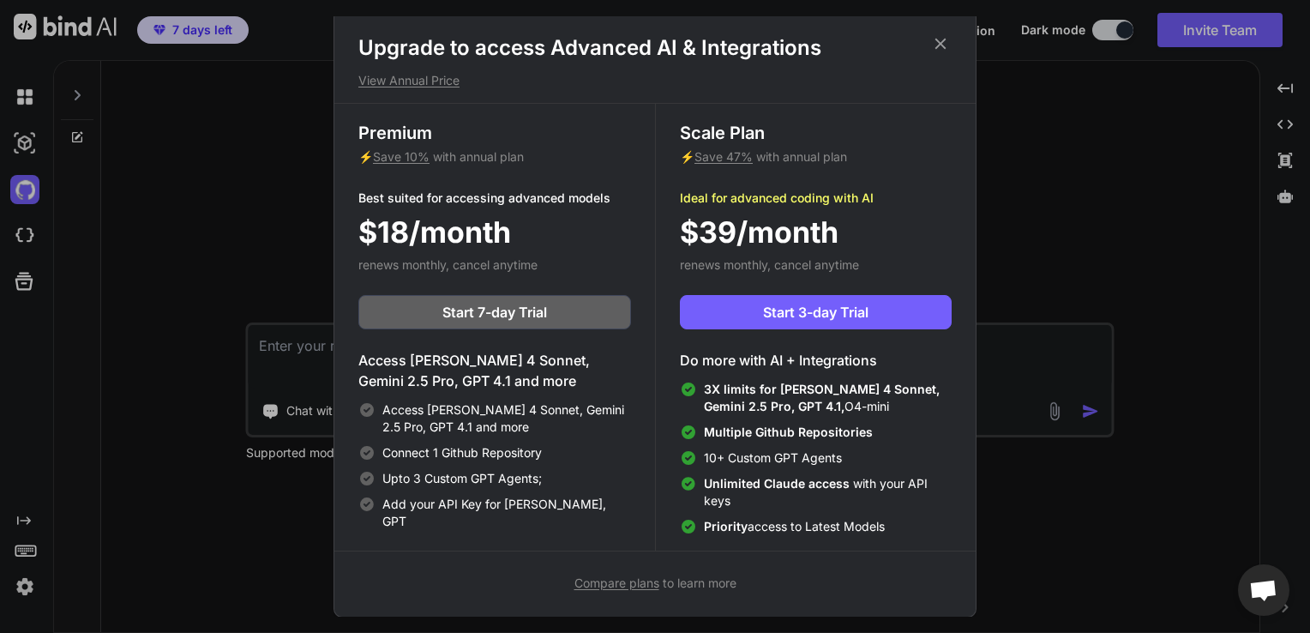
click at [312, 468] on div "Upgrade to access Advanced AI & Integrations View Annual Price Premium ⚡ Save 1…" at bounding box center [655, 316] width 1310 height 633
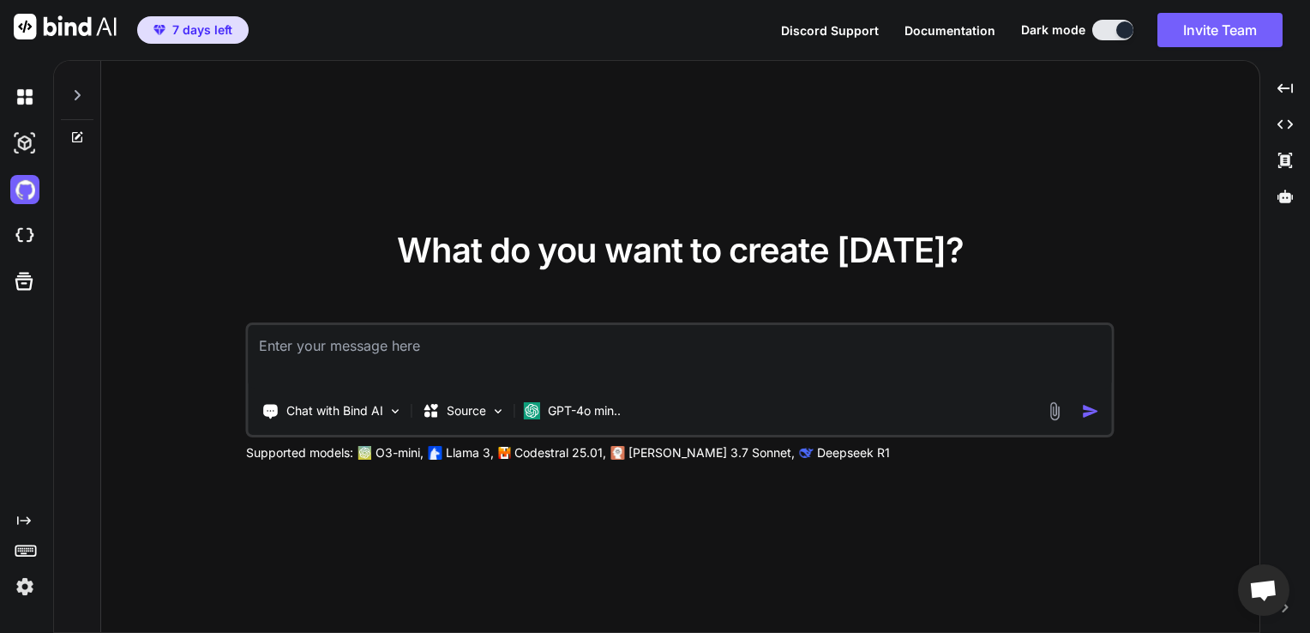
click at [205, 27] on span "7 days left" at bounding box center [202, 29] width 60 height 17
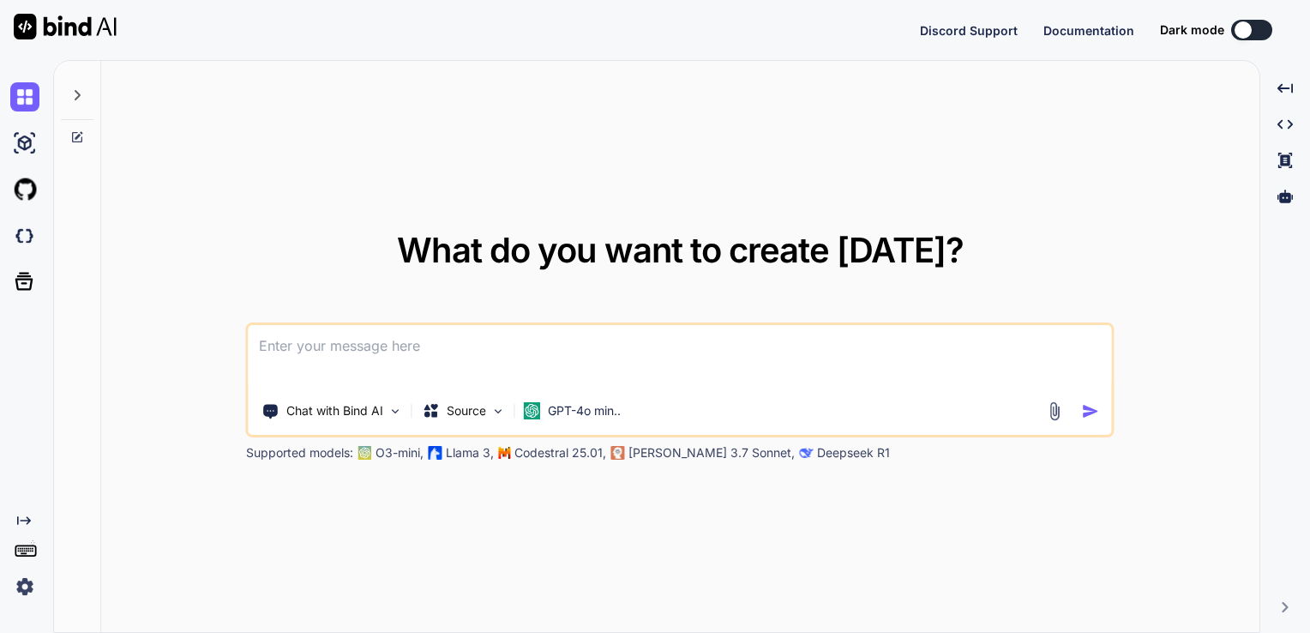
type textarea "x"
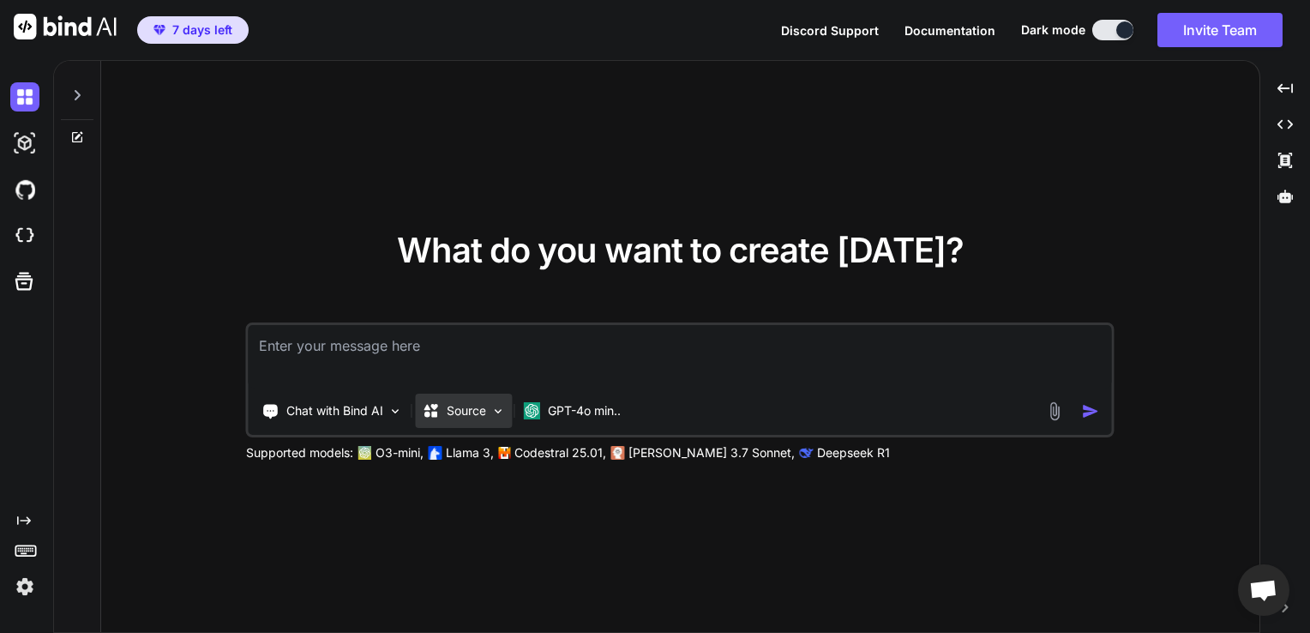
click at [470, 409] on p "Source" at bounding box center [466, 410] width 39 height 17
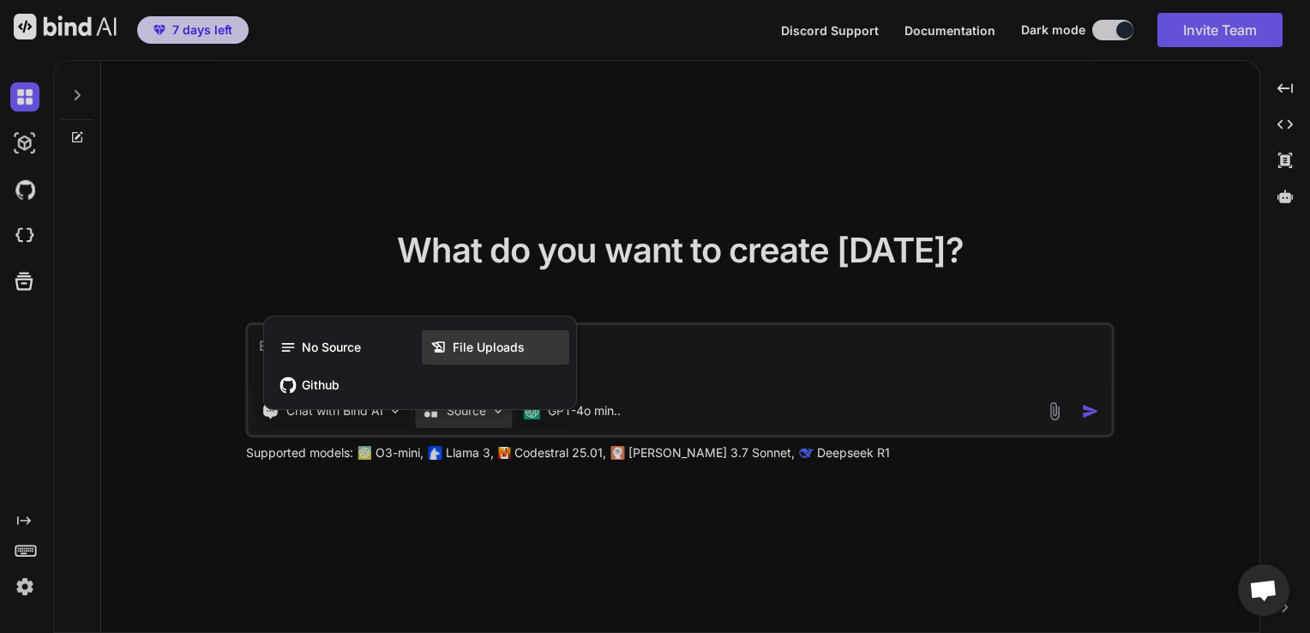
click at [480, 358] on div "File Uploads" at bounding box center [495, 347] width 147 height 34
type textarea "x"
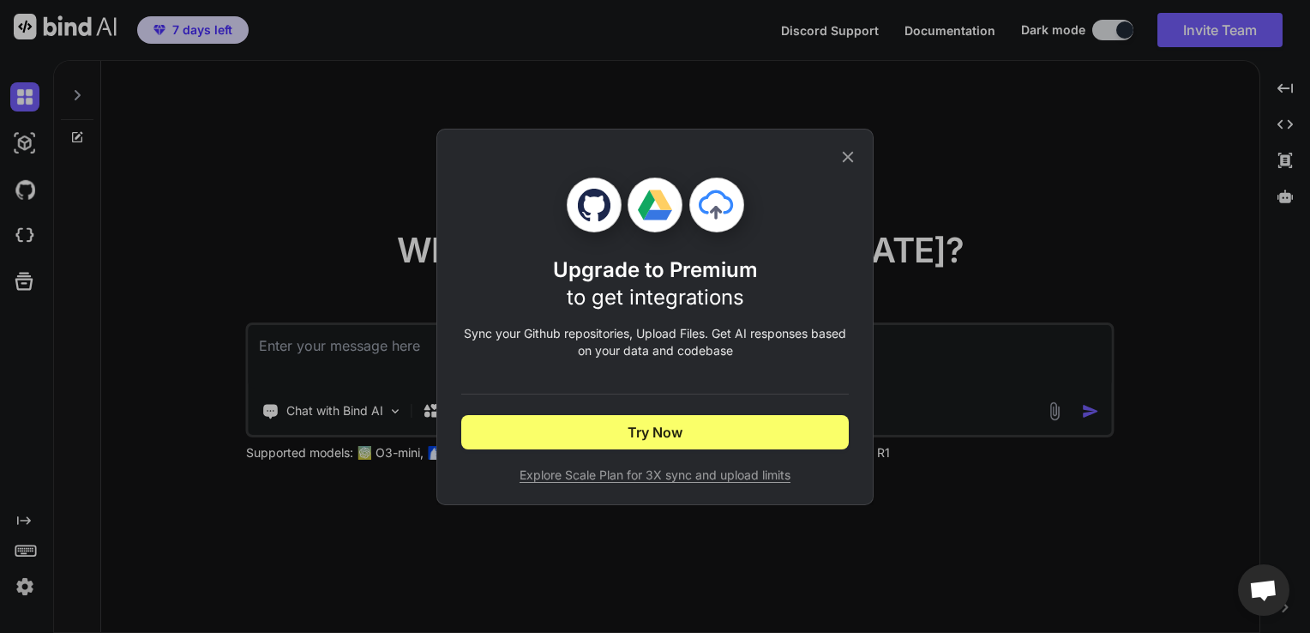
click at [853, 163] on icon at bounding box center [848, 156] width 19 height 19
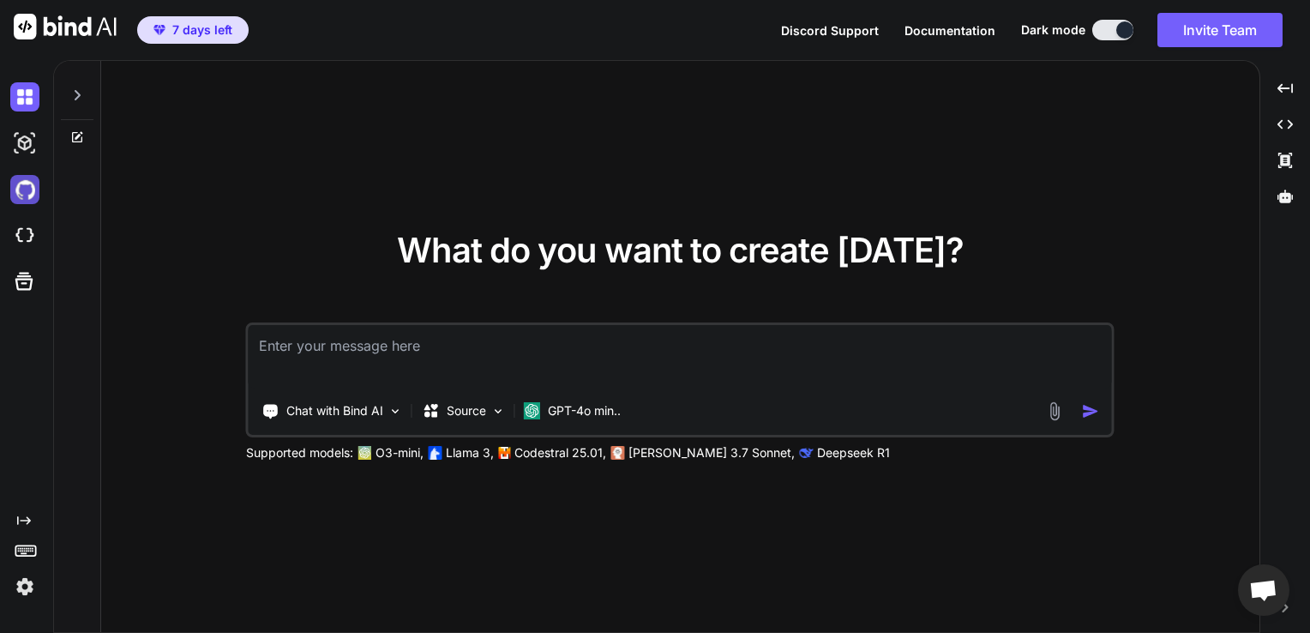
click at [27, 190] on img at bounding box center [24, 189] width 29 height 29
